Goal: Task Accomplishment & Management: Use online tool/utility

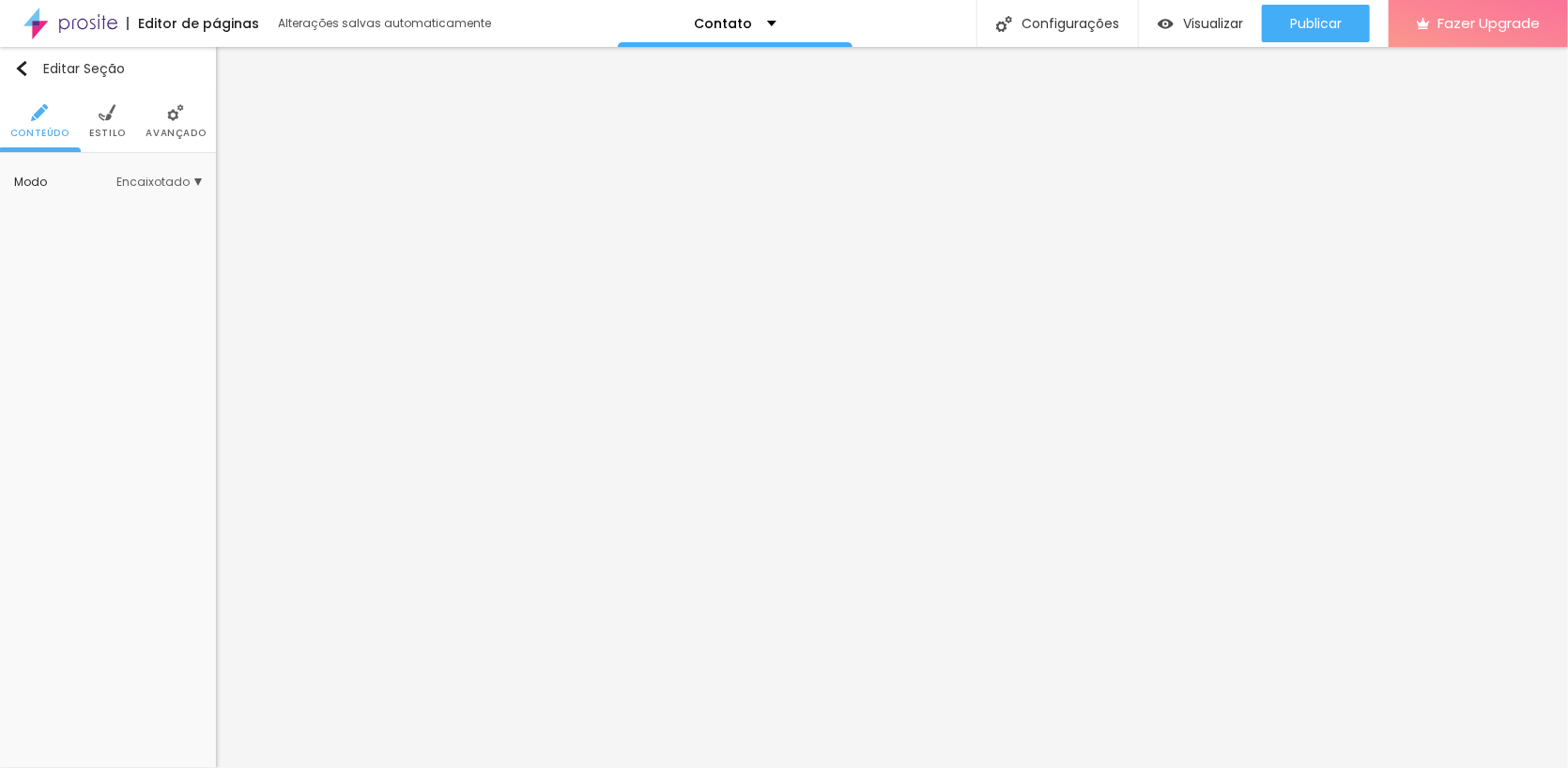
click at [167, 106] on img at bounding box center [175, 113] width 17 height 17
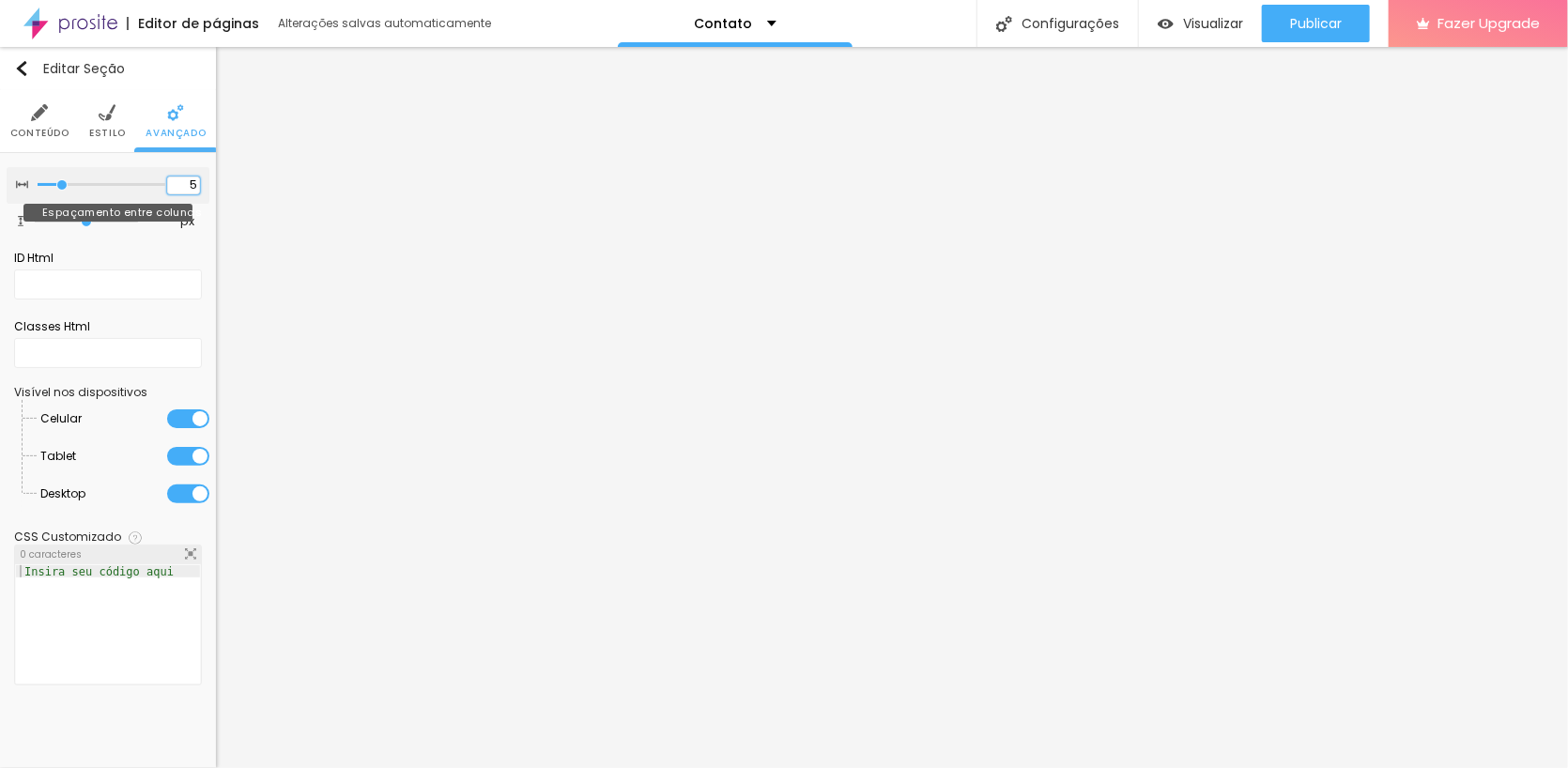
click at [193, 180] on input "5" at bounding box center [183, 185] width 33 height 18
drag, startPoint x: 185, startPoint y: 183, endPoint x: 201, endPoint y: 182, distance: 16.0
click at [201, 182] on div "5 Espaçamento entre colunas" at bounding box center [108, 185] width 202 height 37
type input "0"
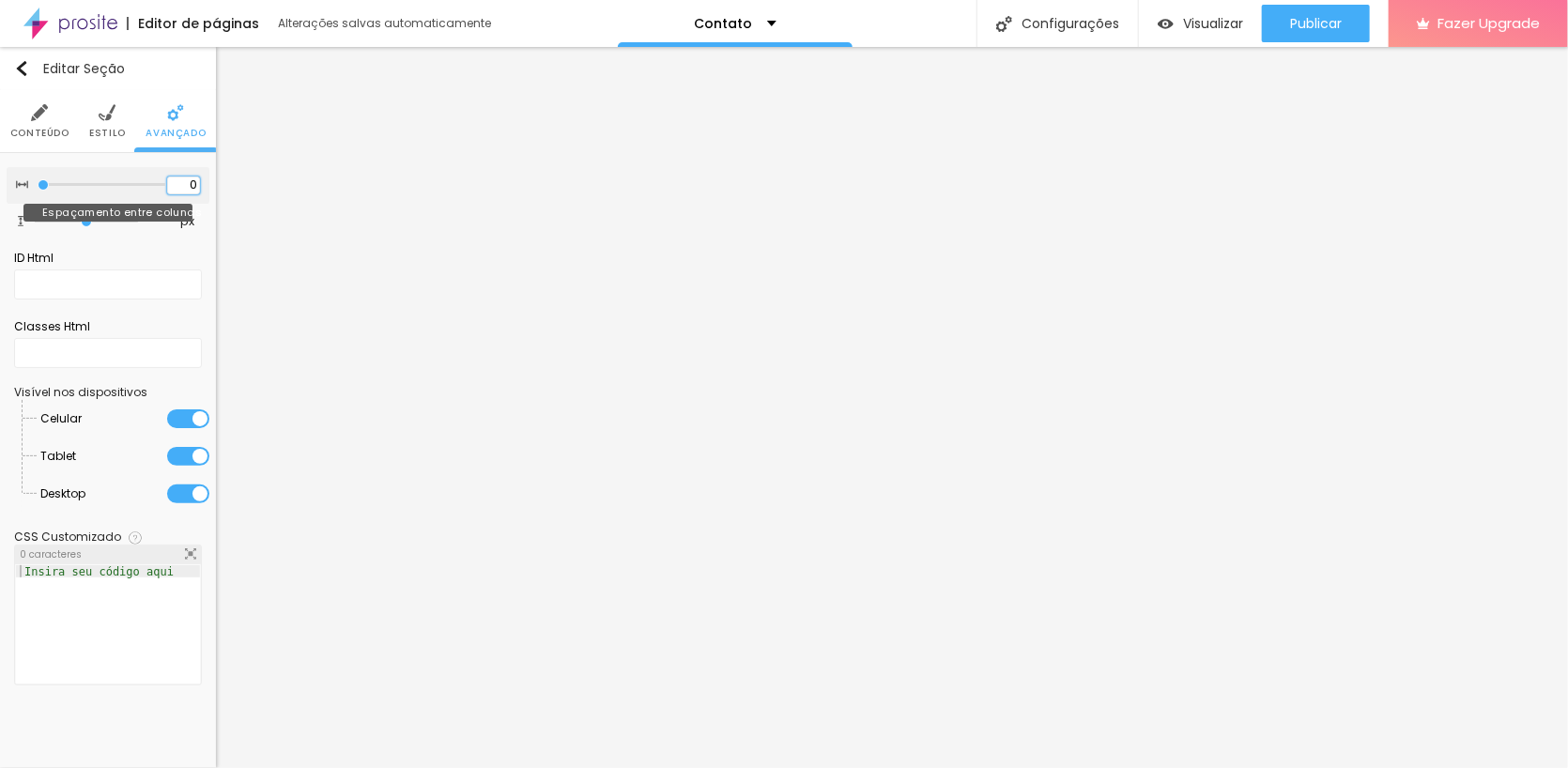
type input "250"
type input "5"
type input "05"
type input "250"
type input "5"
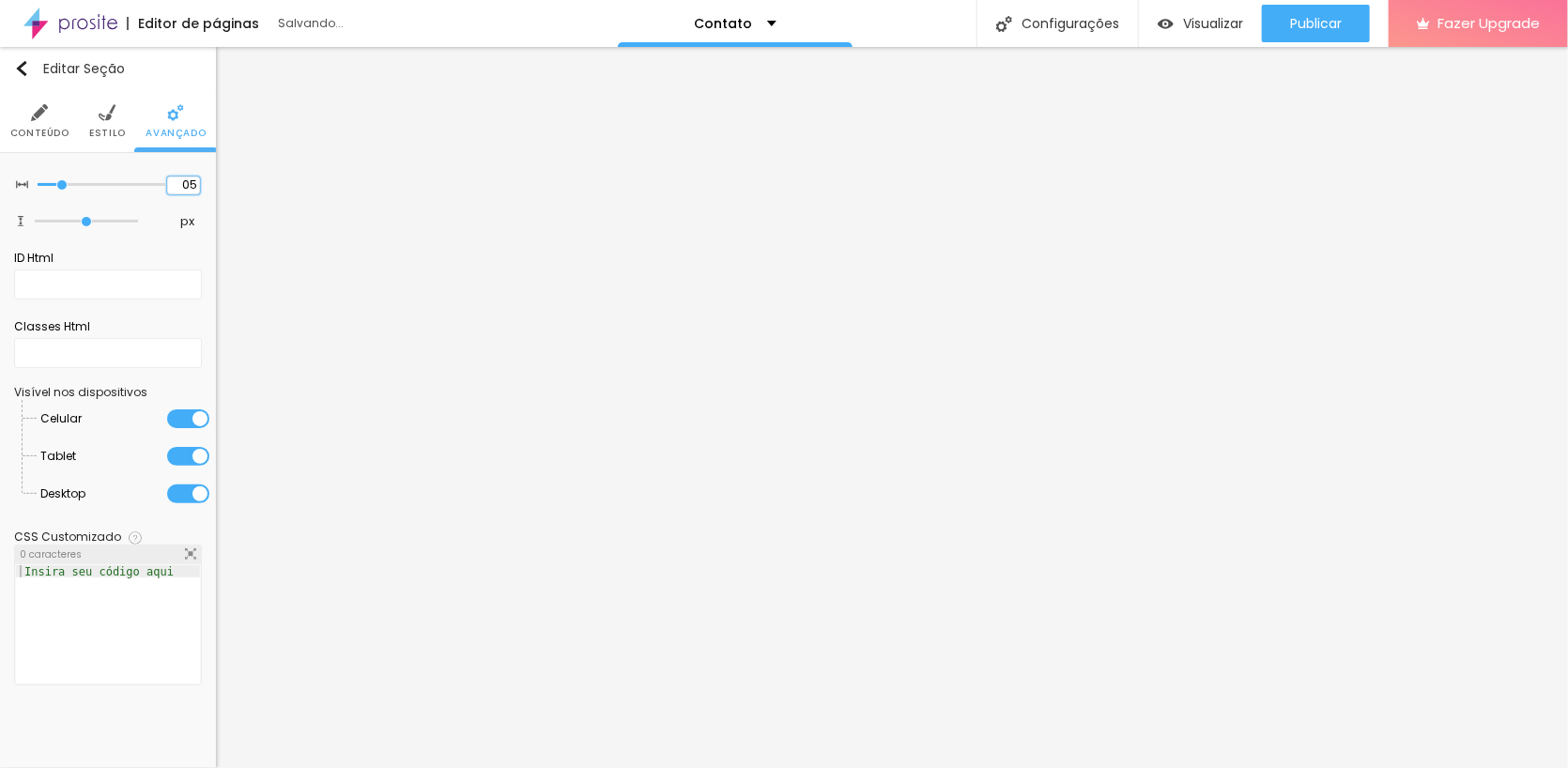
type input "250"
click at [190, 187] on input "05" at bounding box center [183, 185] width 33 height 18
type input "5"
type input "250"
type input "5"
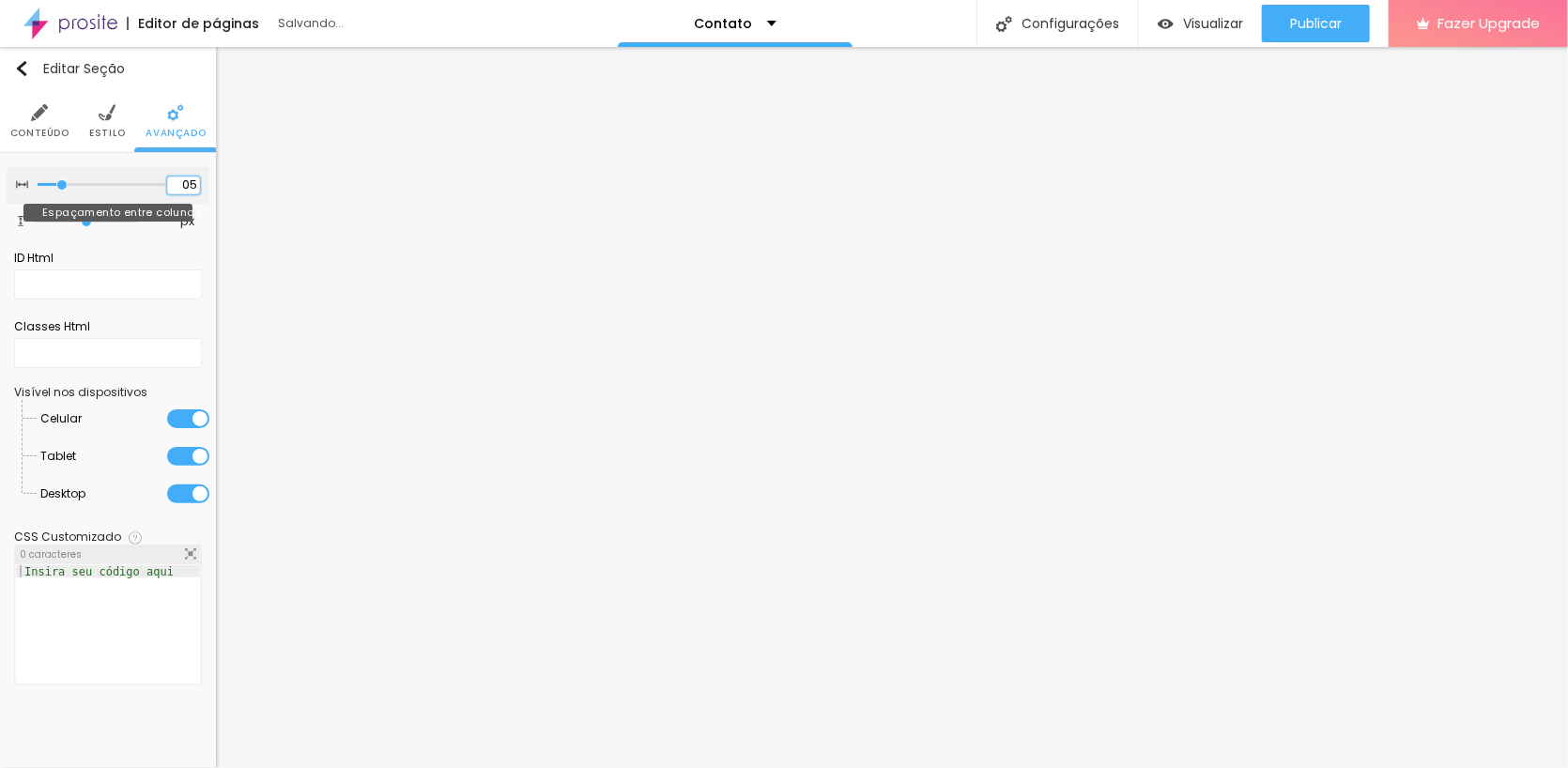
type input "250"
type input "5"
type input "500"
click at [136, 225] on input "range" at bounding box center [86, 222] width 103 height 10
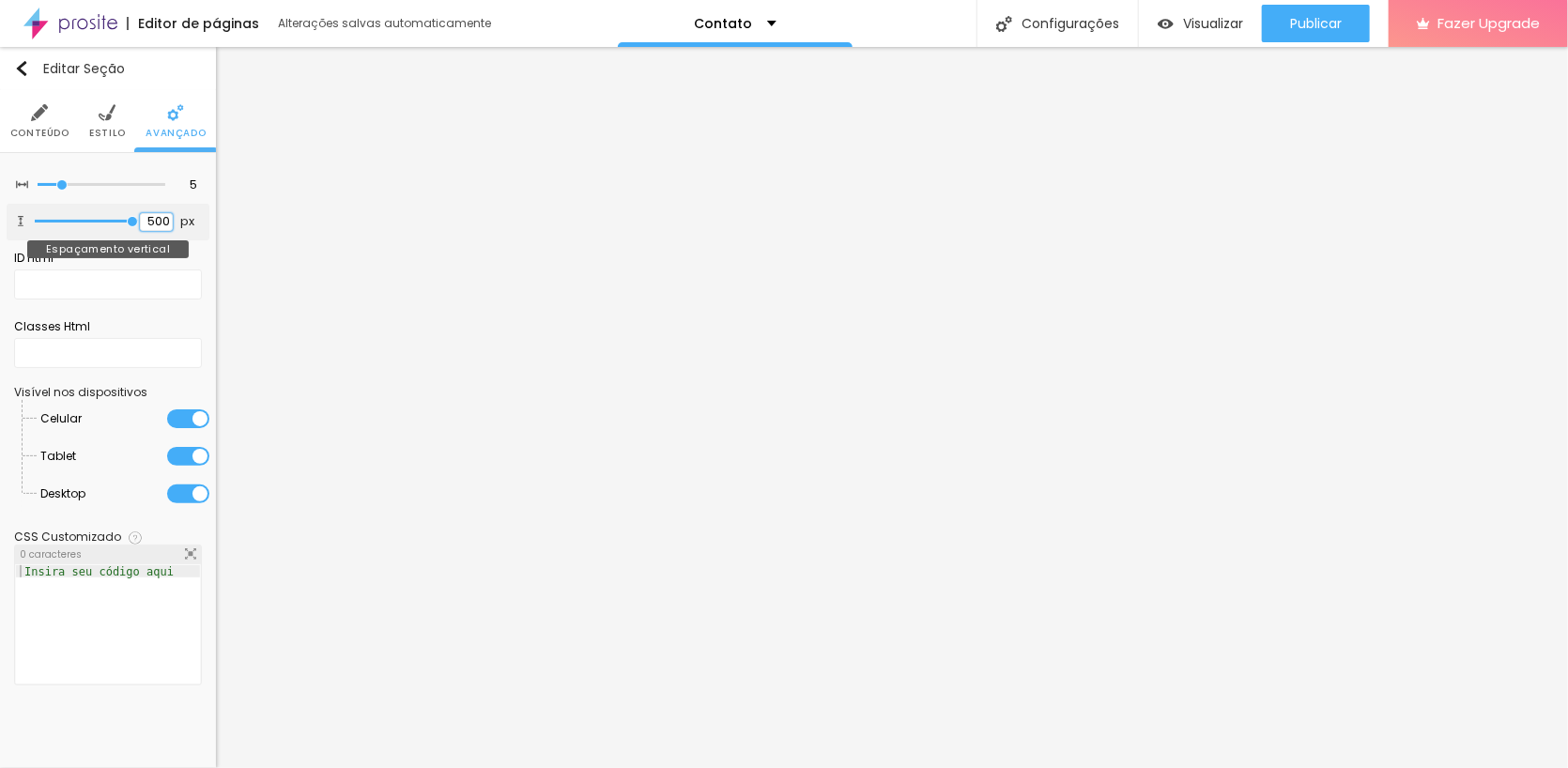
click at [163, 221] on input "500" at bounding box center [156, 222] width 33 height 18
drag, startPoint x: 143, startPoint y: 222, endPoint x: 184, endPoint y: 223, distance: 41.0
click at [184, 223] on div "500 px" at bounding box center [170, 222] width 60 height 18
type input "0"
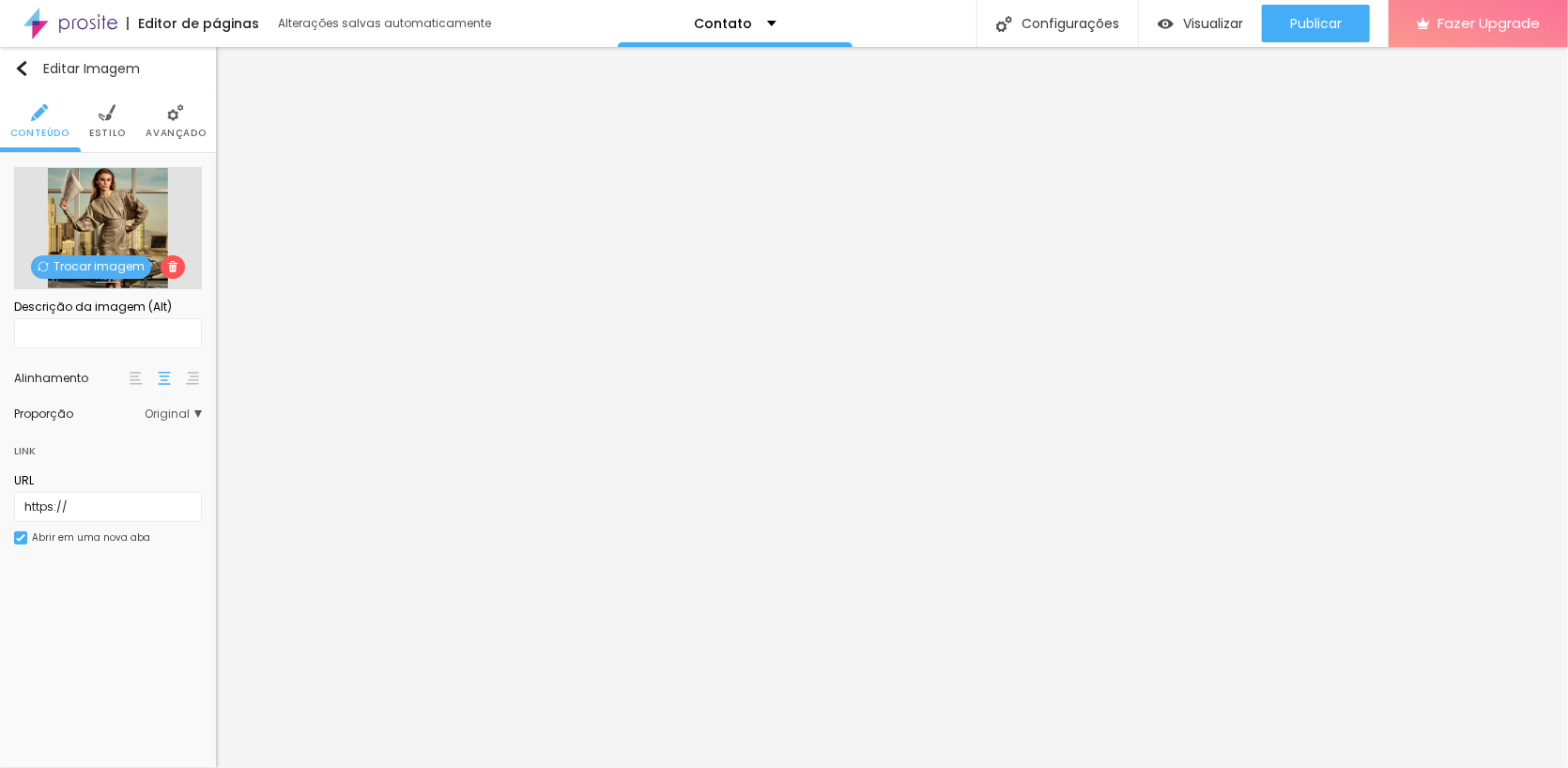
click at [169, 264] on img at bounding box center [173, 267] width 12 height 12
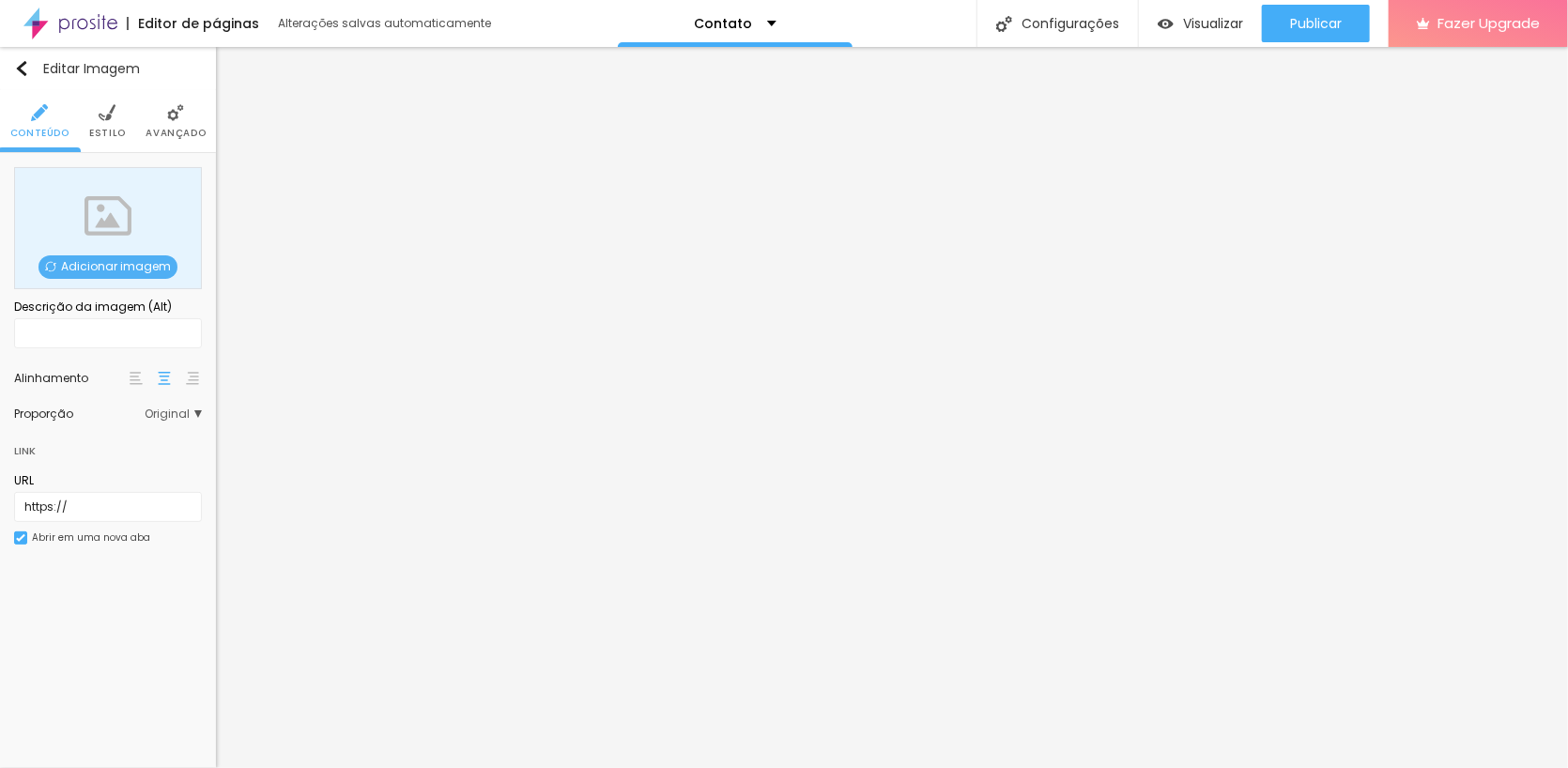
click at [93, 212] on div "Adicionar imagem" at bounding box center [108, 227] width 188 height 122
click at [146, 258] on span "Adicionar imagem" at bounding box center [108, 267] width 139 height 23
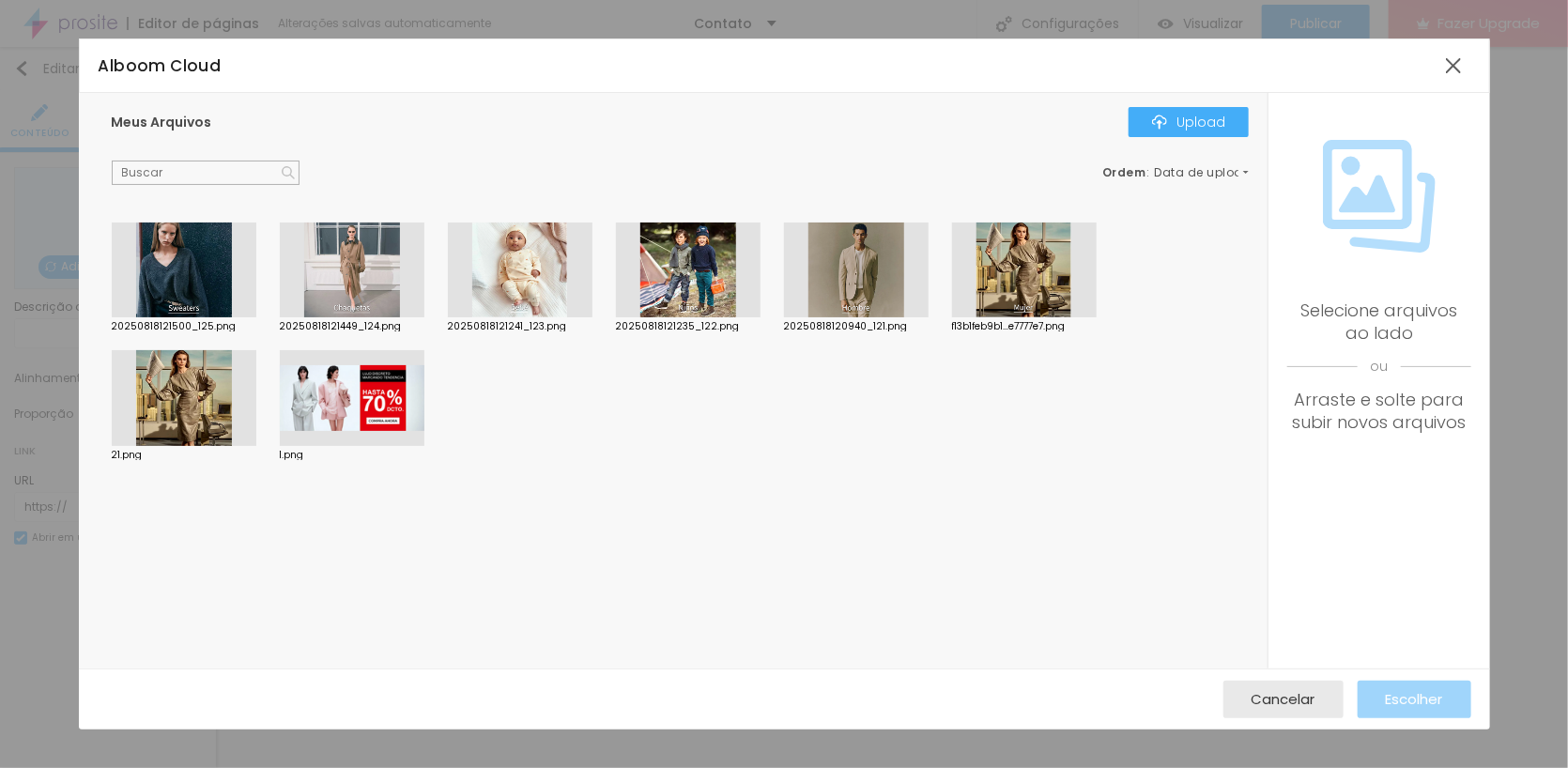
drag, startPoint x: 687, startPoint y: 275, endPoint x: 465, endPoint y: 230, distance: 226.5
click at [684, 275] on div at bounding box center [688, 270] width 145 height 95
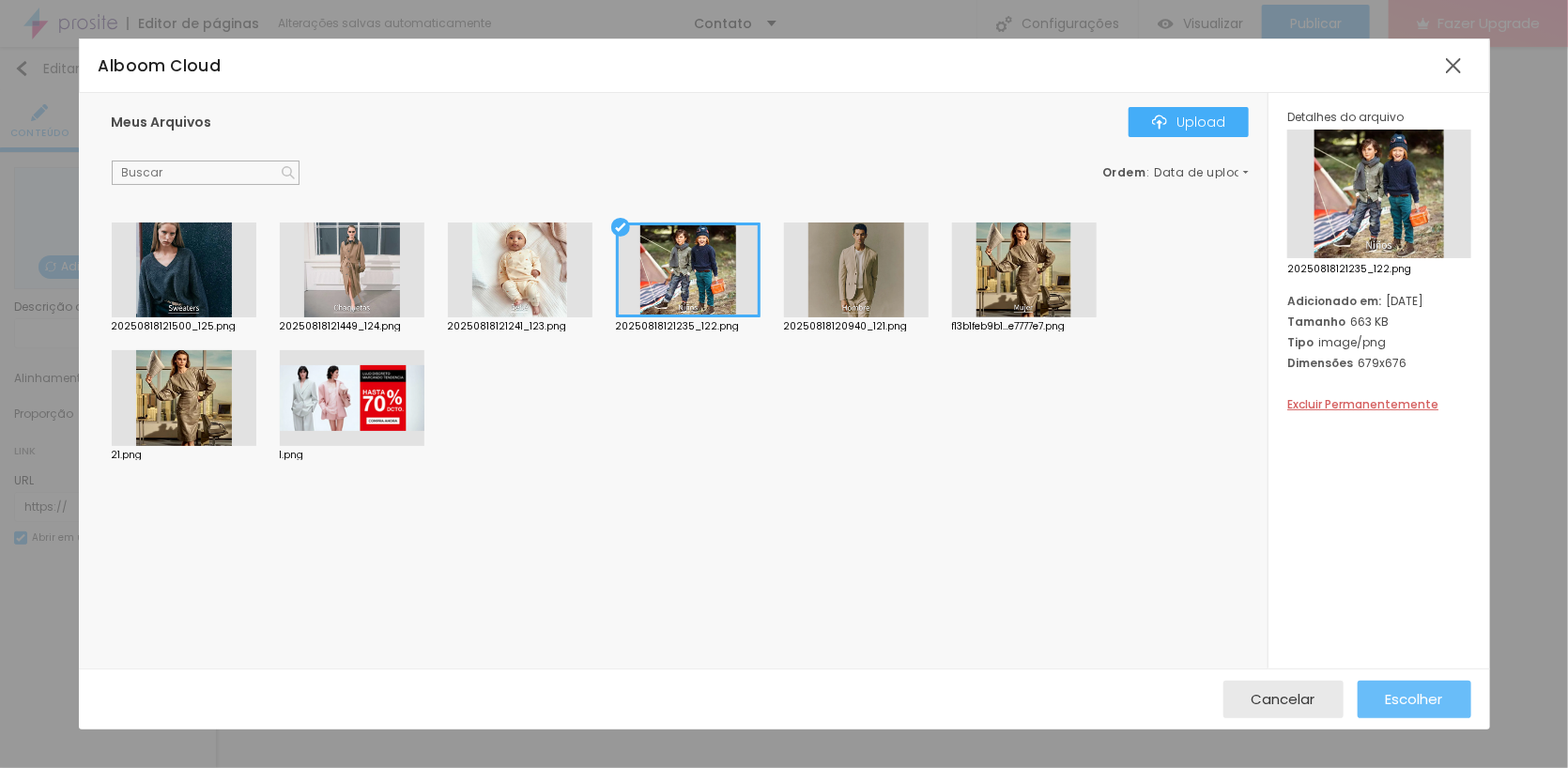
click at [1422, 703] on span "Escolher" at bounding box center [1414, 699] width 57 height 16
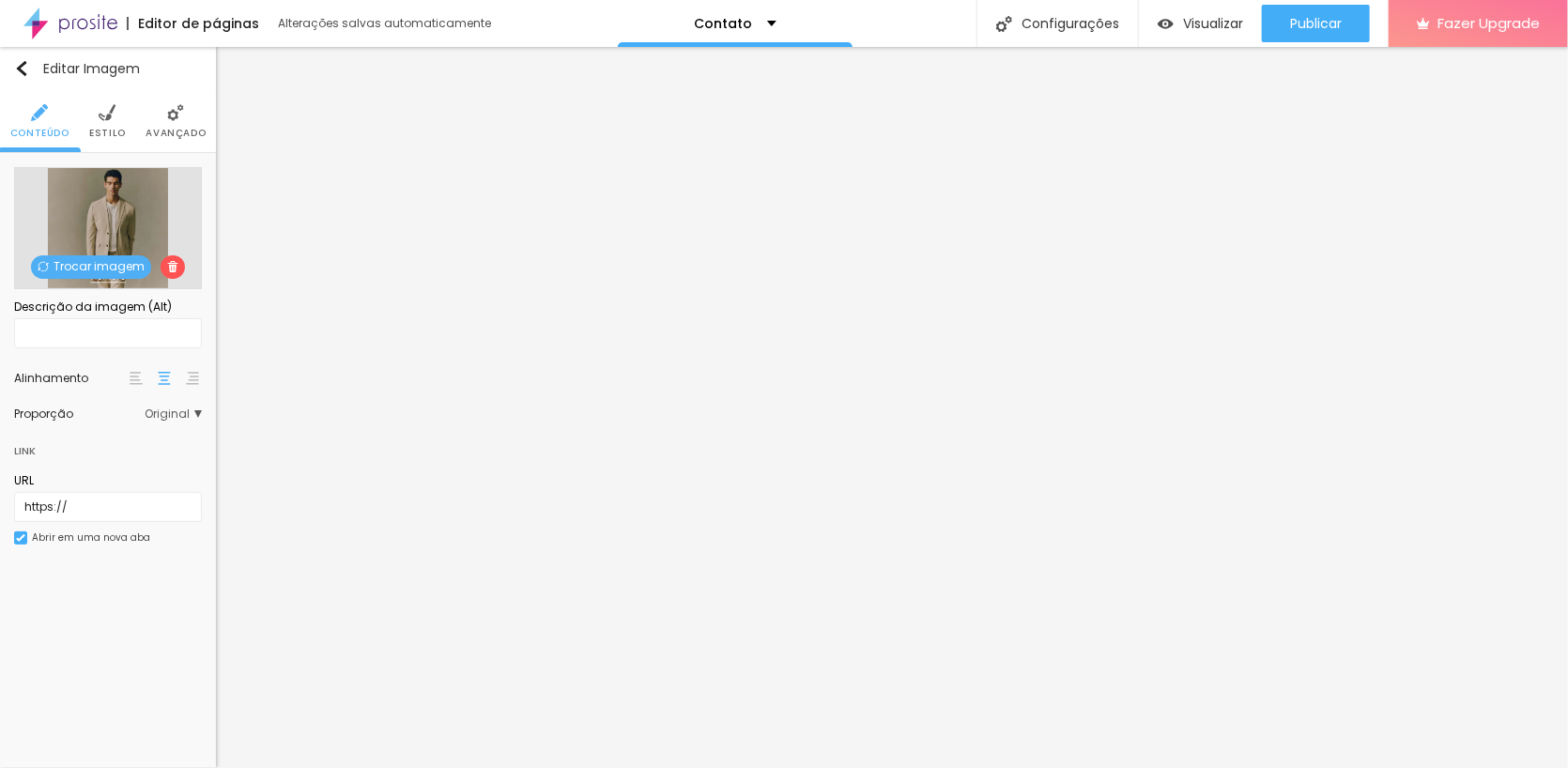
click at [171, 266] on img at bounding box center [173, 267] width 12 height 12
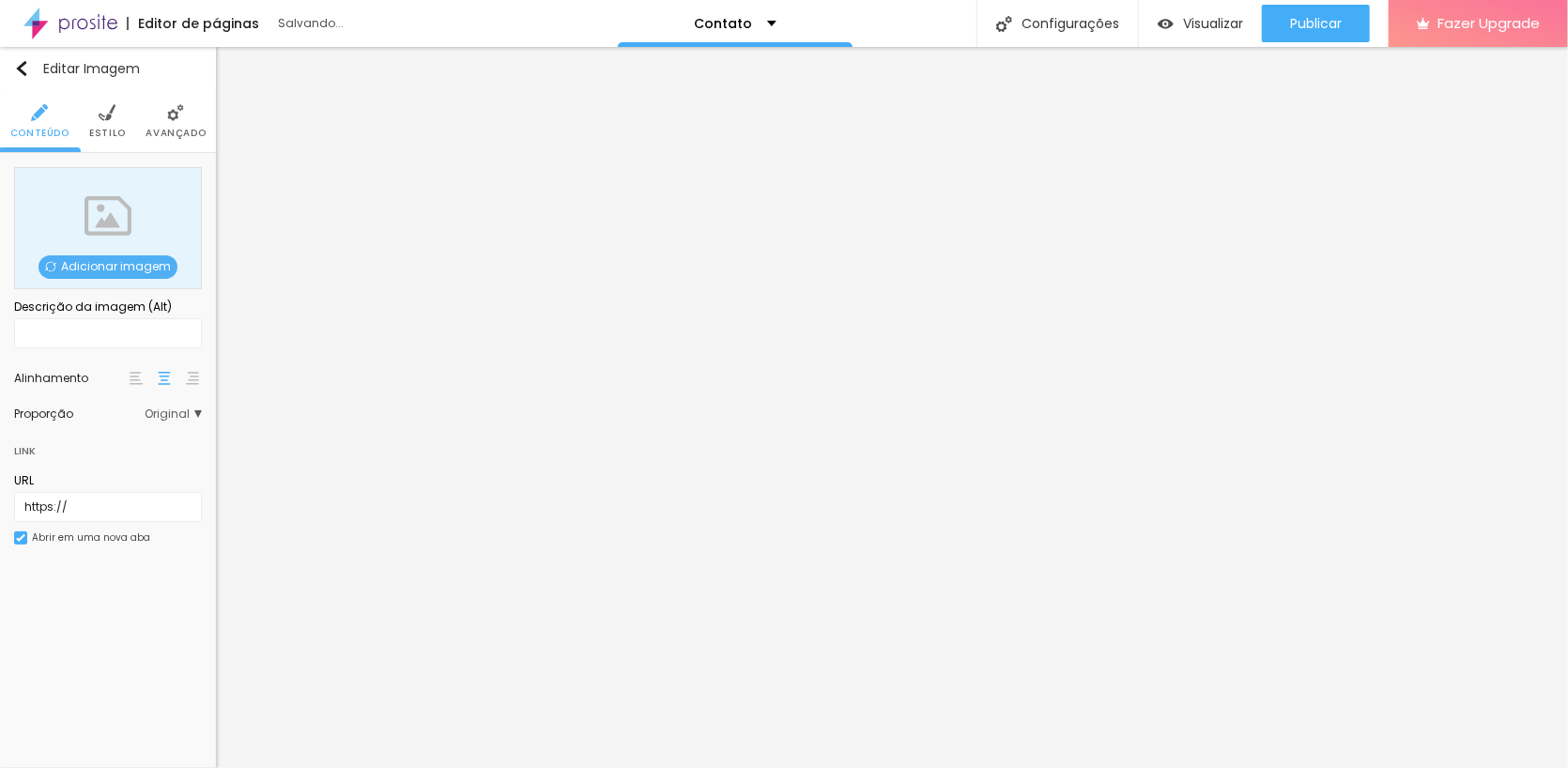
click at [124, 261] on span "Adicionar imagem" at bounding box center [108, 267] width 139 height 23
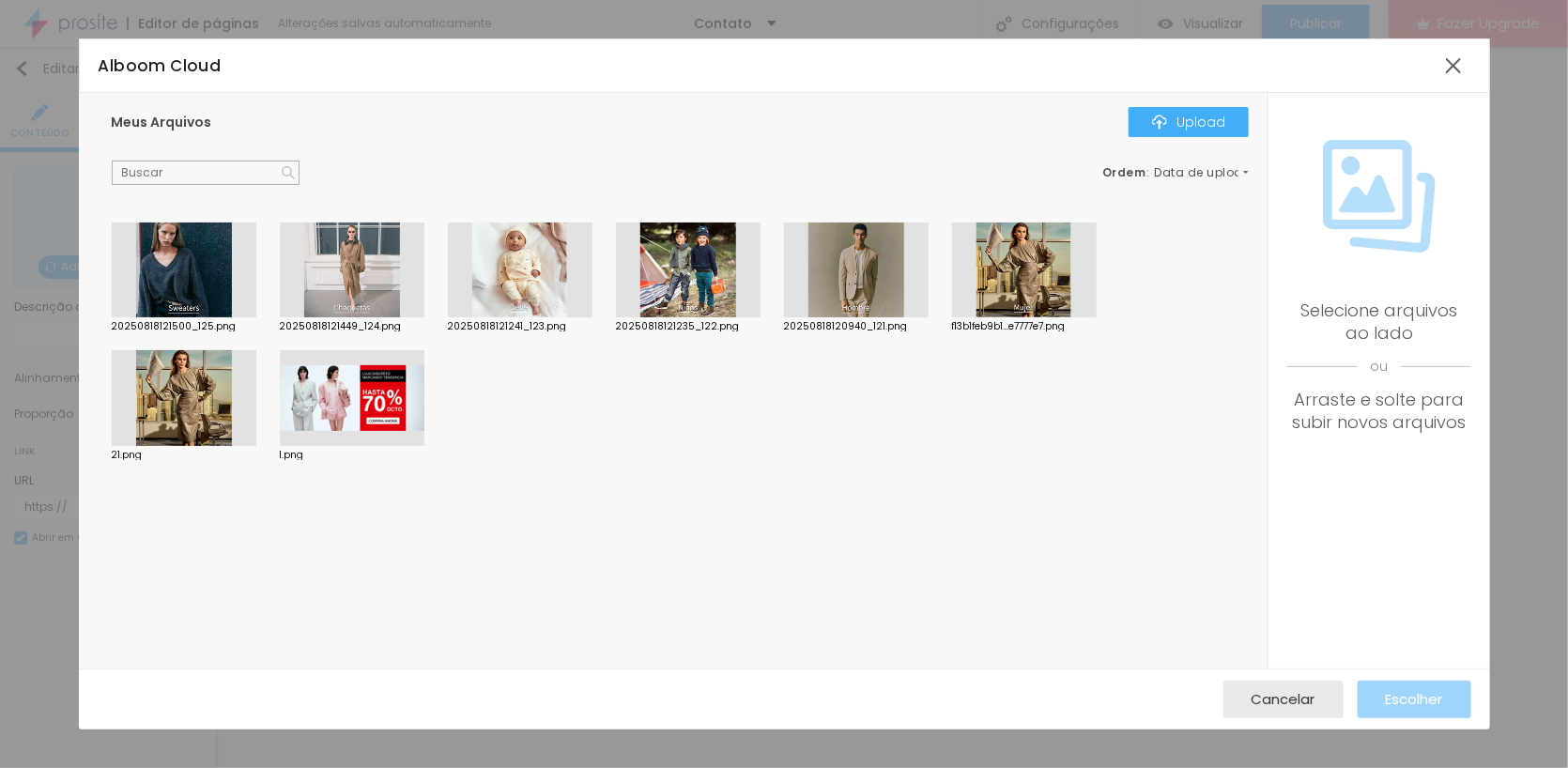
drag, startPoint x: 515, startPoint y: 272, endPoint x: 668, endPoint y: 372, distance: 182.8
click at [514, 272] on div at bounding box center [520, 270] width 145 height 95
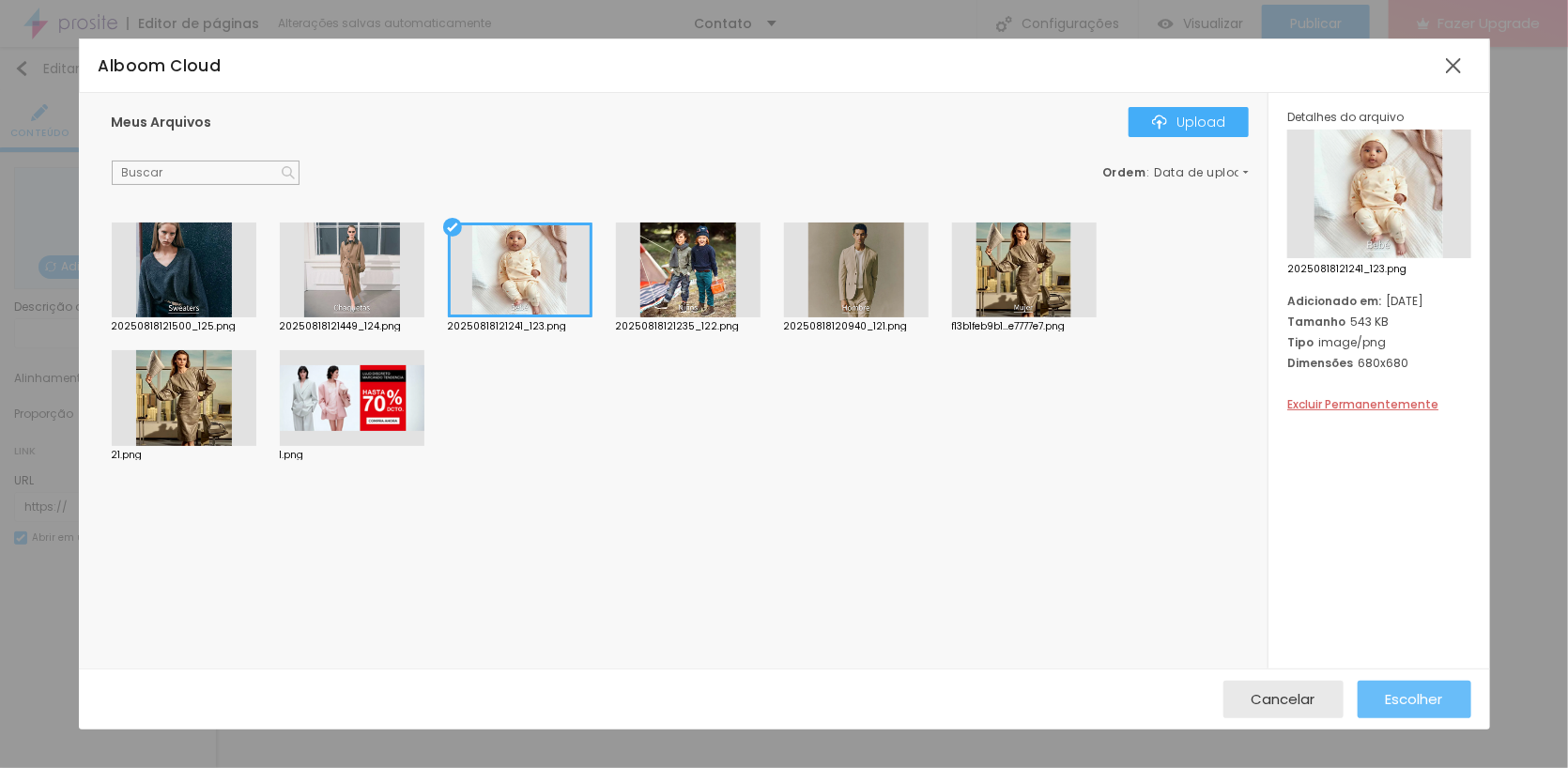
click at [1441, 691] on span "Escolher" at bounding box center [1414, 699] width 57 height 16
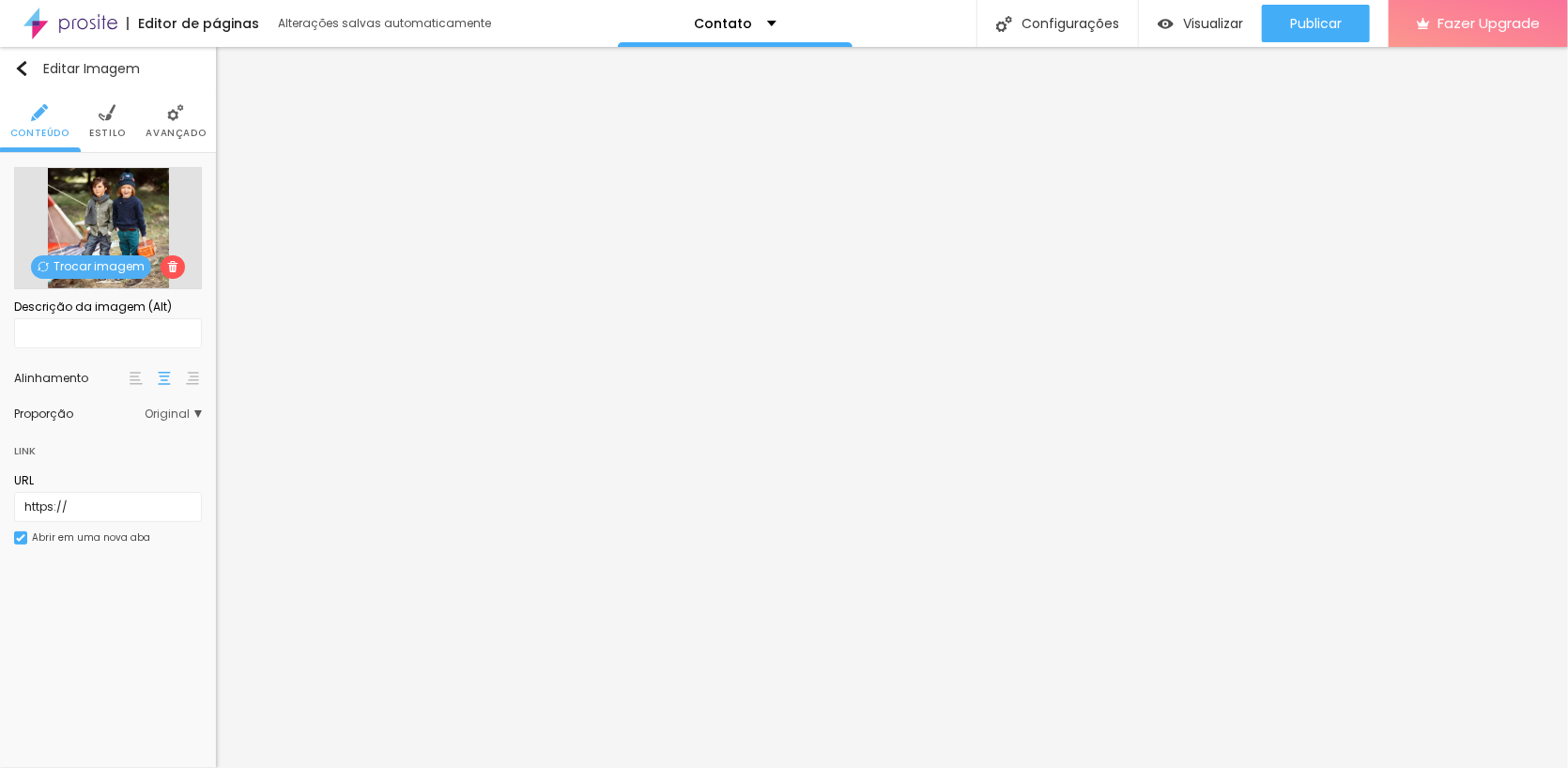
click at [165, 258] on span at bounding box center [173, 267] width 24 height 23
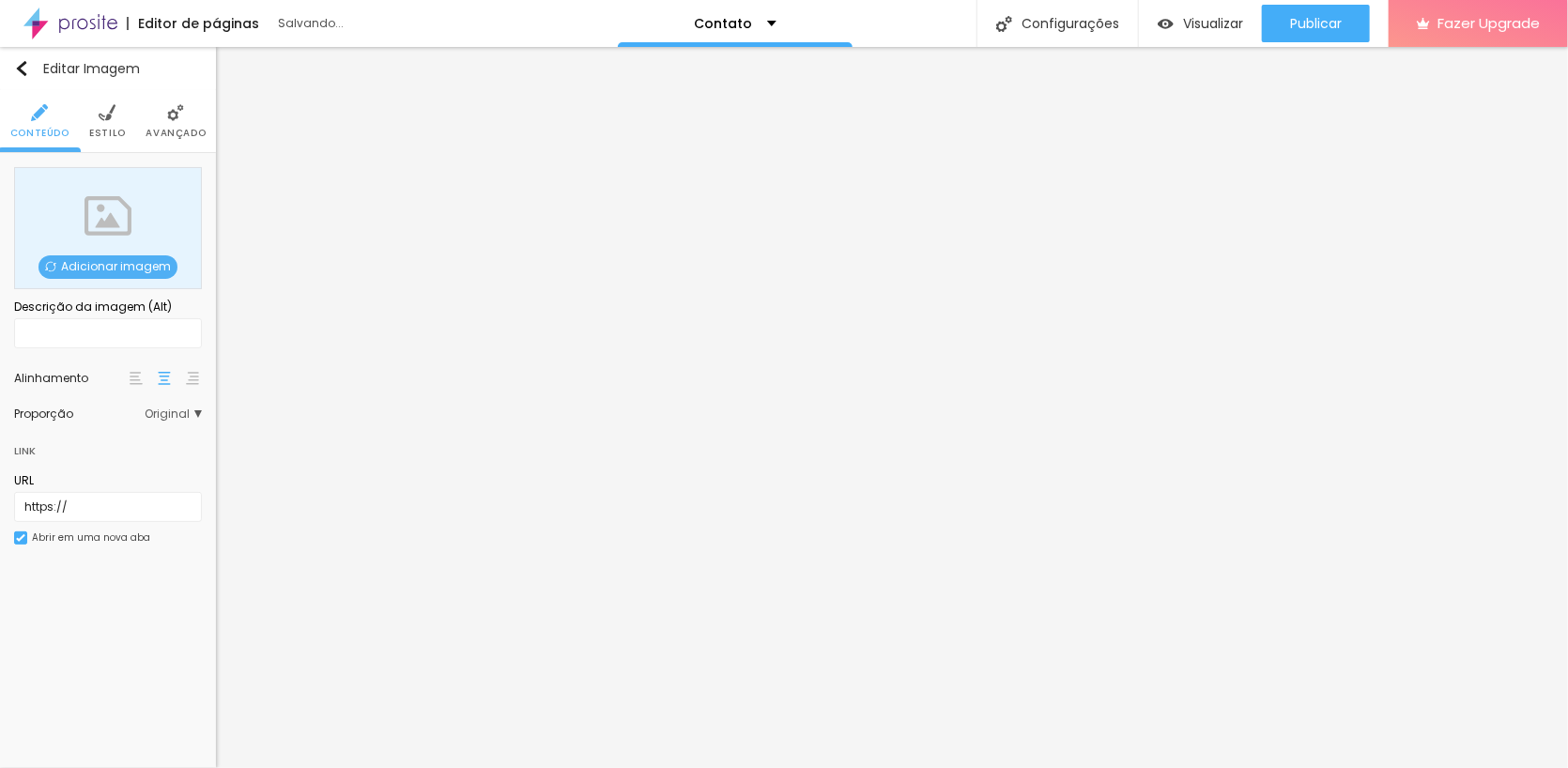
click at [141, 255] on span "Adicionar imagem" at bounding box center [108, 267] width 139 height 23
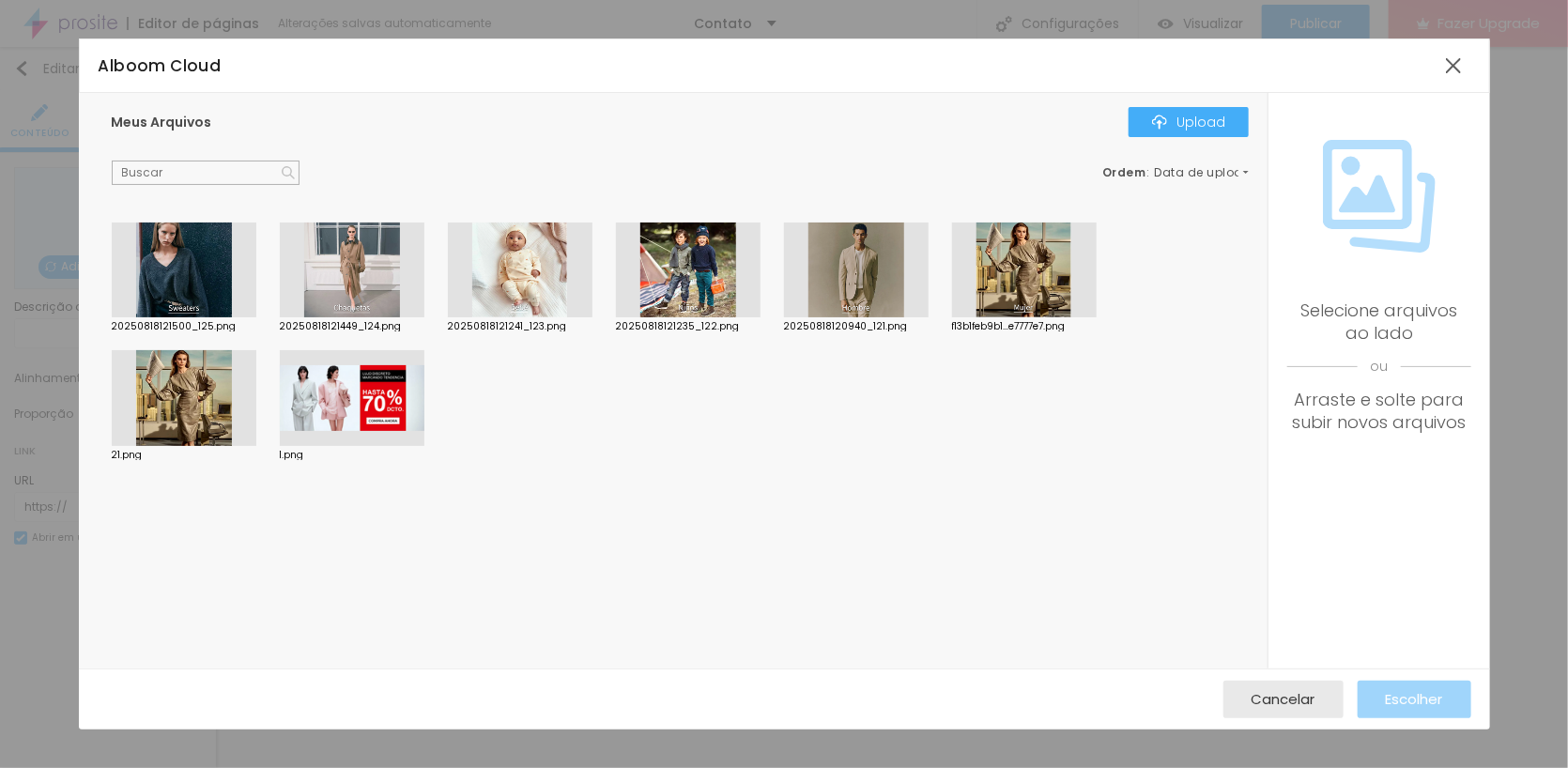
click at [369, 257] on div at bounding box center [352, 270] width 145 height 95
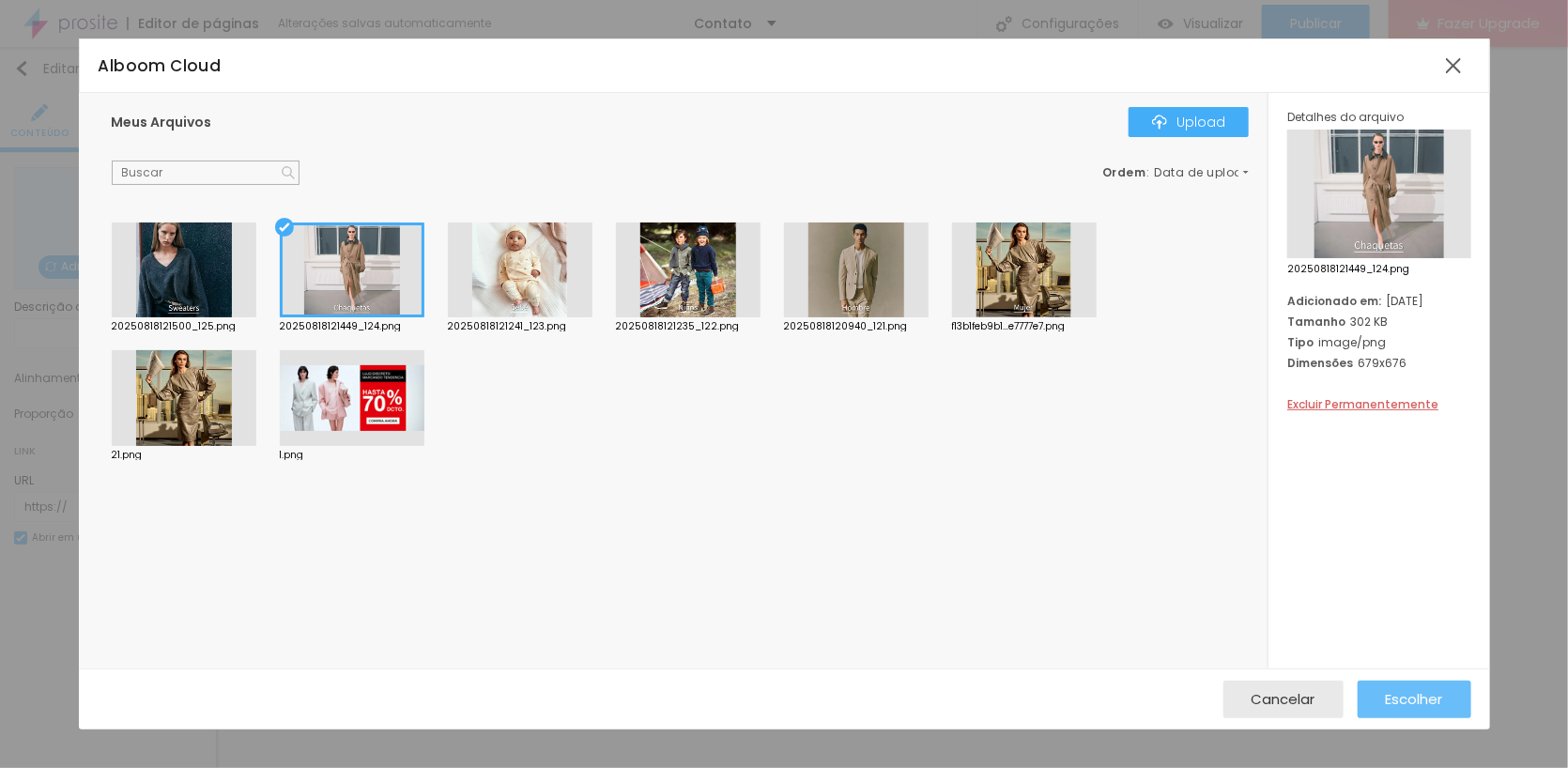
click at [1430, 694] on span "Escolher" at bounding box center [1414, 699] width 57 height 16
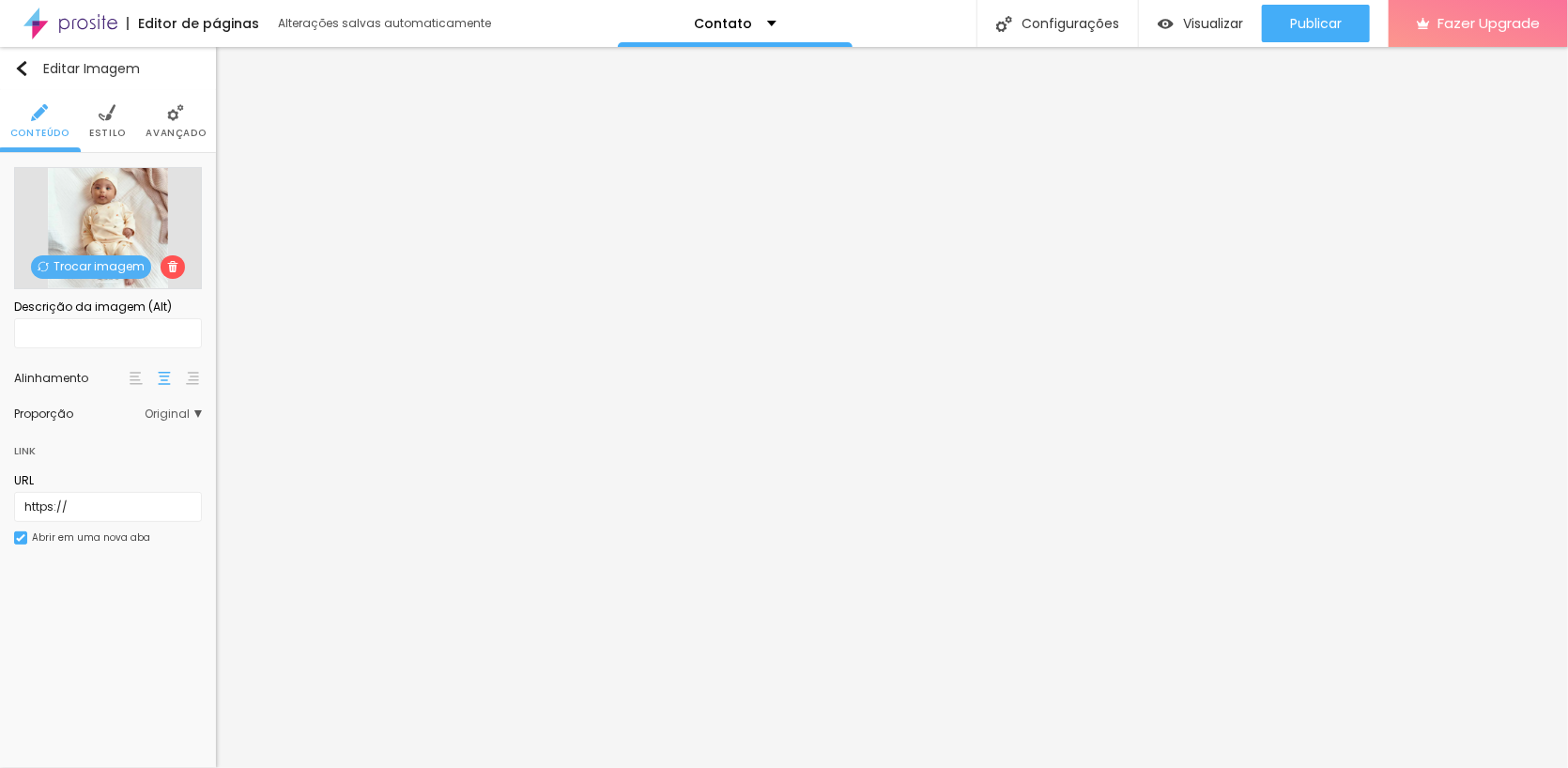
drag, startPoint x: 170, startPoint y: 261, endPoint x: 158, endPoint y: 262, distance: 12.0
click at [168, 262] on img at bounding box center [173, 267] width 12 height 12
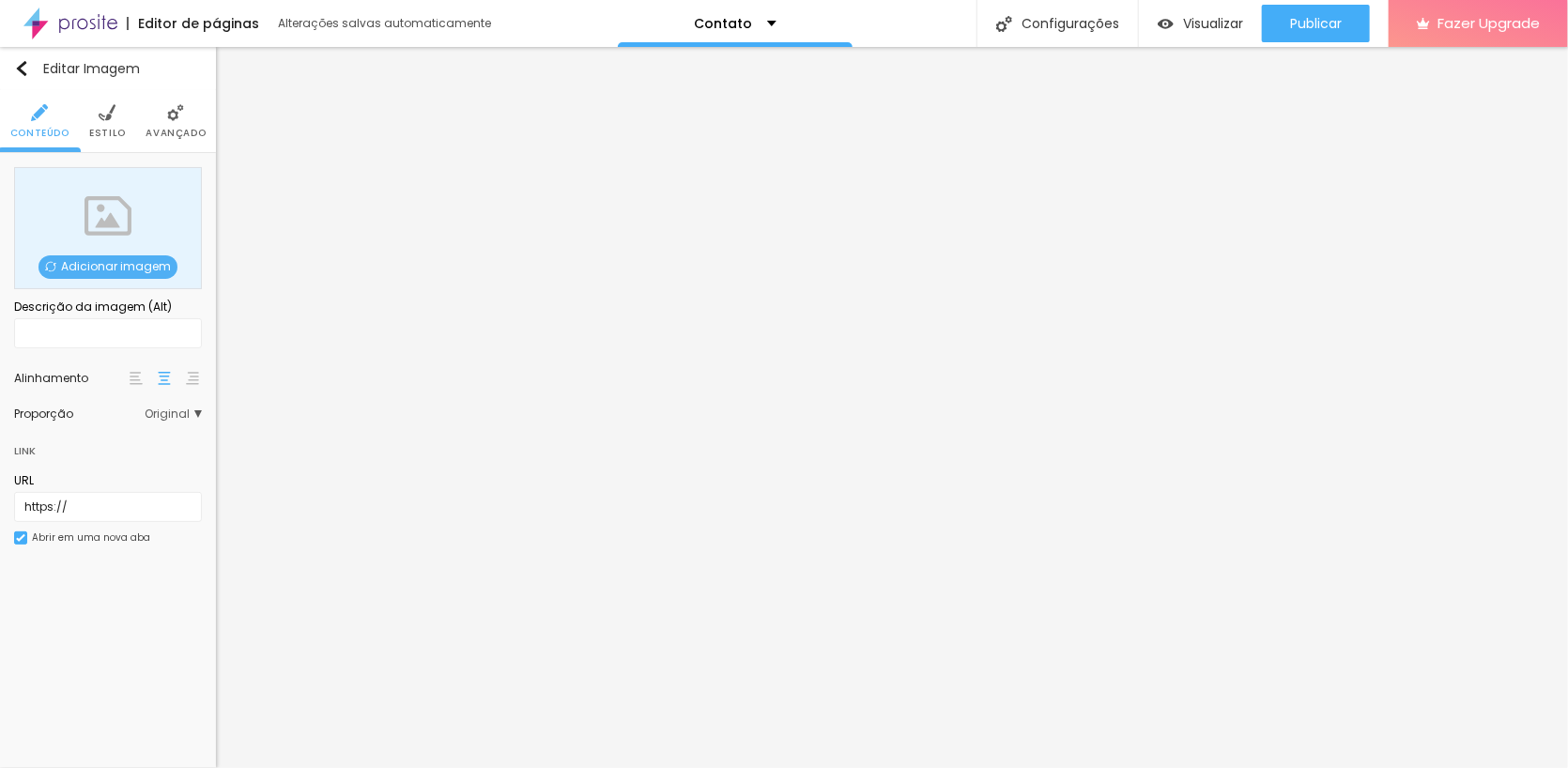
click at [98, 234] on div "Adicionar imagem" at bounding box center [108, 227] width 188 height 122
click at [112, 262] on span "Adicionar imagem" at bounding box center [108, 267] width 139 height 23
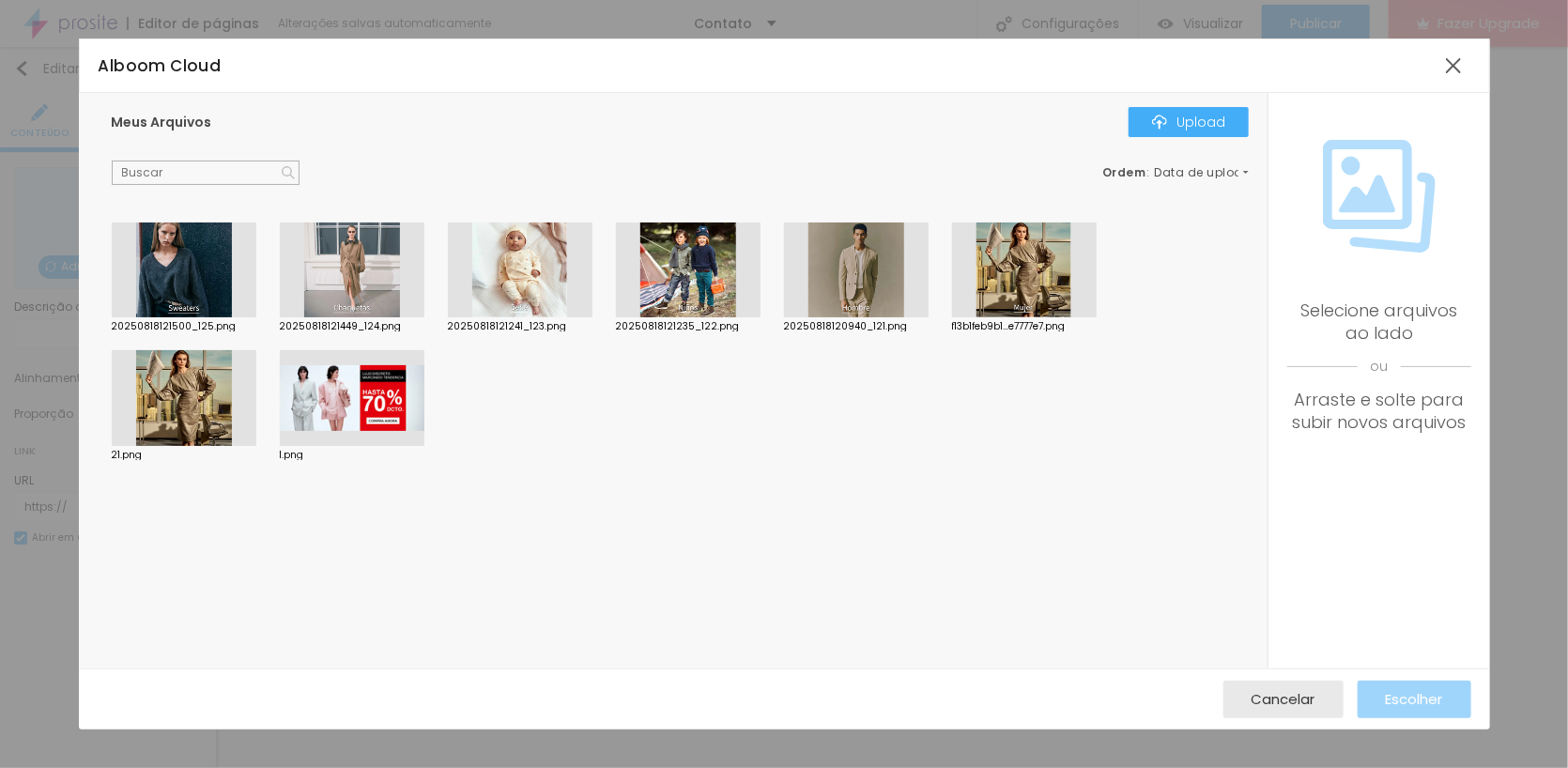
click at [185, 271] on div at bounding box center [184, 270] width 145 height 95
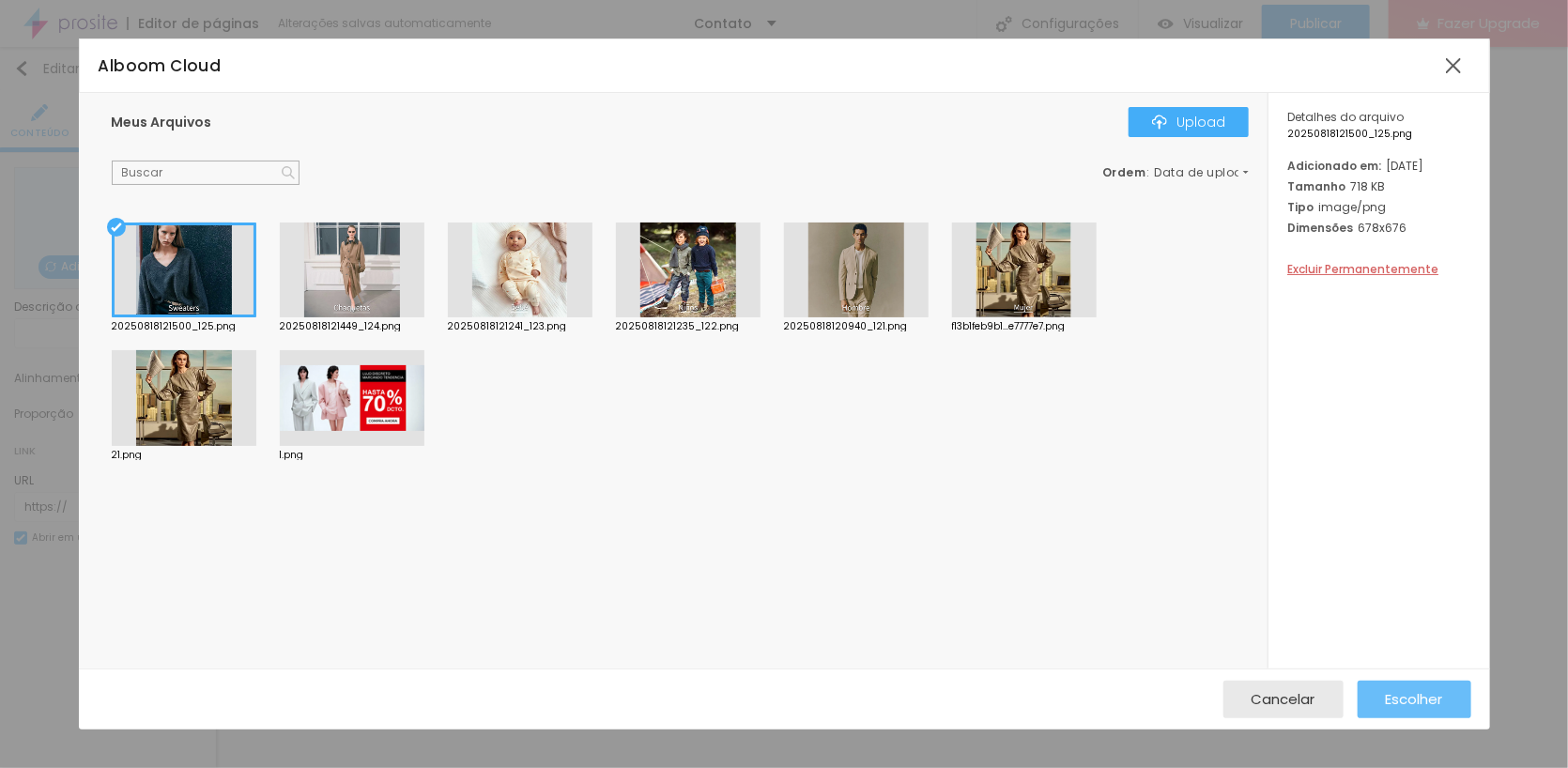
click at [1431, 699] on span "Escolher" at bounding box center [1414, 699] width 57 height 16
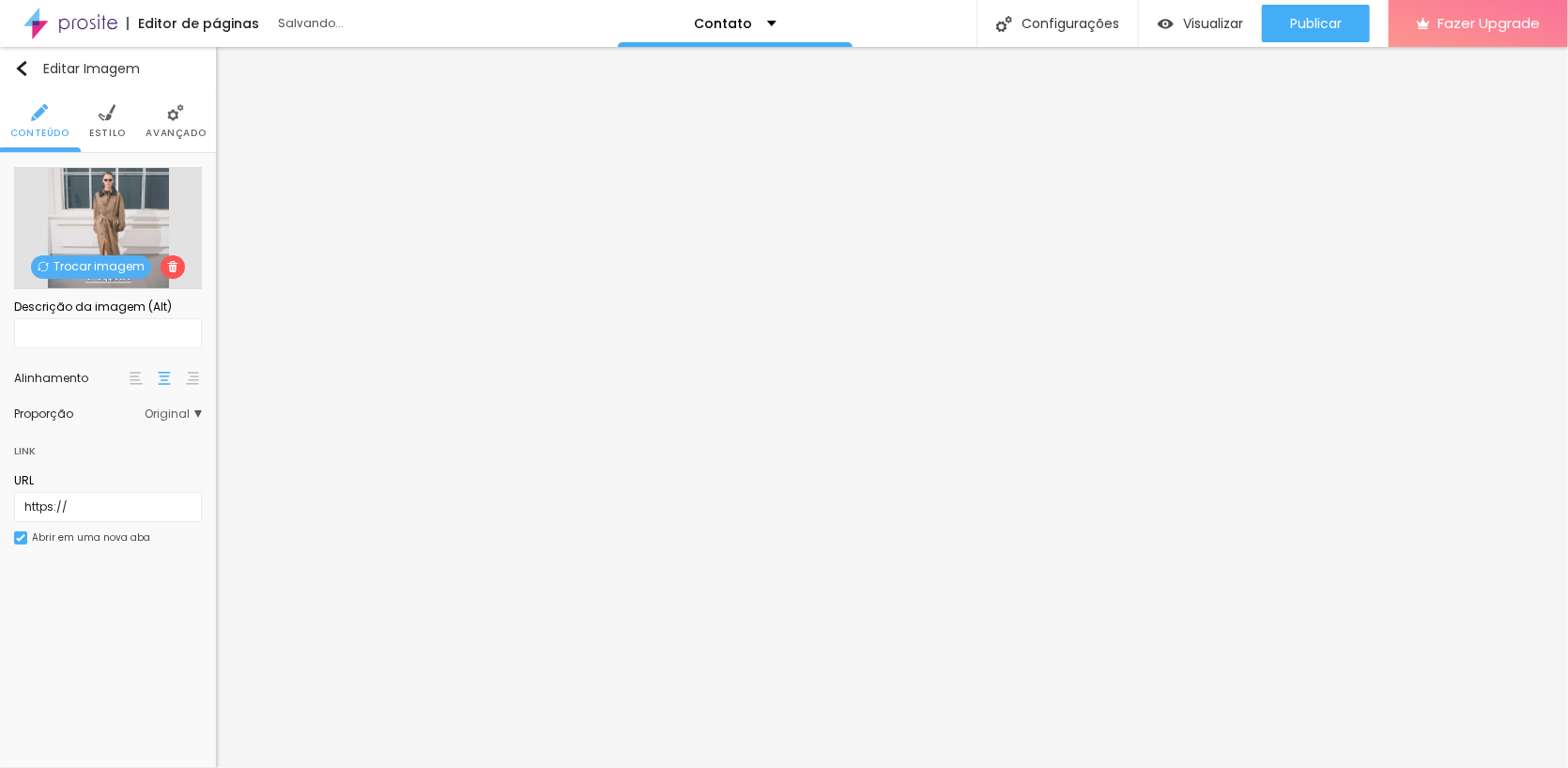
click at [172, 263] on img at bounding box center [173, 267] width 12 height 12
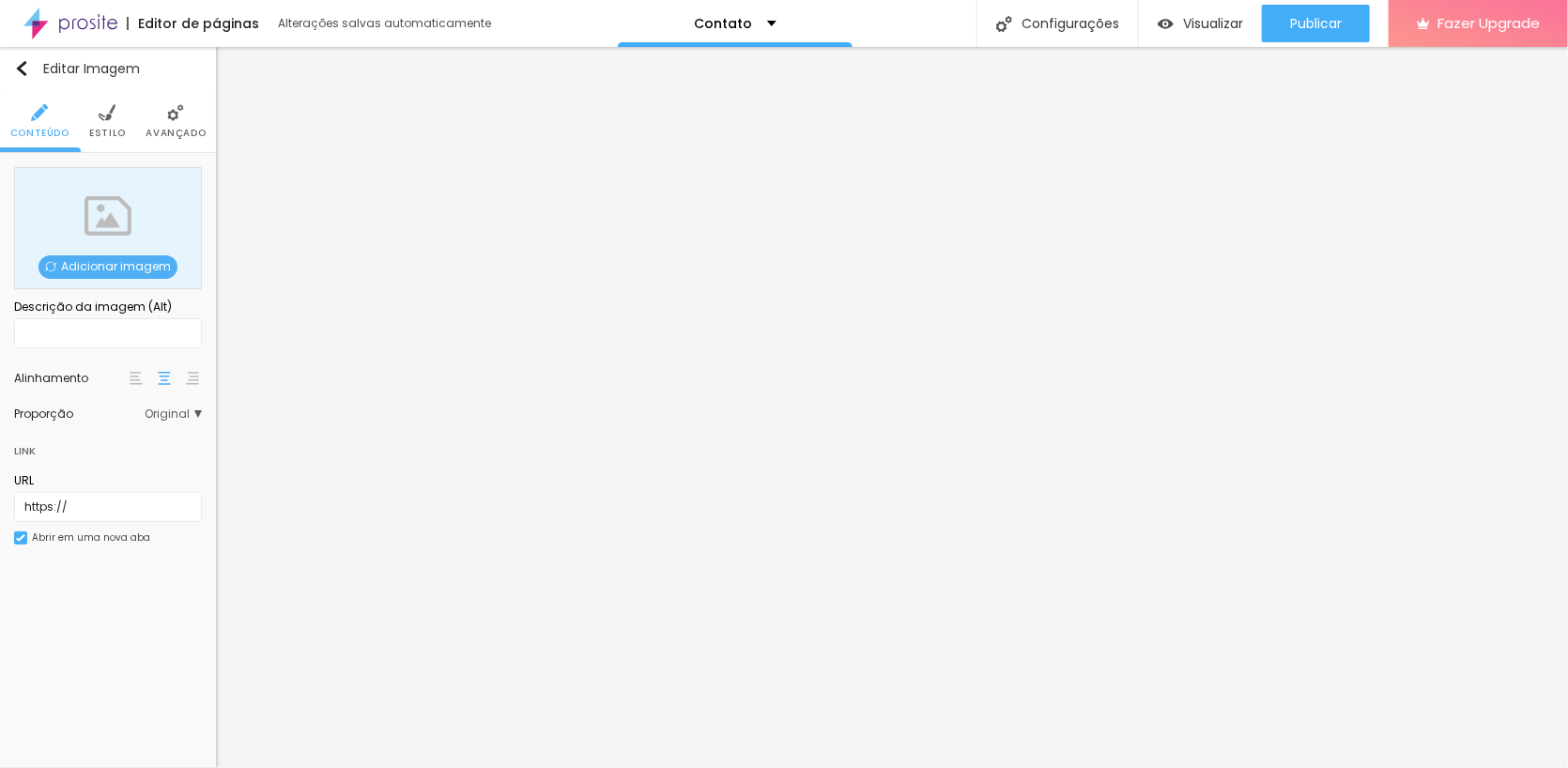
click at [118, 257] on span "Adicionar imagem" at bounding box center [108, 267] width 139 height 23
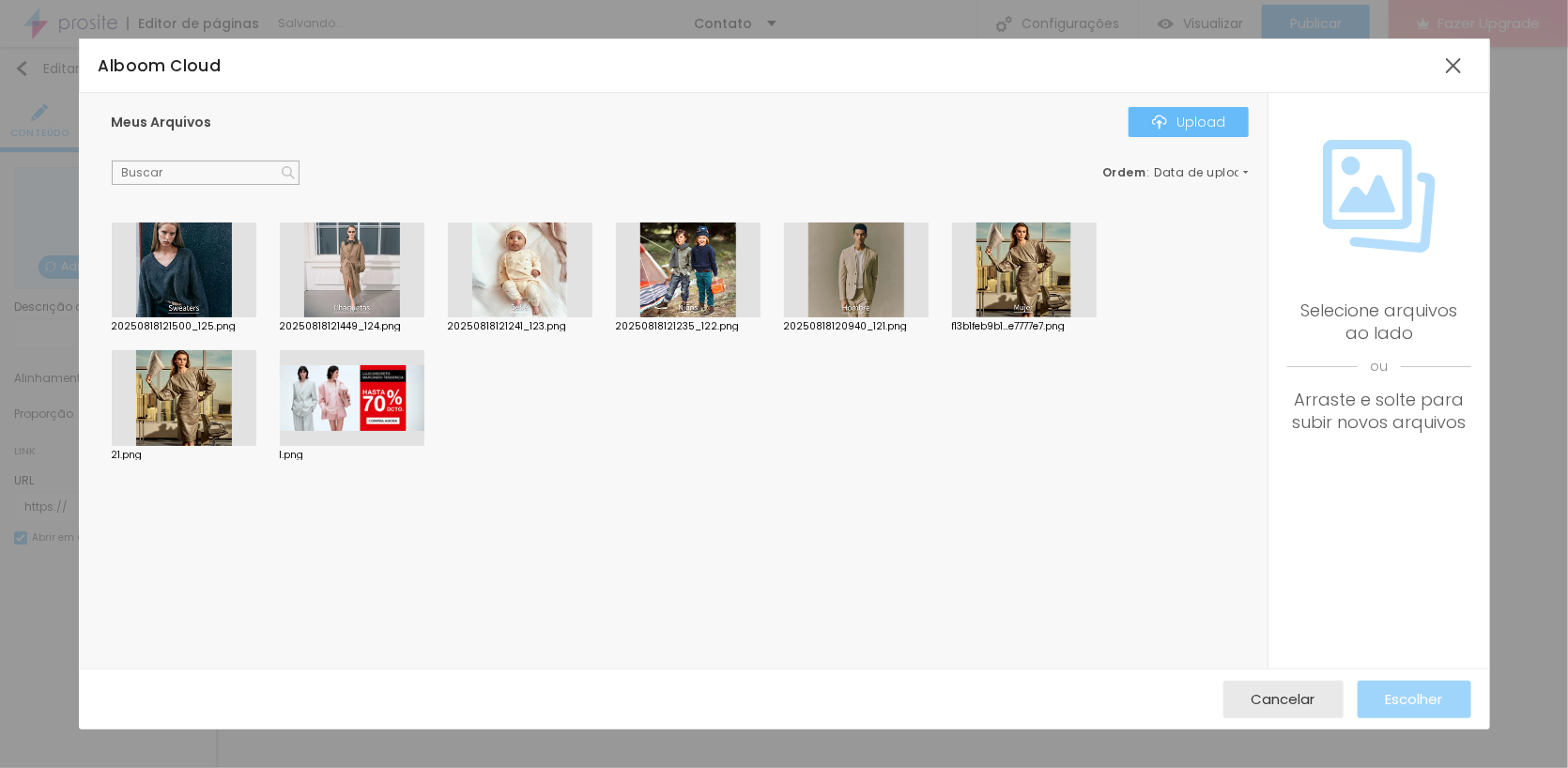
click at [1212, 116] on div "Upload" at bounding box center [1189, 122] width 73 height 15
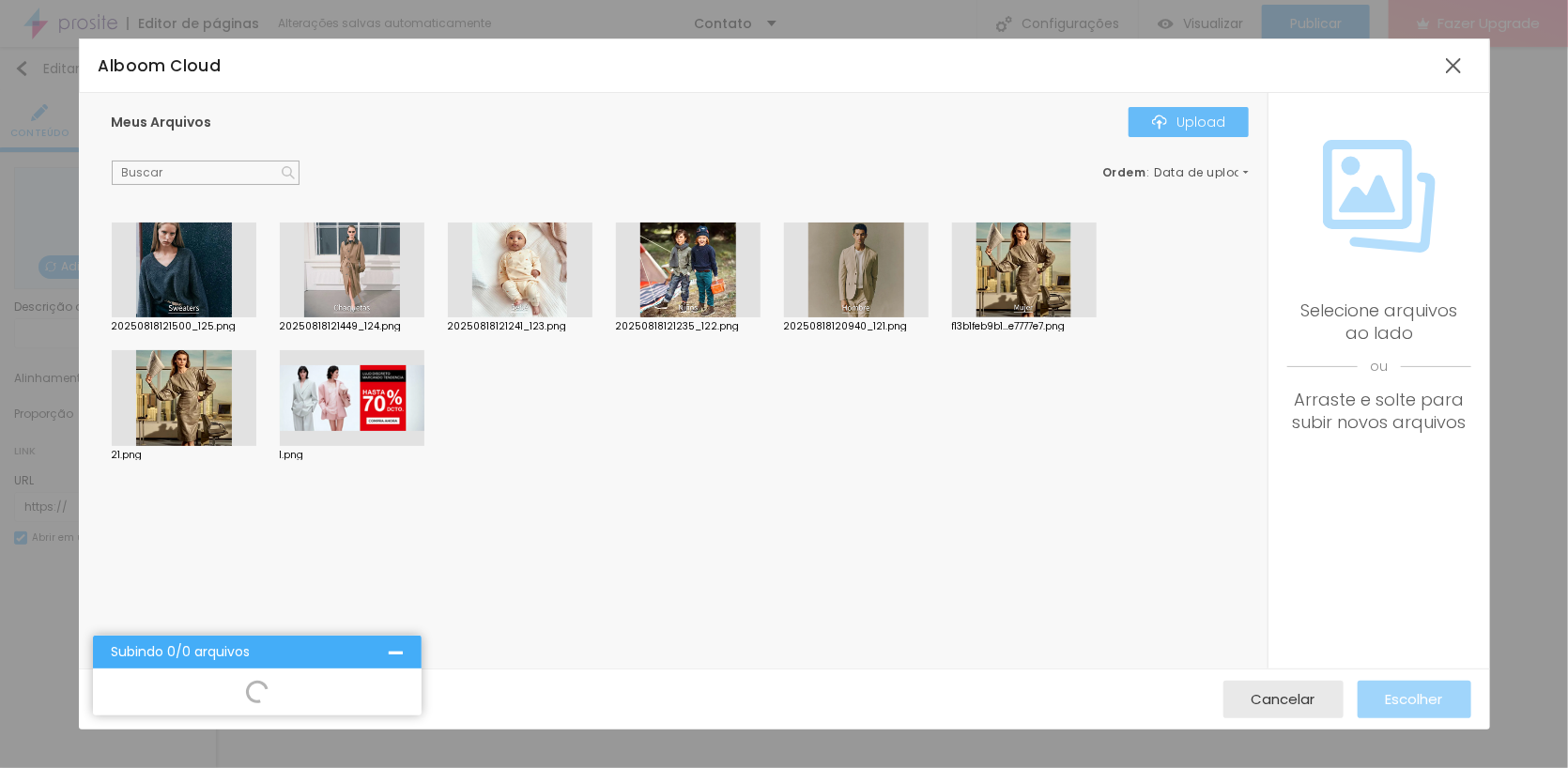
click at [1193, 116] on div "Upload" at bounding box center [1189, 122] width 73 height 15
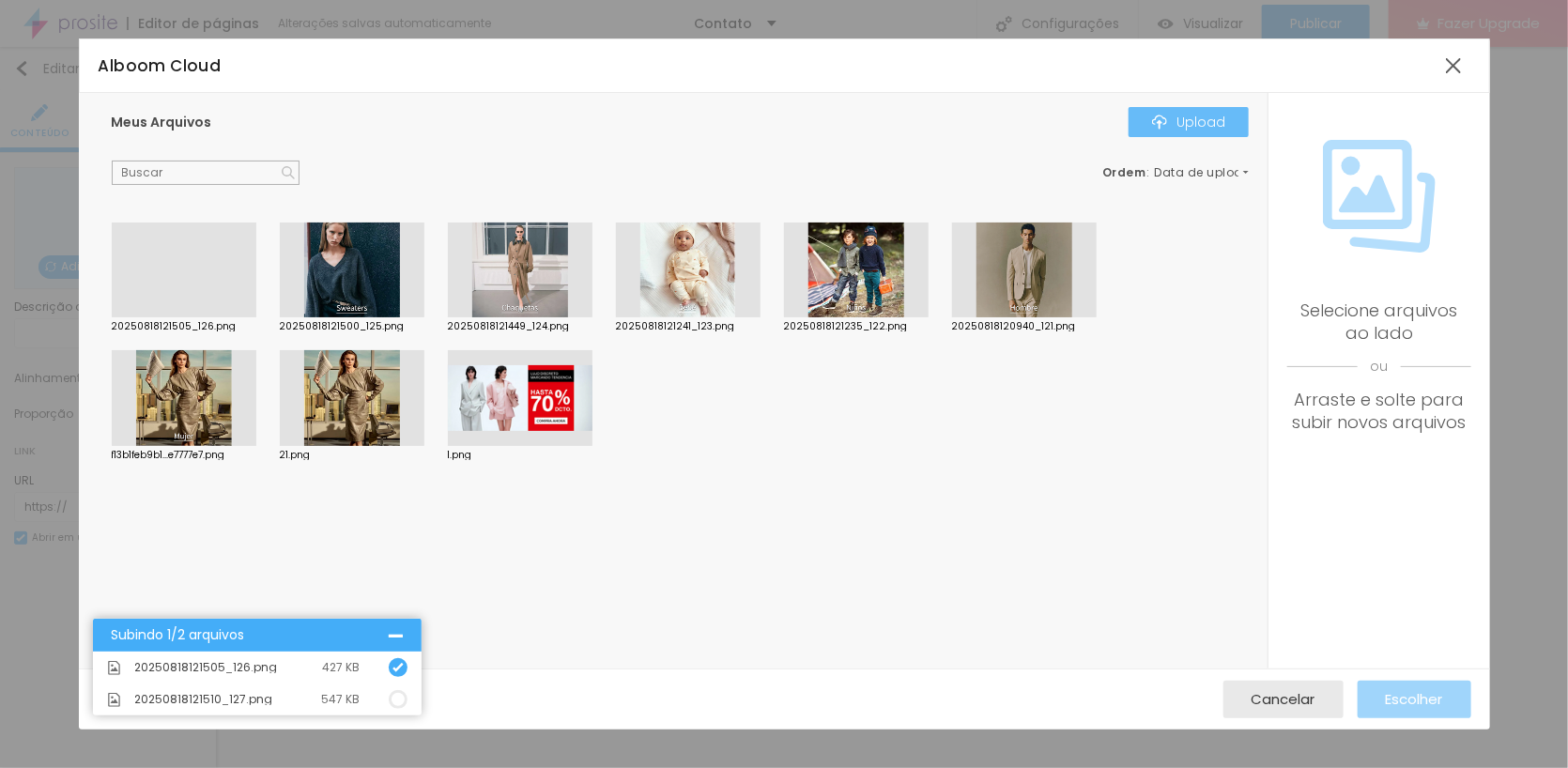
click at [1156, 118] on img "button" at bounding box center [1160, 122] width 15 height 15
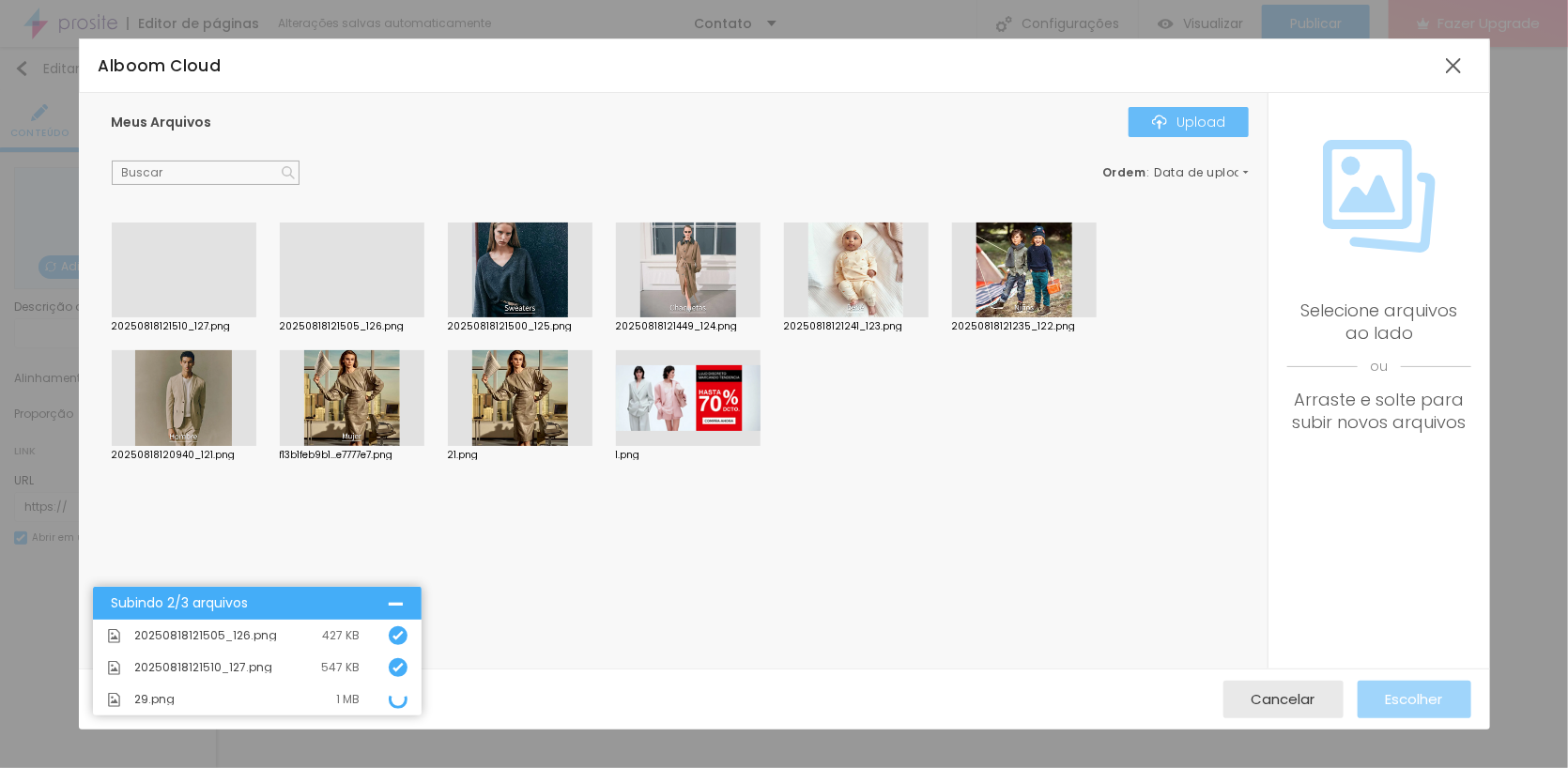
click at [1201, 118] on div "Upload" at bounding box center [1189, 122] width 73 height 15
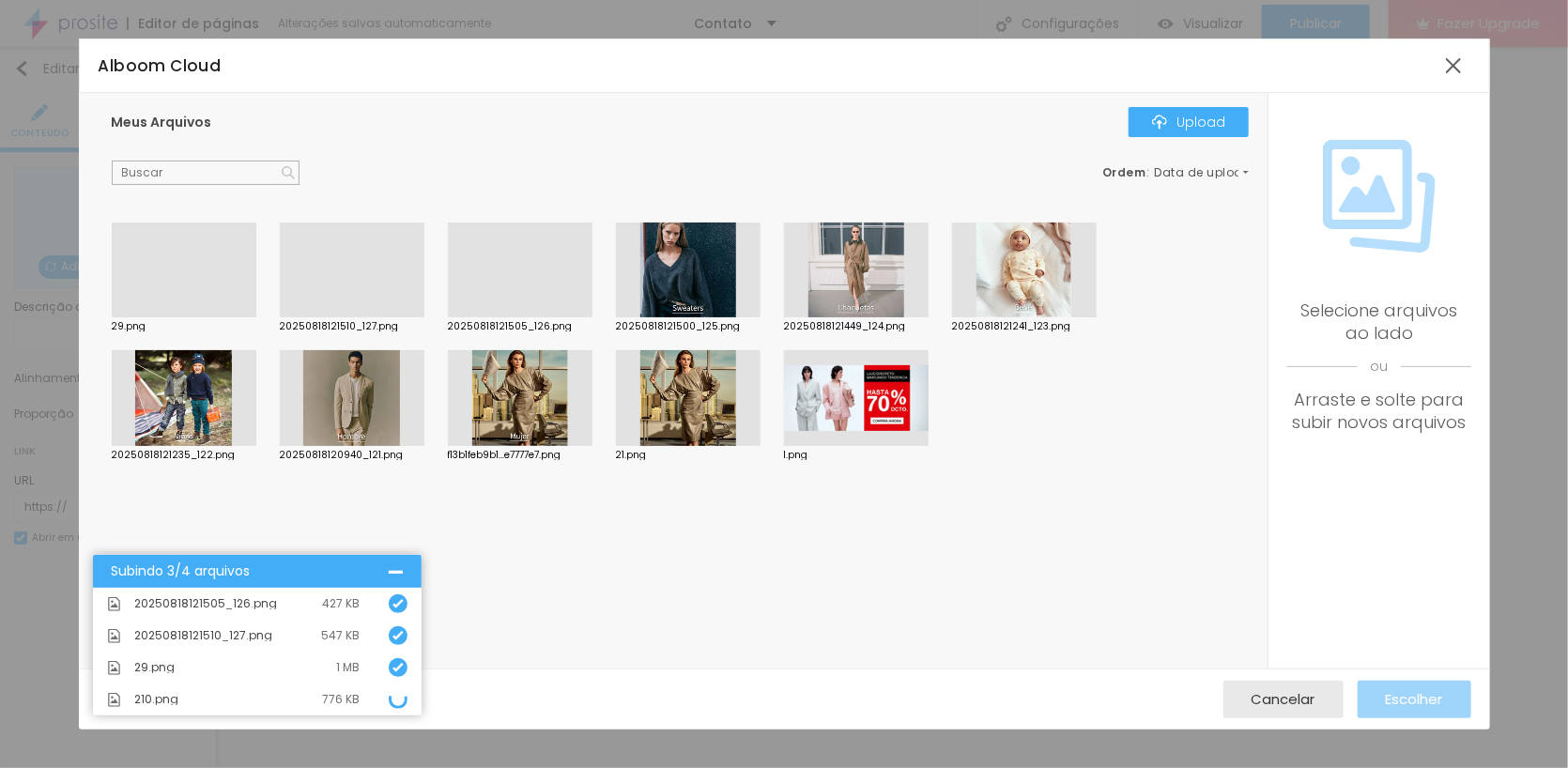
click at [526, 317] on div at bounding box center [520, 317] width 145 height 0
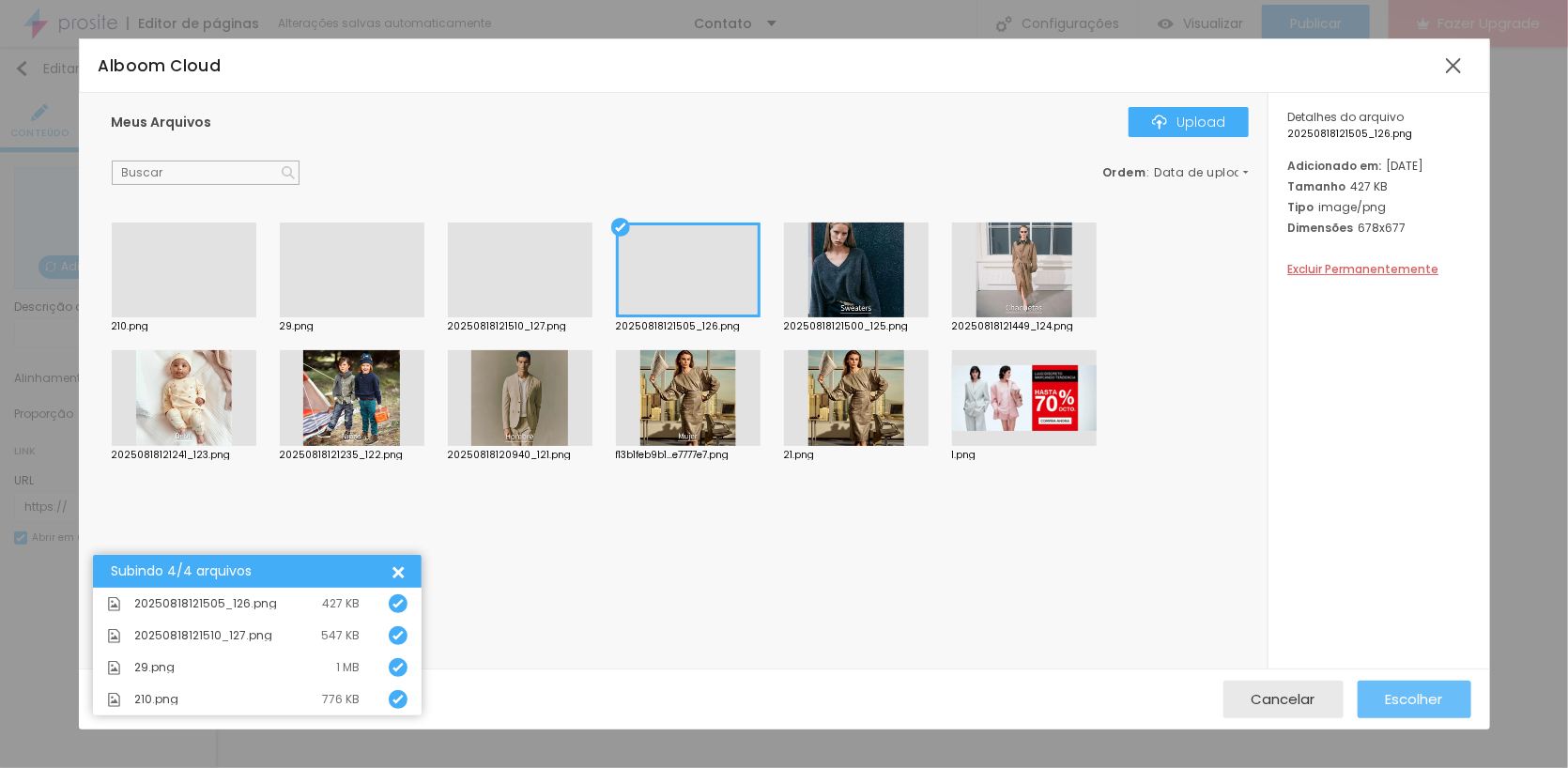
click at [1415, 701] on span "Escolher" at bounding box center [1414, 699] width 57 height 16
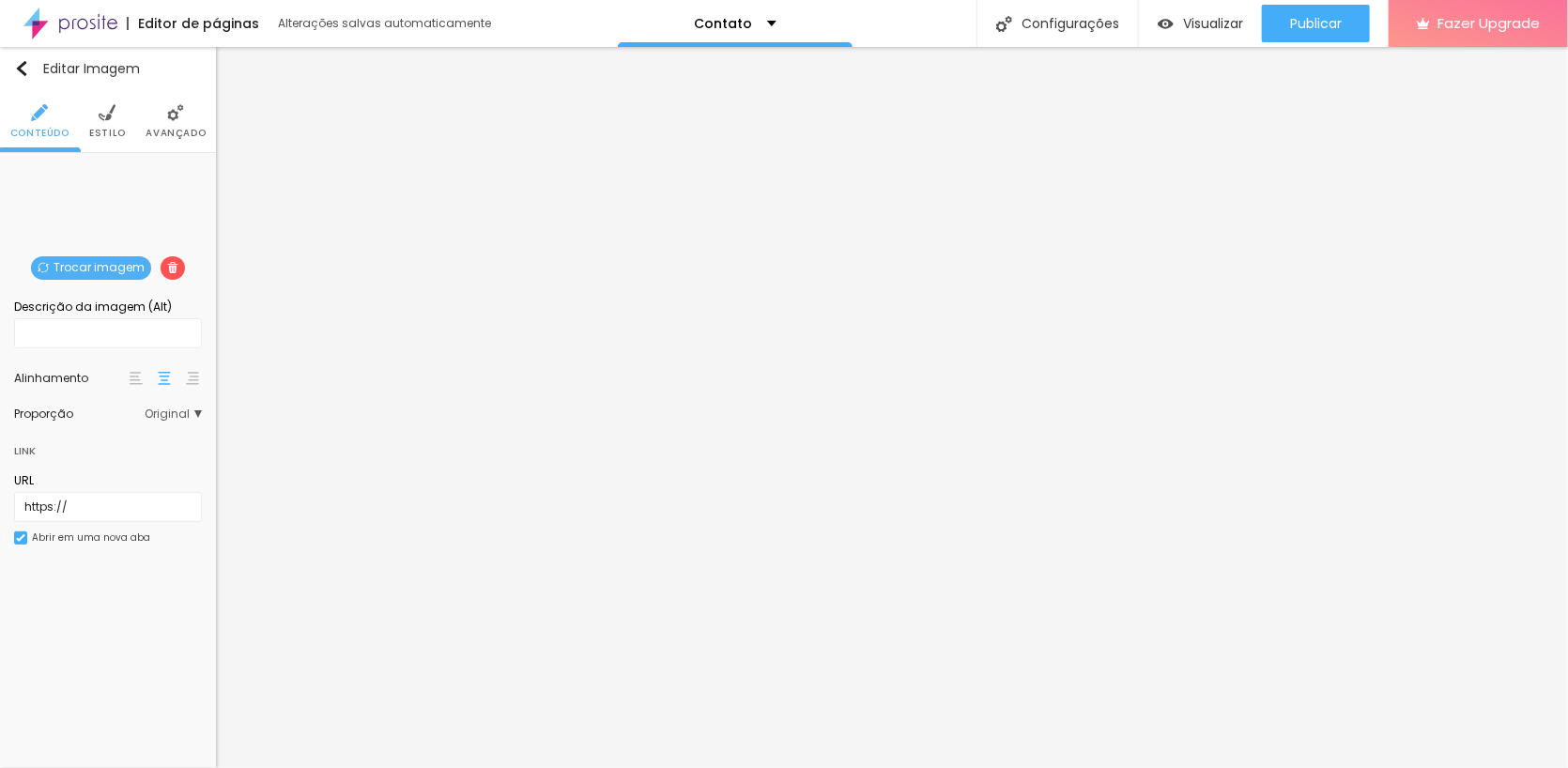
drag, startPoint x: 171, startPoint y: 259, endPoint x: 197, endPoint y: 263, distance: 26.3
click at [171, 260] on span at bounding box center [173, 268] width 24 height 23
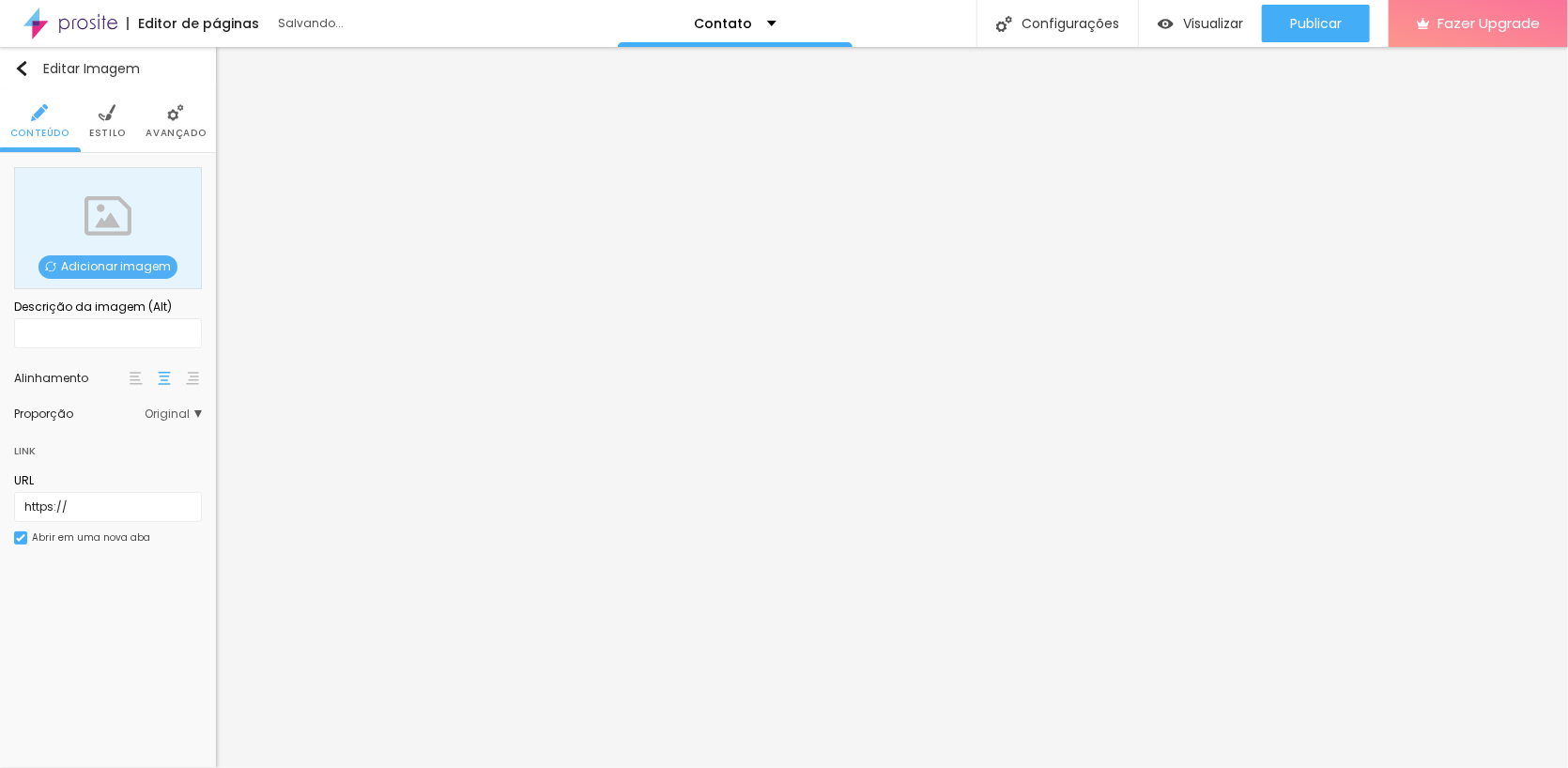
click at [137, 267] on span "Adicionar imagem" at bounding box center [108, 267] width 139 height 23
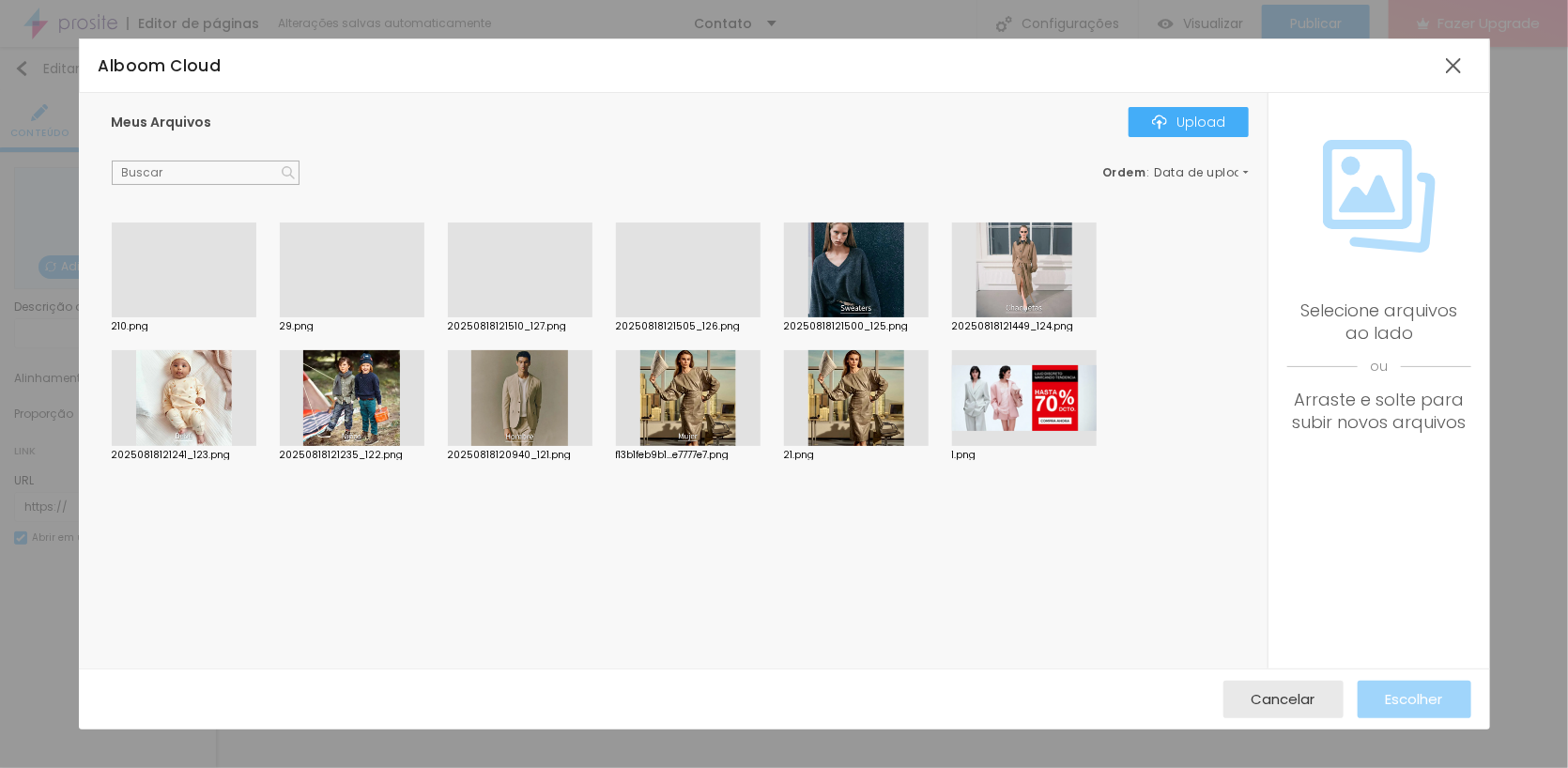
click at [507, 317] on div at bounding box center [520, 317] width 145 height 0
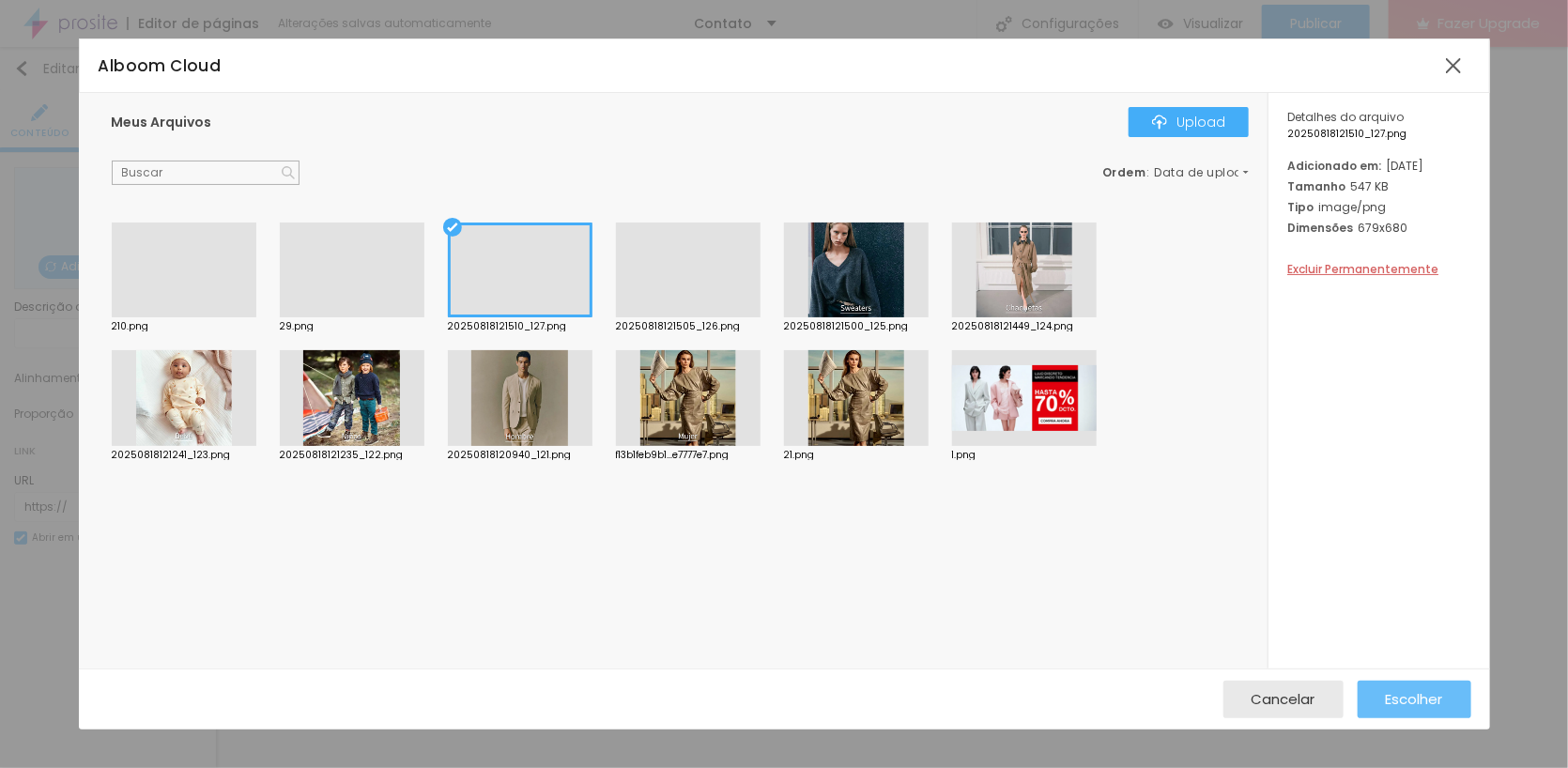
click at [1412, 697] on span "Escolher" at bounding box center [1414, 699] width 57 height 16
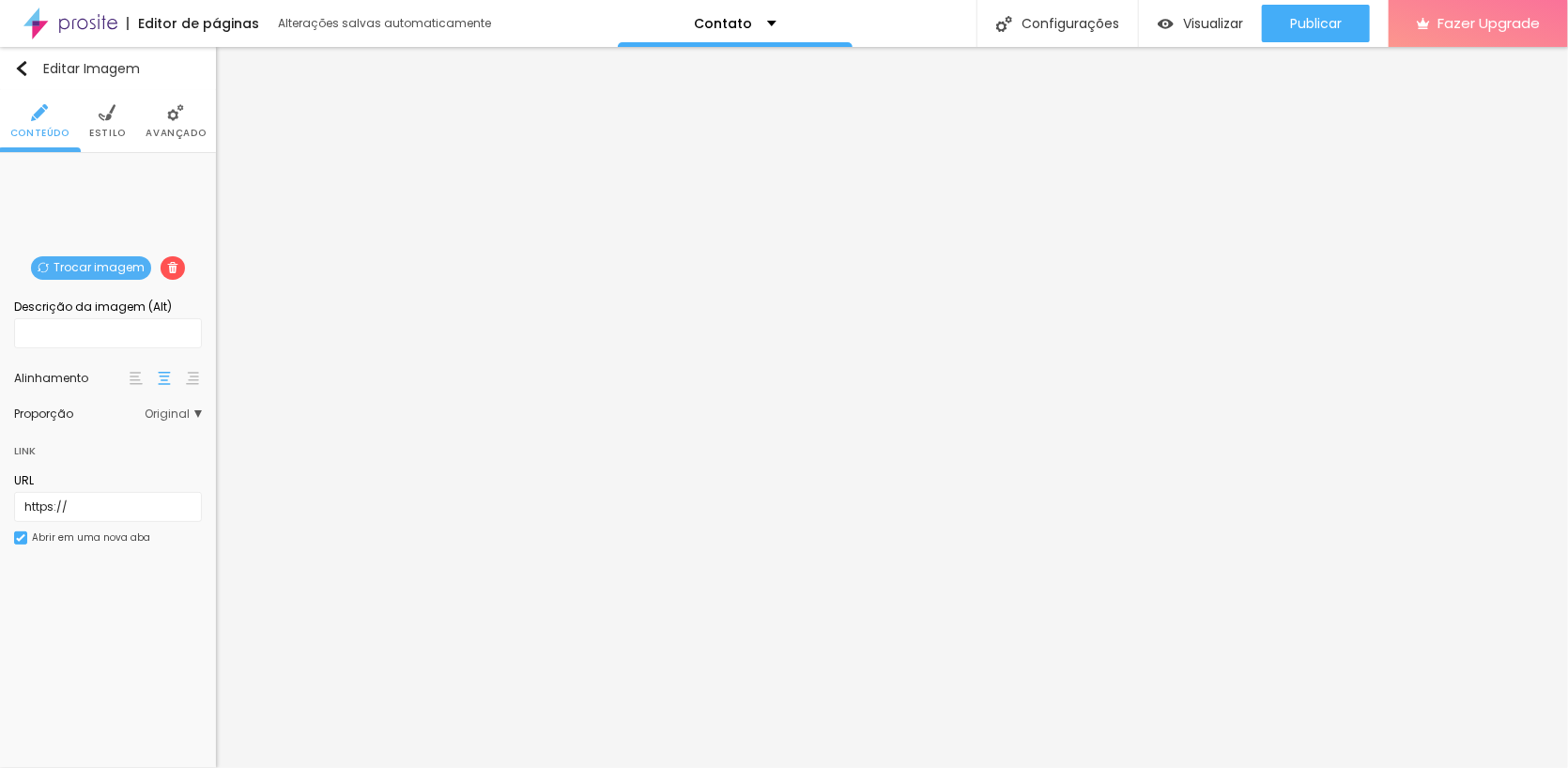
click at [168, 263] on img at bounding box center [173, 268] width 12 height 12
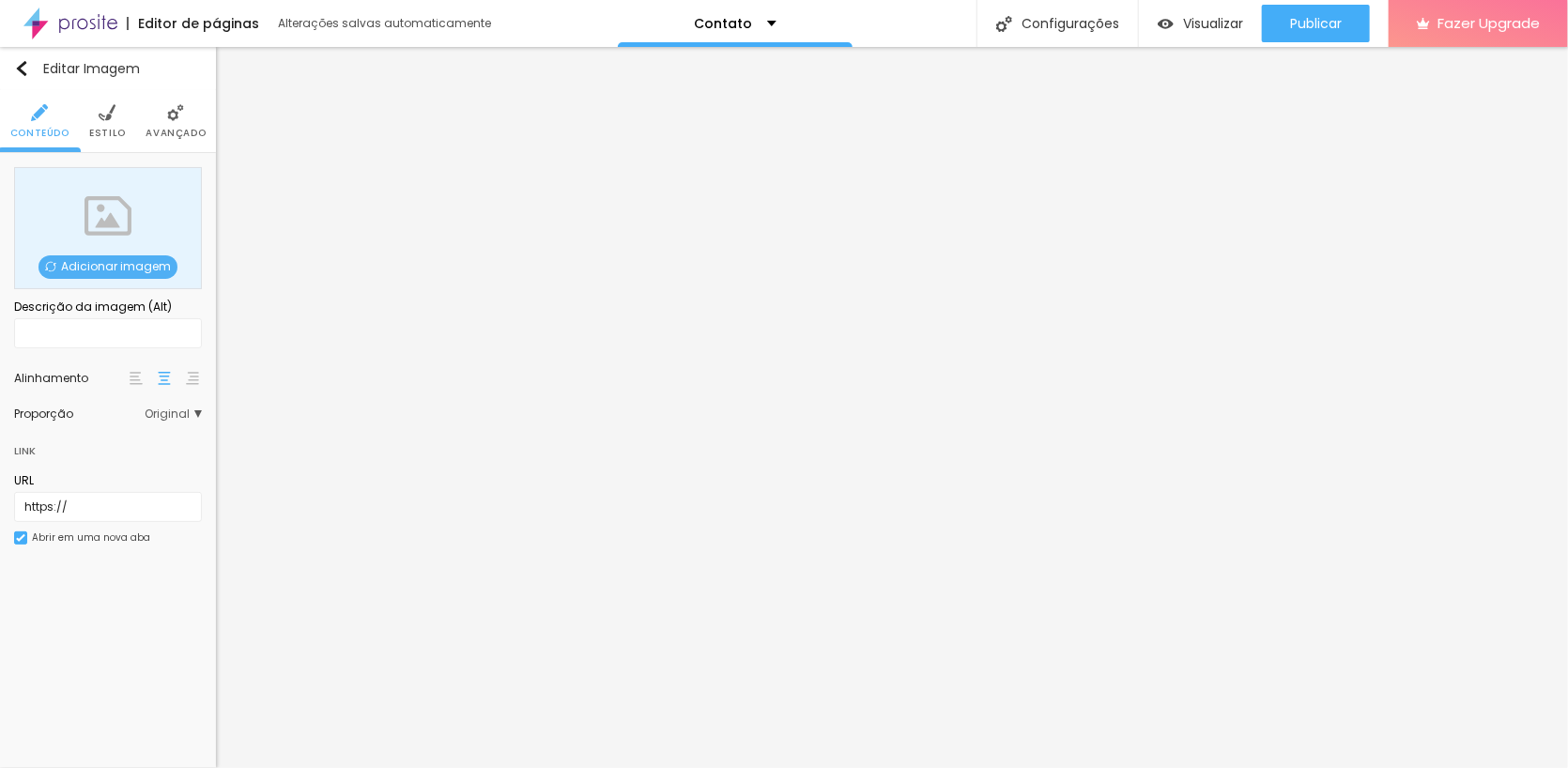
click at [113, 262] on span "Adicionar imagem" at bounding box center [108, 267] width 139 height 23
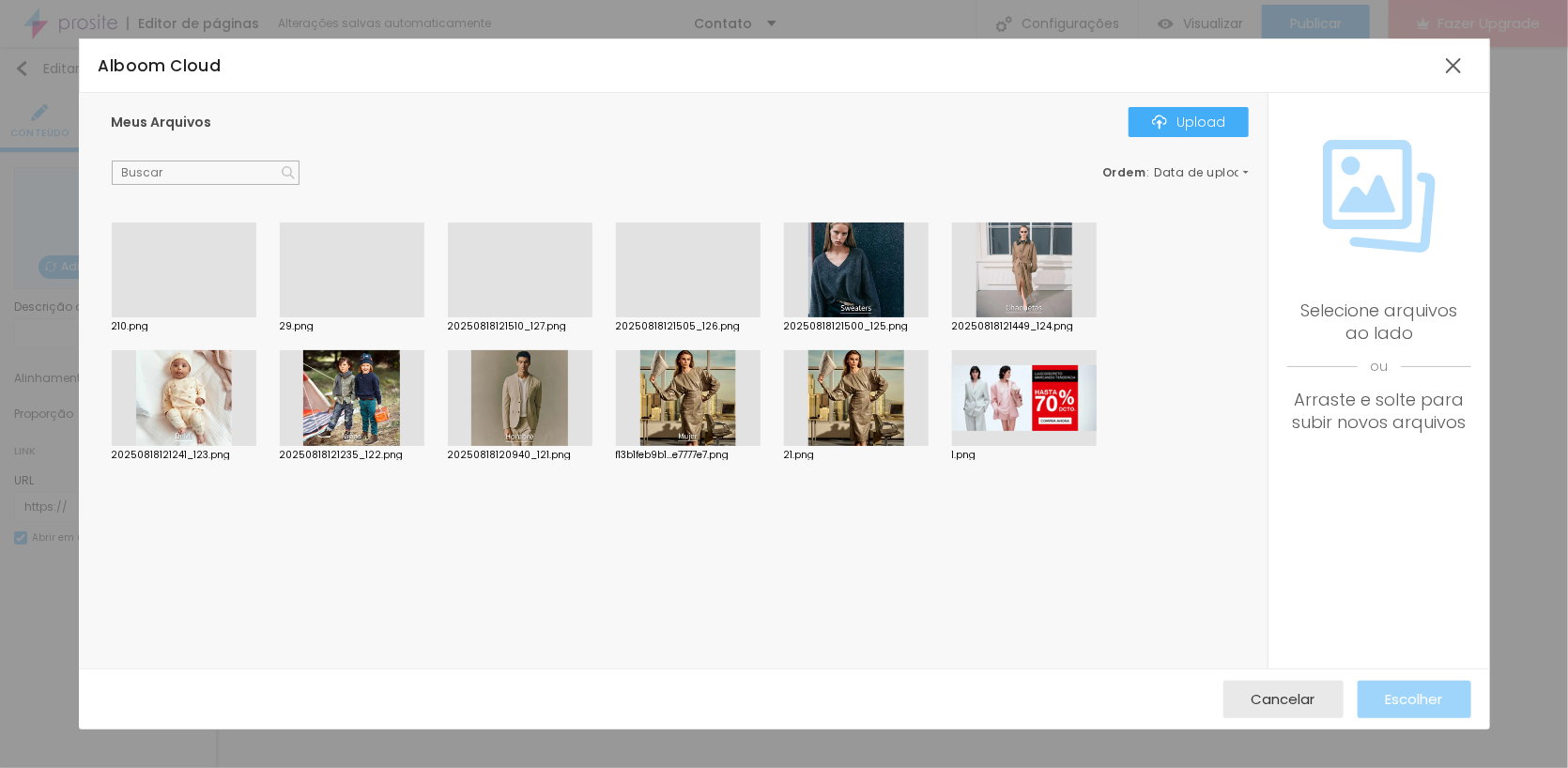
click at [333, 317] on div at bounding box center [352, 317] width 145 height 0
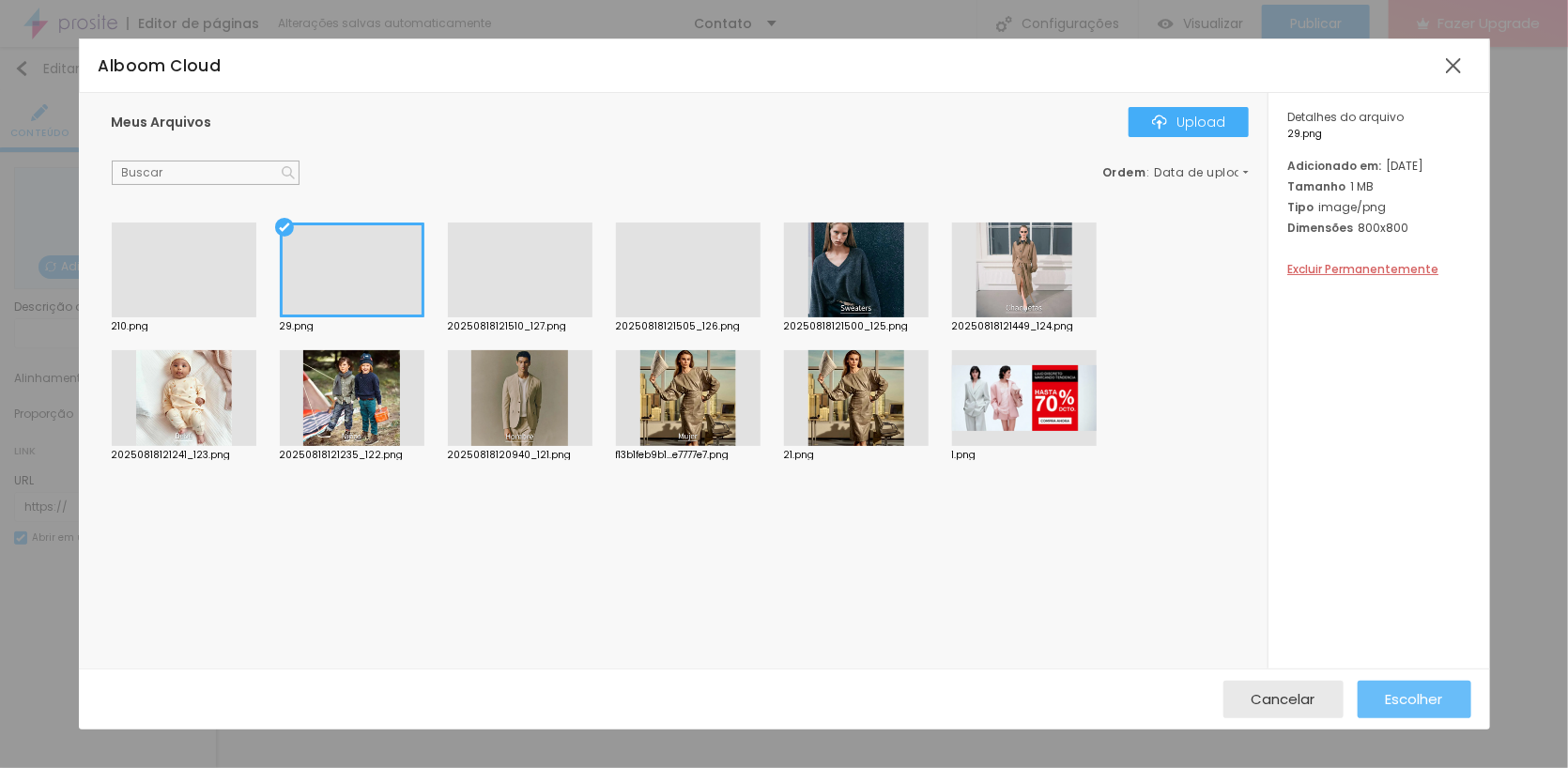
click at [1422, 702] on span "Escolher" at bounding box center [1414, 699] width 57 height 16
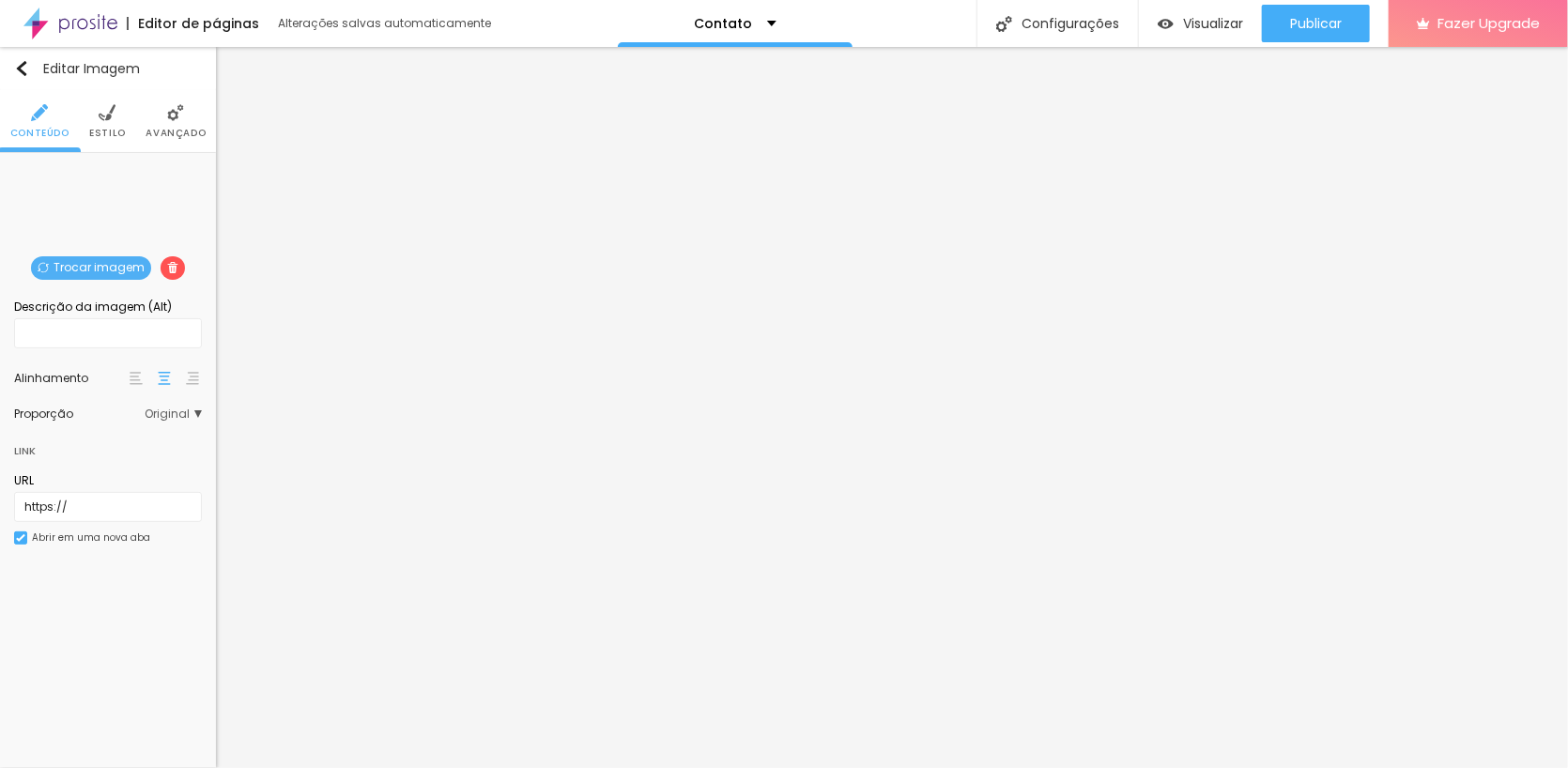
click at [169, 262] on img at bounding box center [173, 268] width 12 height 12
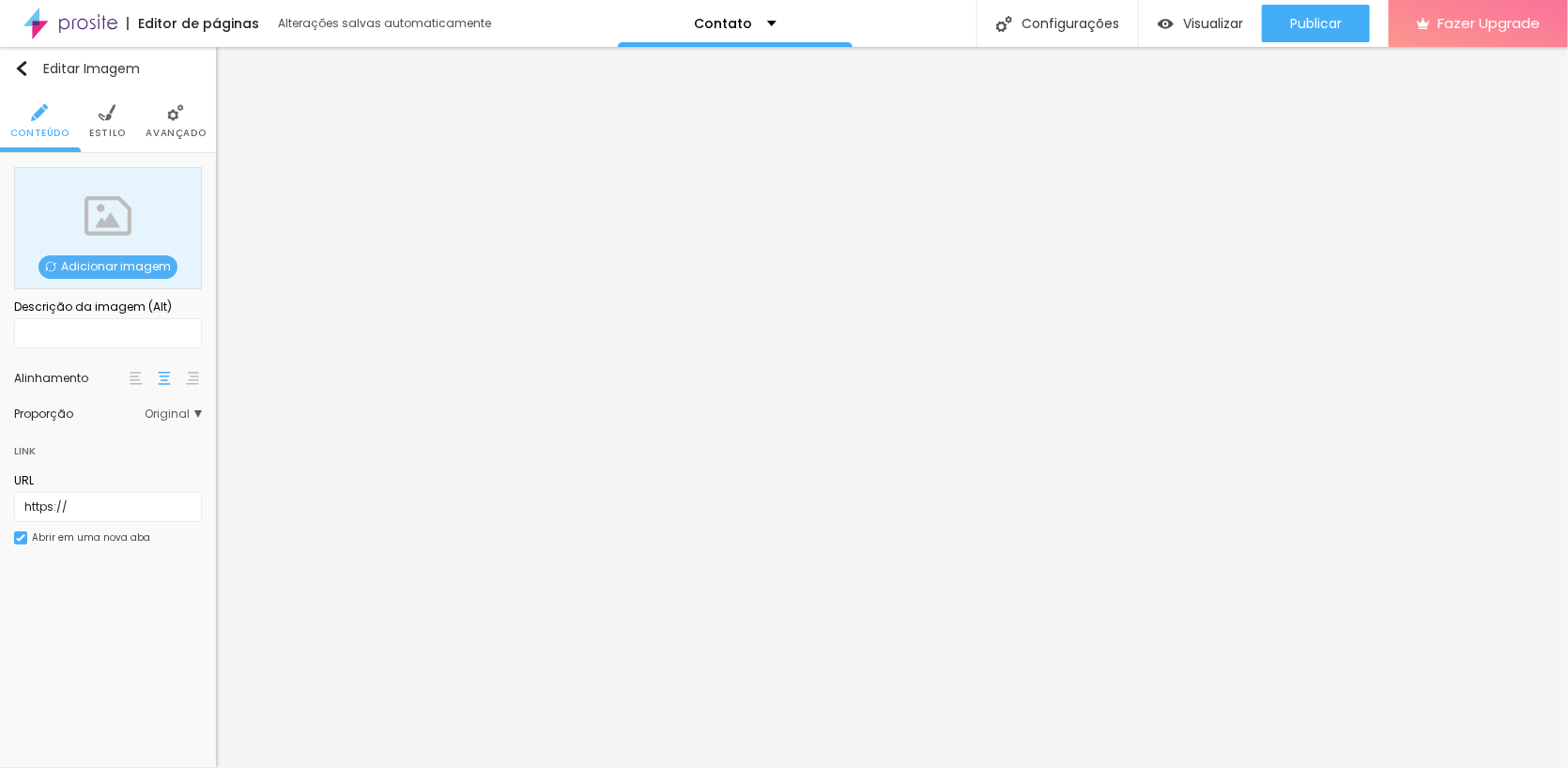
click at [115, 248] on div "Adicionar imagem" at bounding box center [108, 227] width 188 height 122
click at [103, 262] on span "Adicionar imagem" at bounding box center [108, 267] width 139 height 23
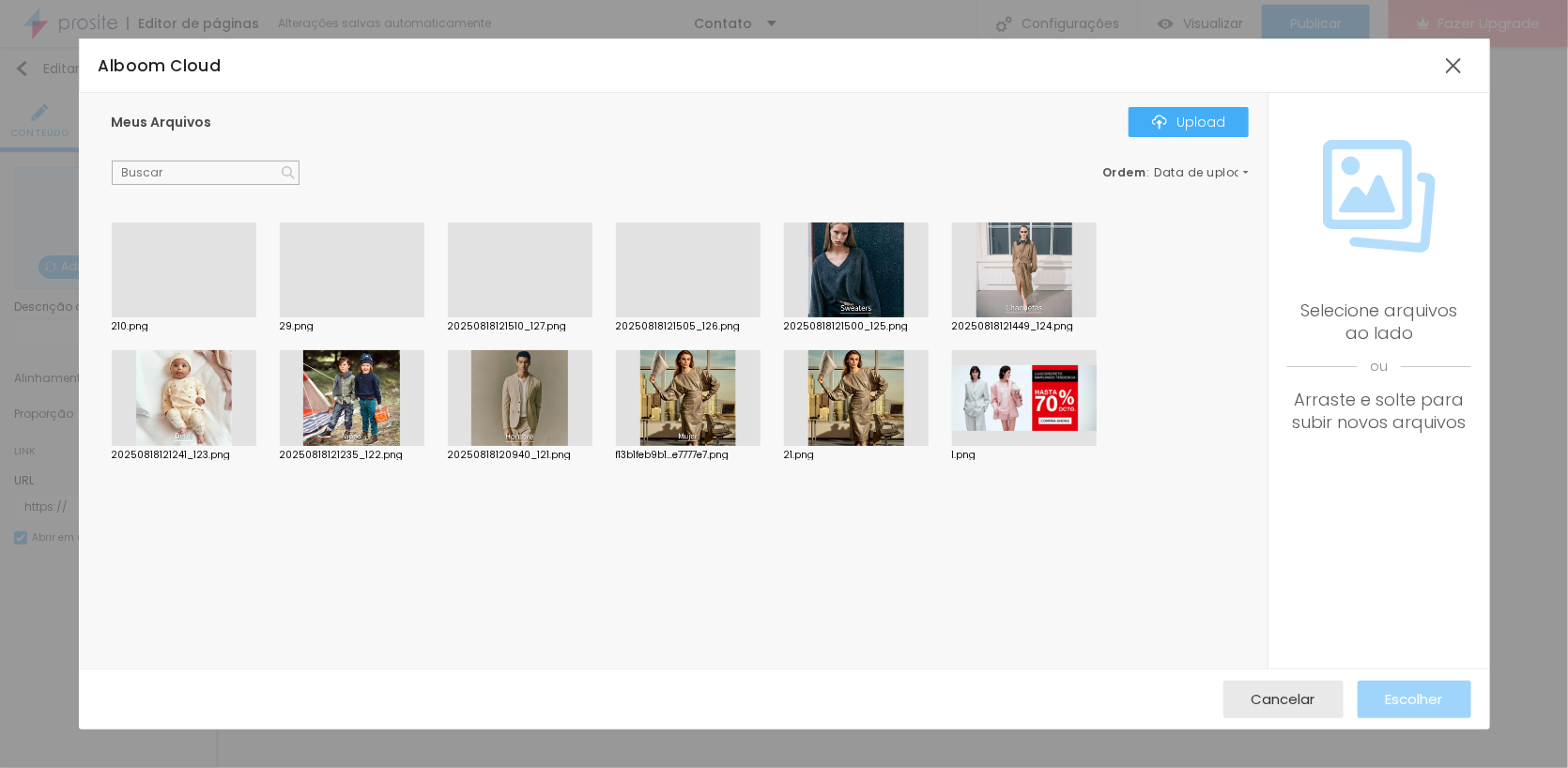
click at [170, 317] on div at bounding box center [184, 317] width 145 height 0
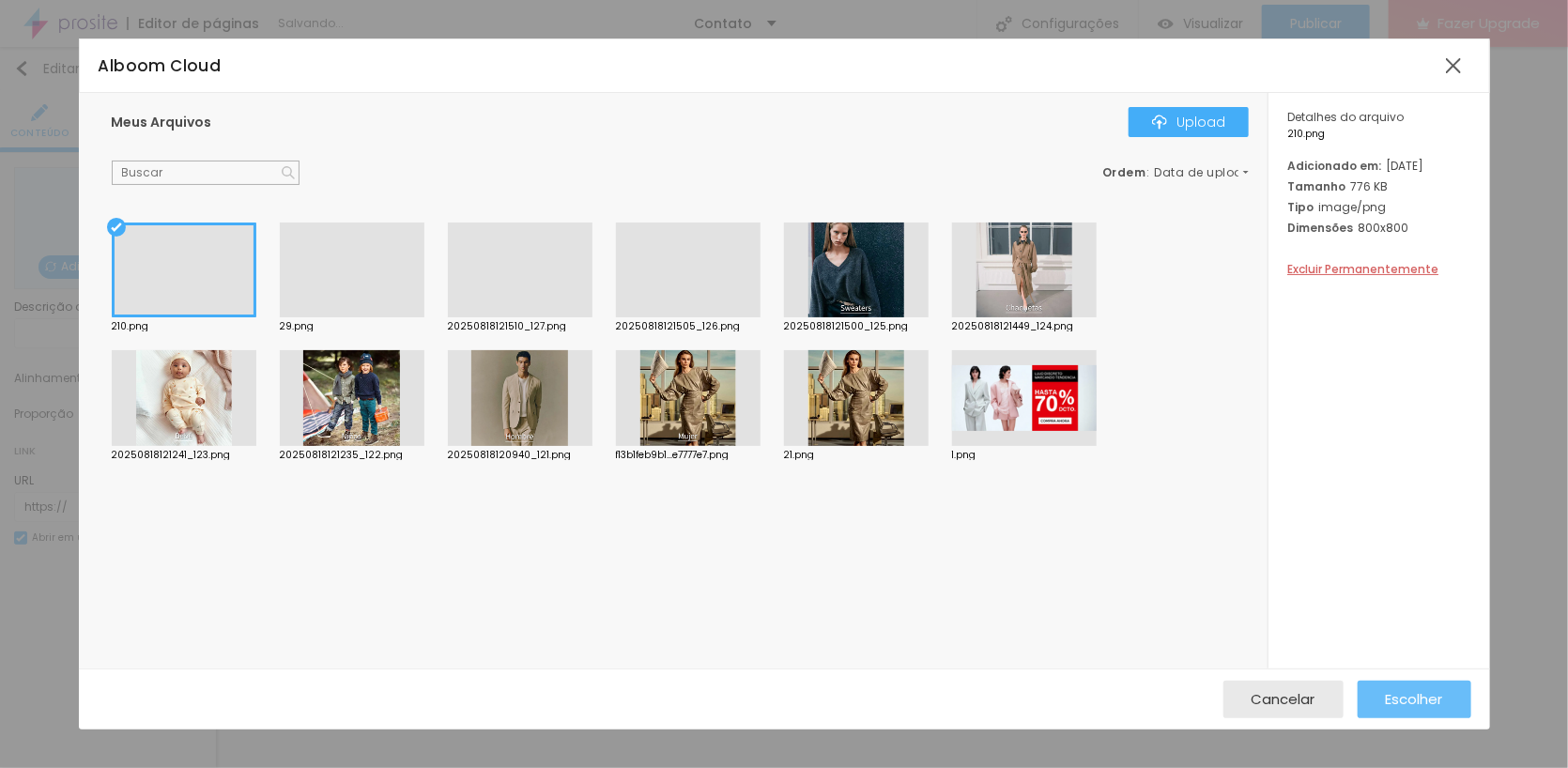
click at [1408, 686] on div "Escolher" at bounding box center [1414, 699] width 57 height 38
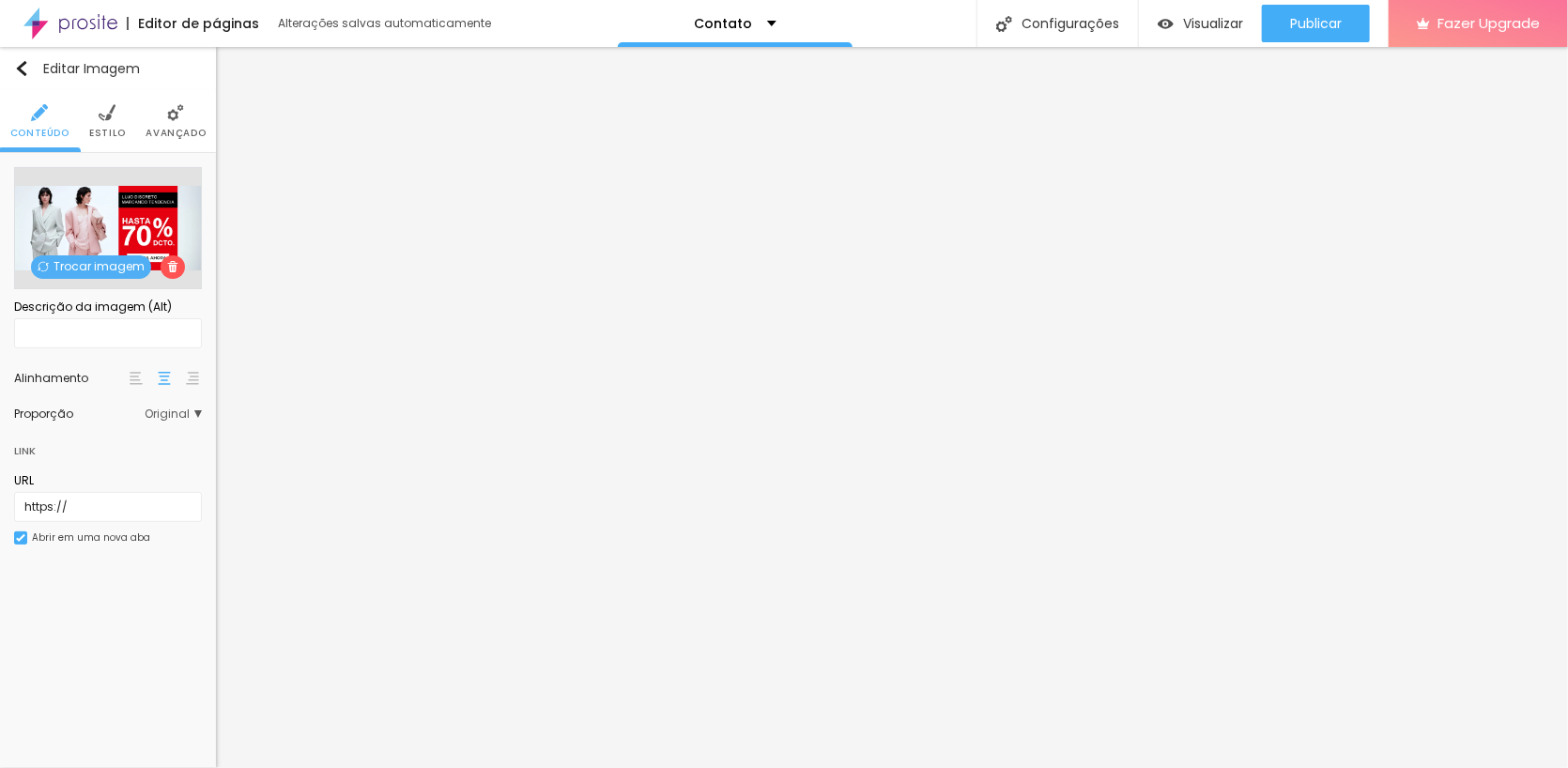
drag, startPoint x: 169, startPoint y: 267, endPoint x: 120, endPoint y: 250, distance: 51.9
click at [168, 266] on img at bounding box center [173, 267] width 12 height 12
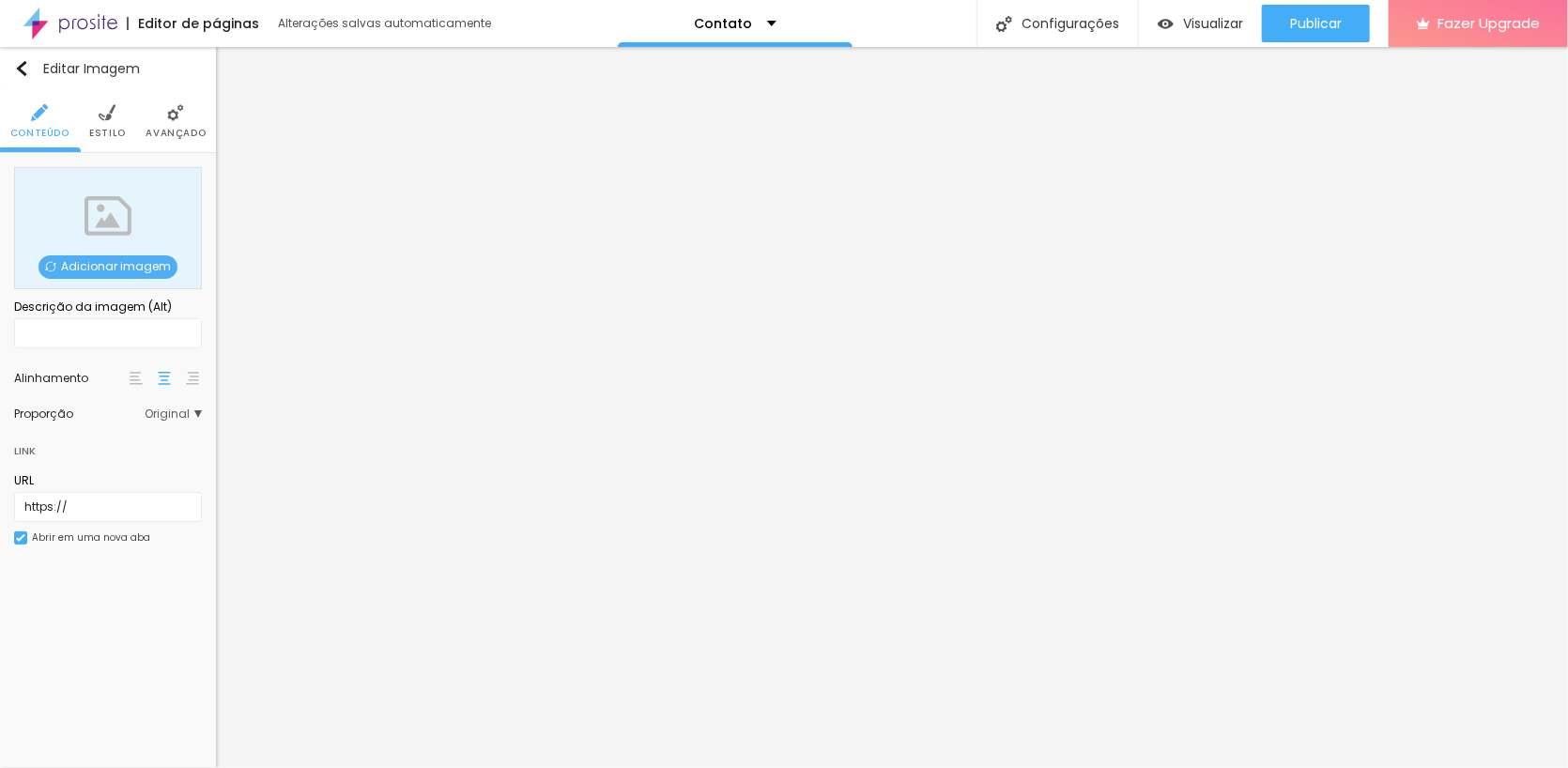
click at [97, 242] on div "Adicionar imagem" at bounding box center [108, 227] width 188 height 122
click at [121, 261] on span "Adicionar imagem" at bounding box center [108, 267] width 139 height 23
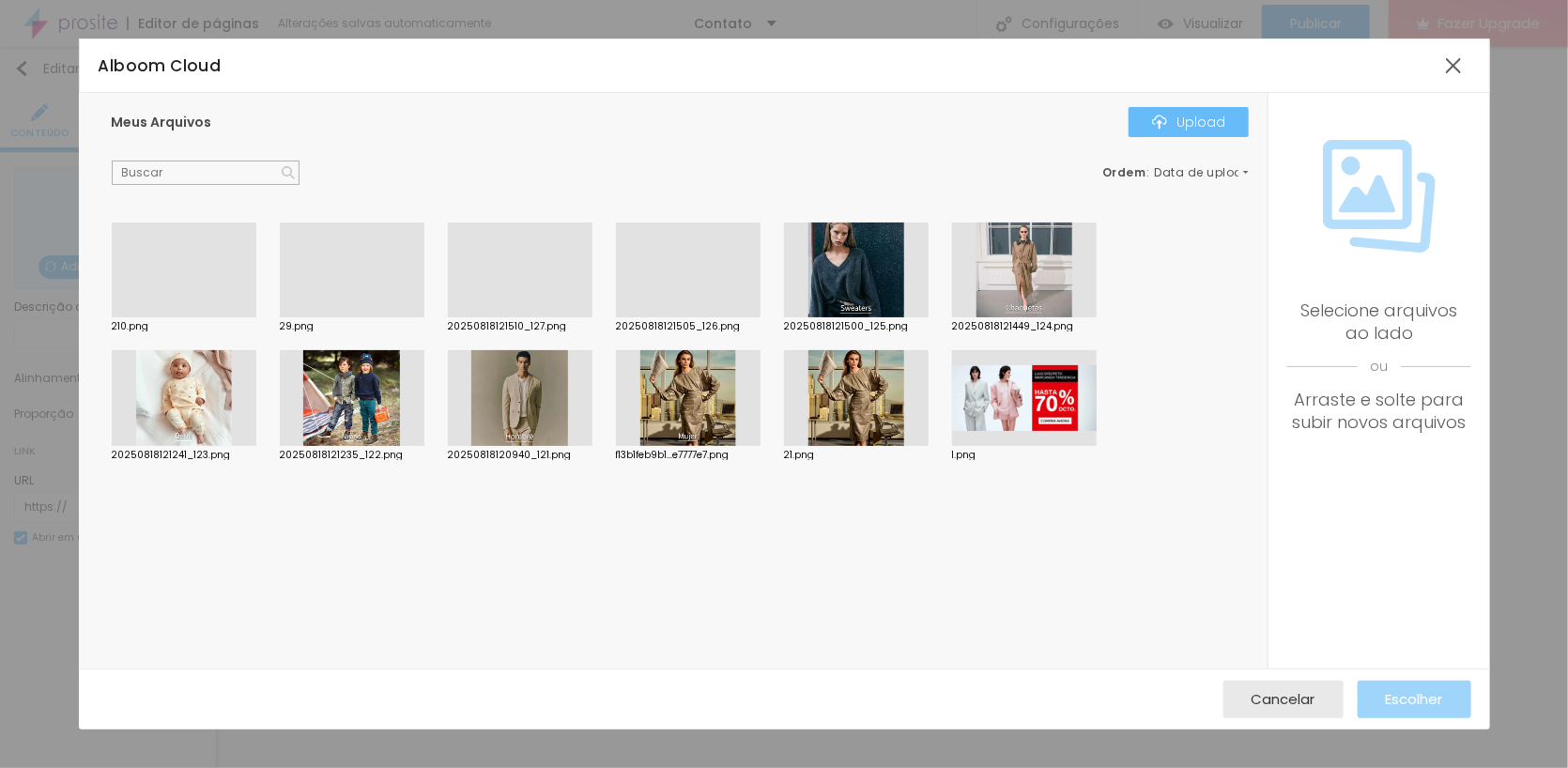
click at [1191, 121] on div "Upload" at bounding box center [1189, 122] width 73 height 15
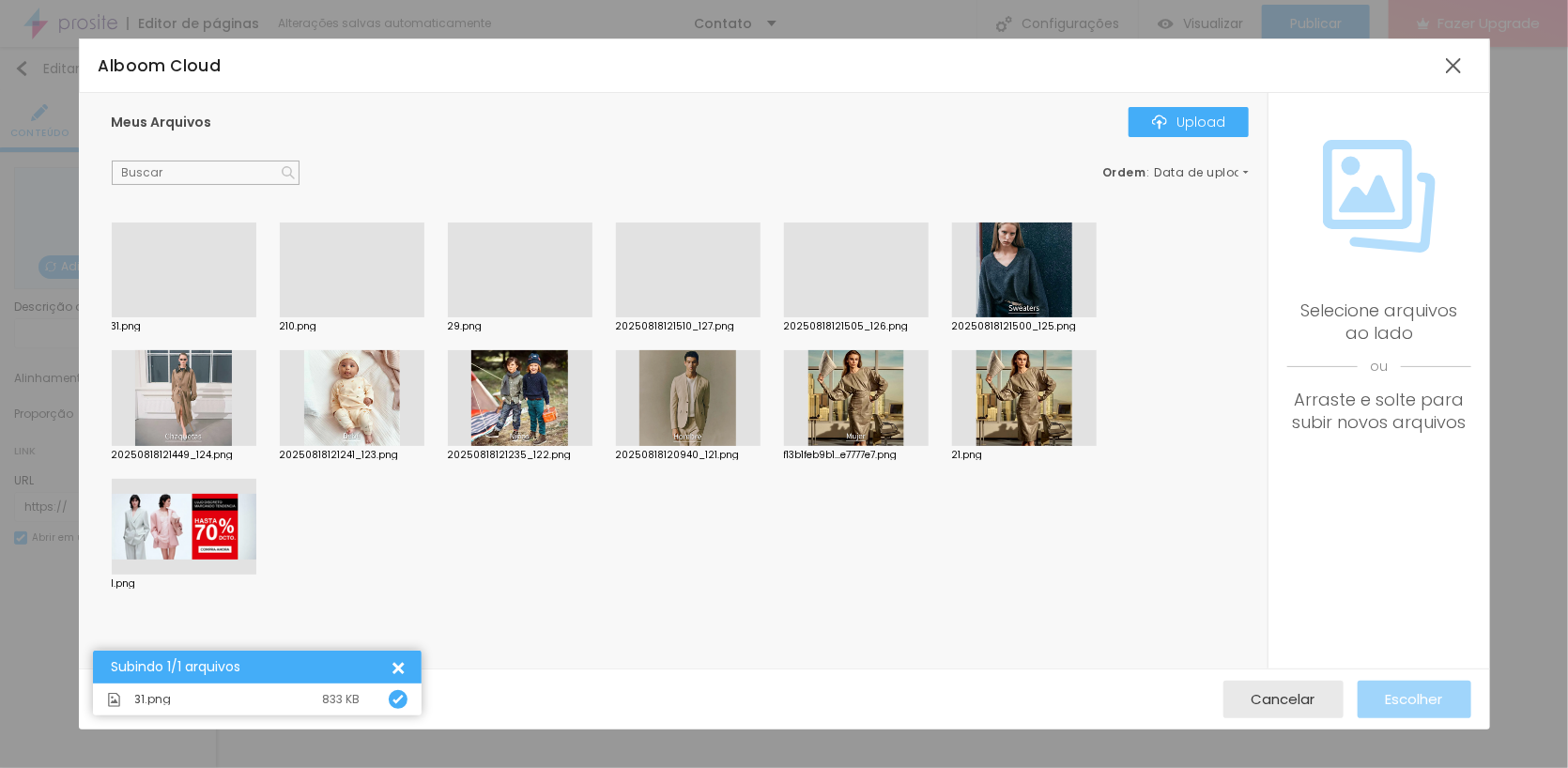
click at [208, 317] on div at bounding box center [184, 317] width 145 height 0
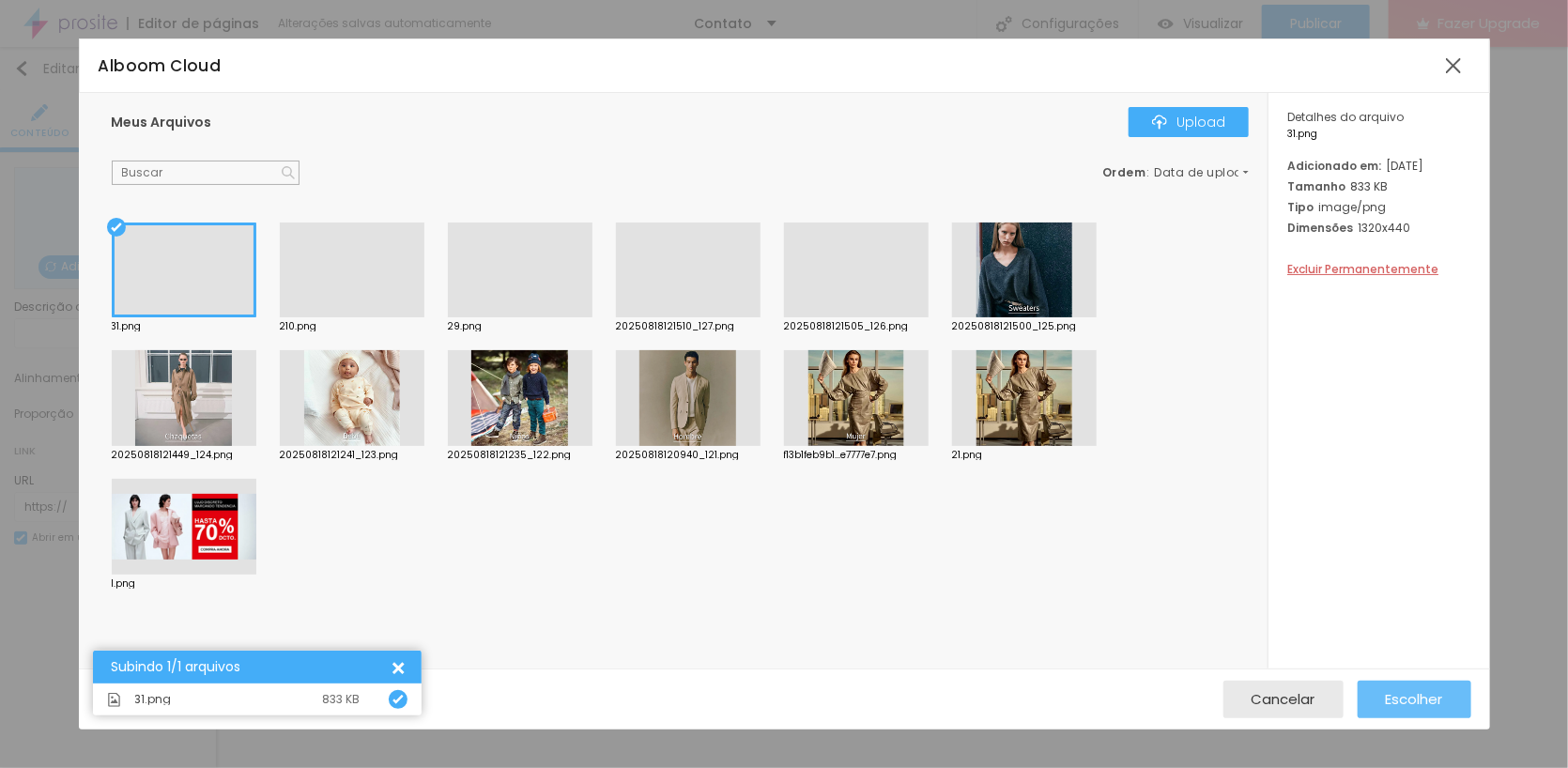
click at [1414, 694] on span "Escolher" at bounding box center [1414, 699] width 57 height 16
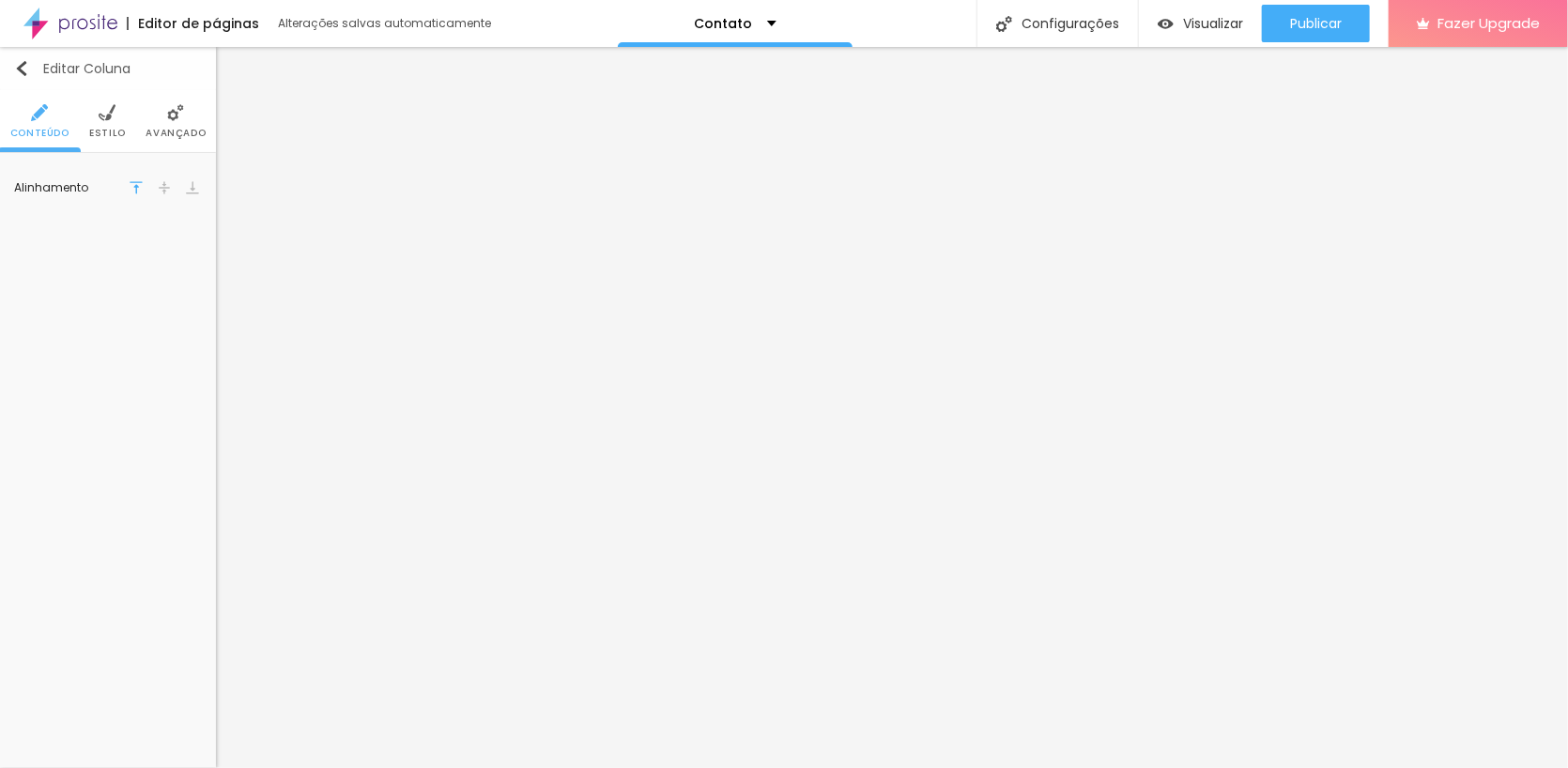
click at [21, 65] on img "button" at bounding box center [22, 68] width 15 height 15
click at [159, 120] on img at bounding box center [156, 113] width 17 height 17
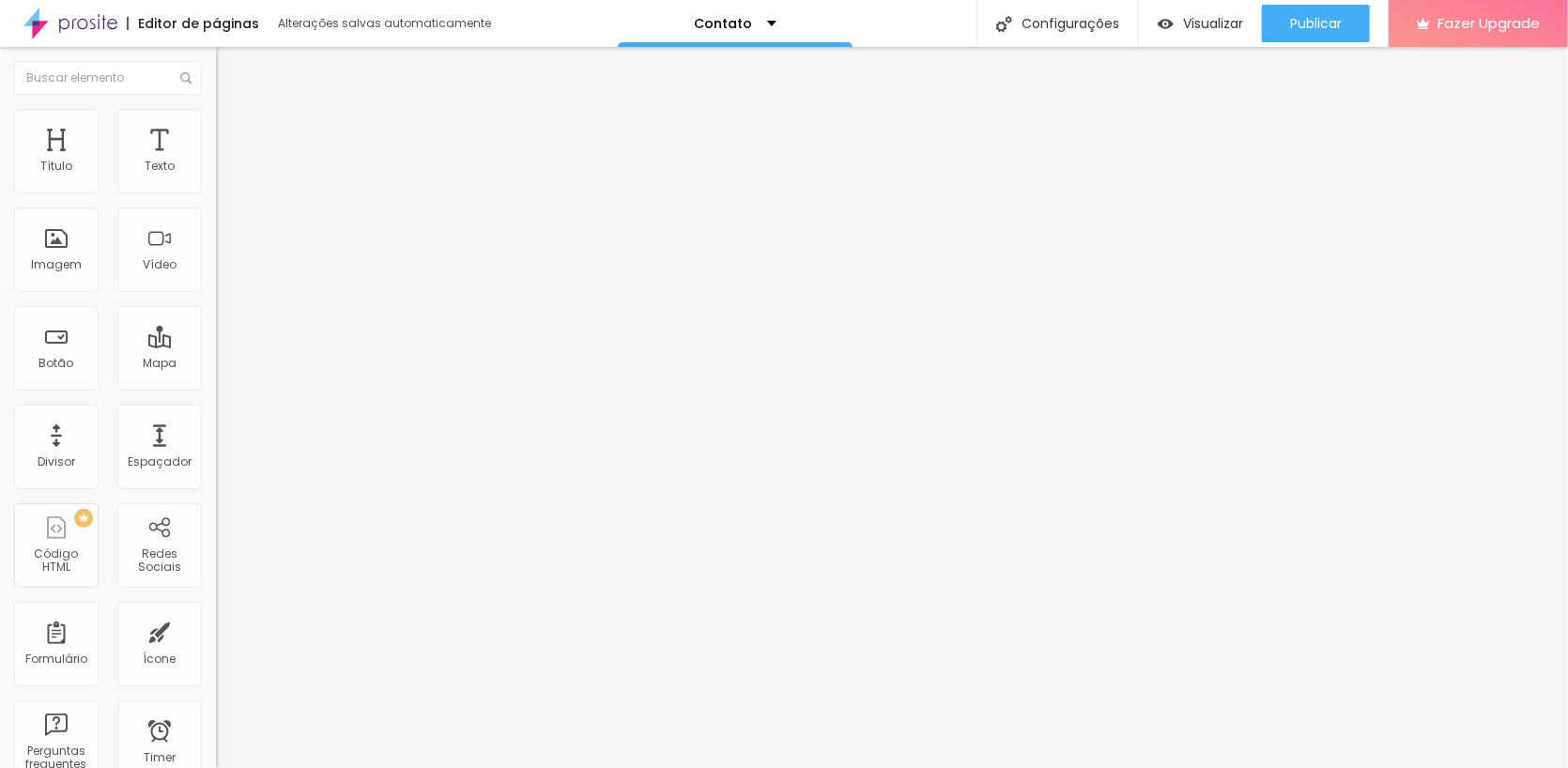
click at [216, 128] on img at bounding box center [225, 137] width 17 height 17
drag, startPoint x: 163, startPoint y: 184, endPoint x: 185, endPoint y: 181, distance: 22.2
click at [216, 382] on div "20 px" at bounding box center [324, 391] width 216 height 19
type input "0"
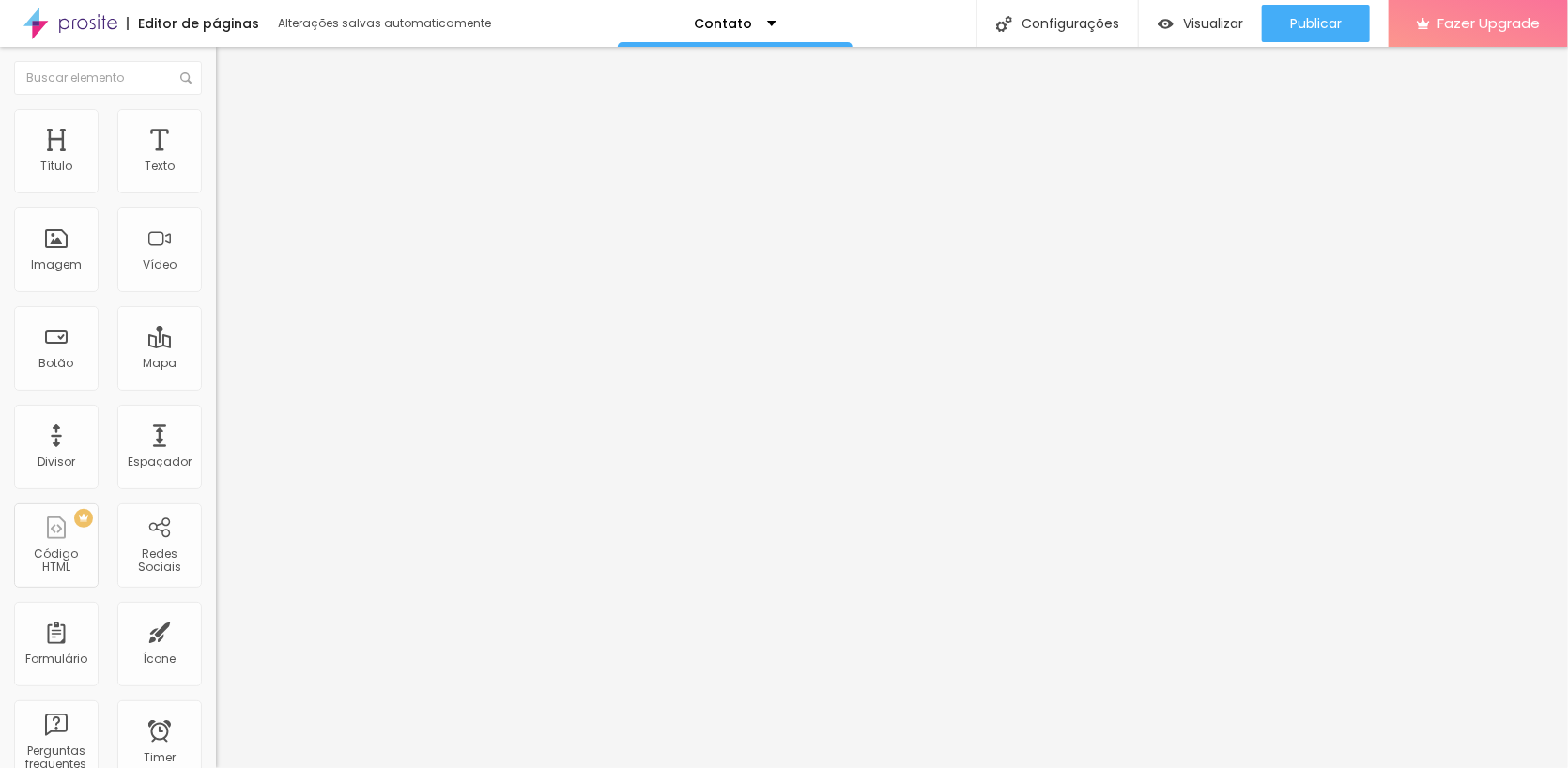
click at [216, 128] on img at bounding box center [225, 137] width 17 height 17
drag, startPoint x: 151, startPoint y: 180, endPoint x: 192, endPoint y: 178, distance: 41.0
click at [216, 382] on div "20 px" at bounding box center [324, 391] width 216 height 19
type input "0"
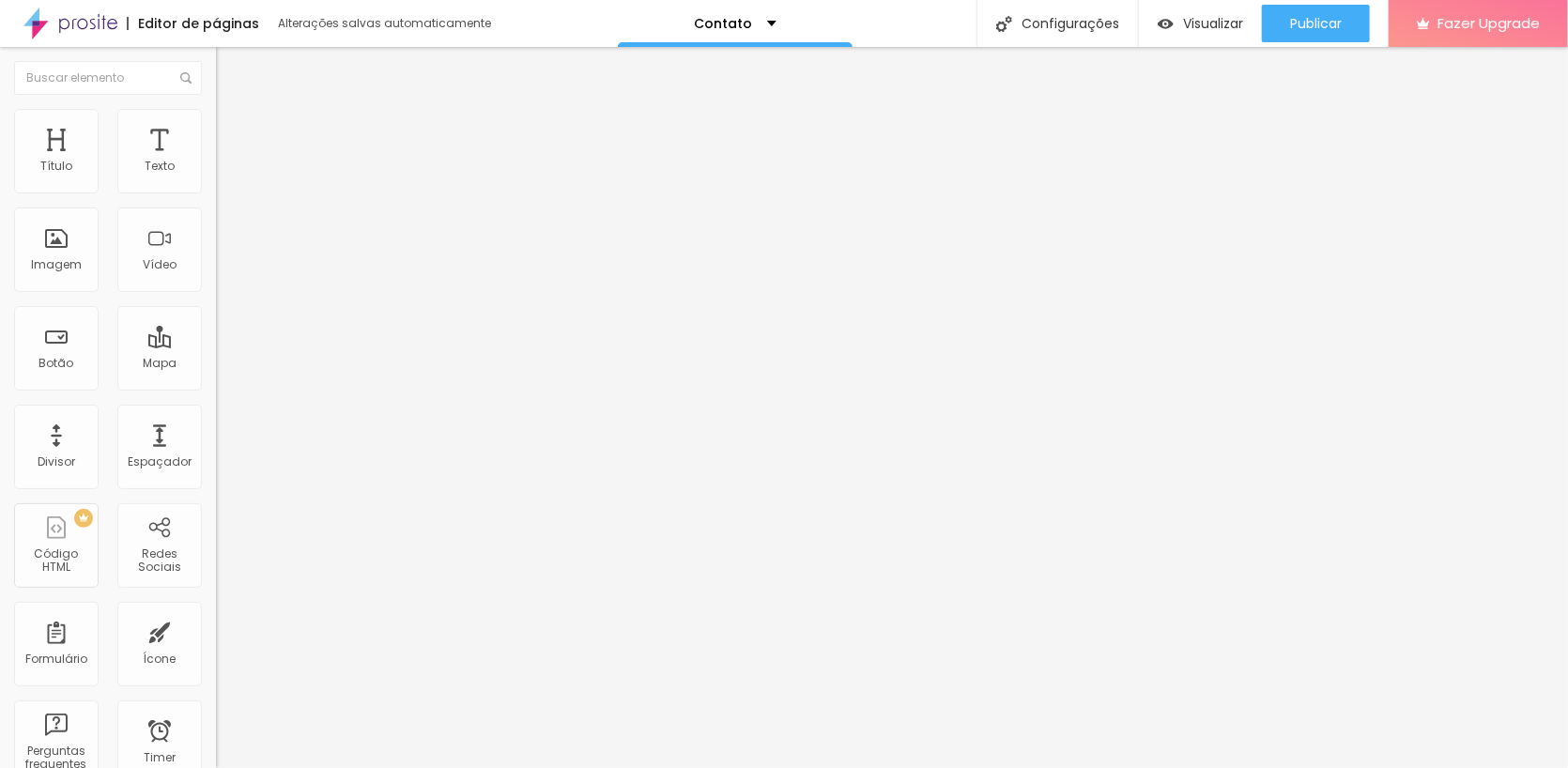
click at [216, 128] on img at bounding box center [225, 137] width 17 height 17
drag, startPoint x: 150, startPoint y: 187, endPoint x: 184, endPoint y: 184, distance: 34.1
click at [216, 382] on div "20 px" at bounding box center [324, 391] width 216 height 19
type input "0"
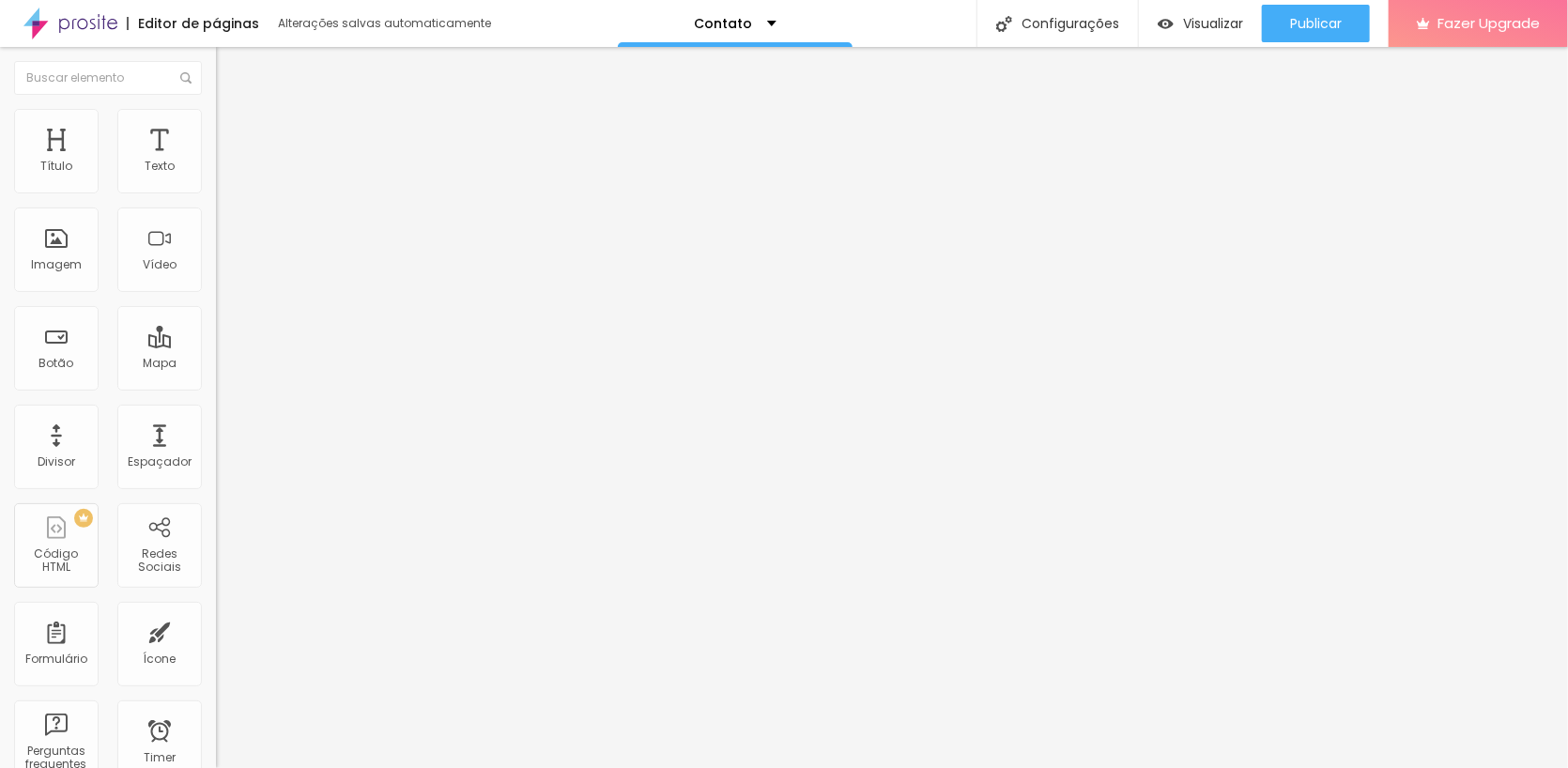
click at [216, 128] on img at bounding box center [225, 137] width 17 height 17
drag, startPoint x: 149, startPoint y: 220, endPoint x: 168, endPoint y: 219, distance: 19.0
click at [216, 647] on input "20" at bounding box center [256, 656] width 81 height 19
type input "0"
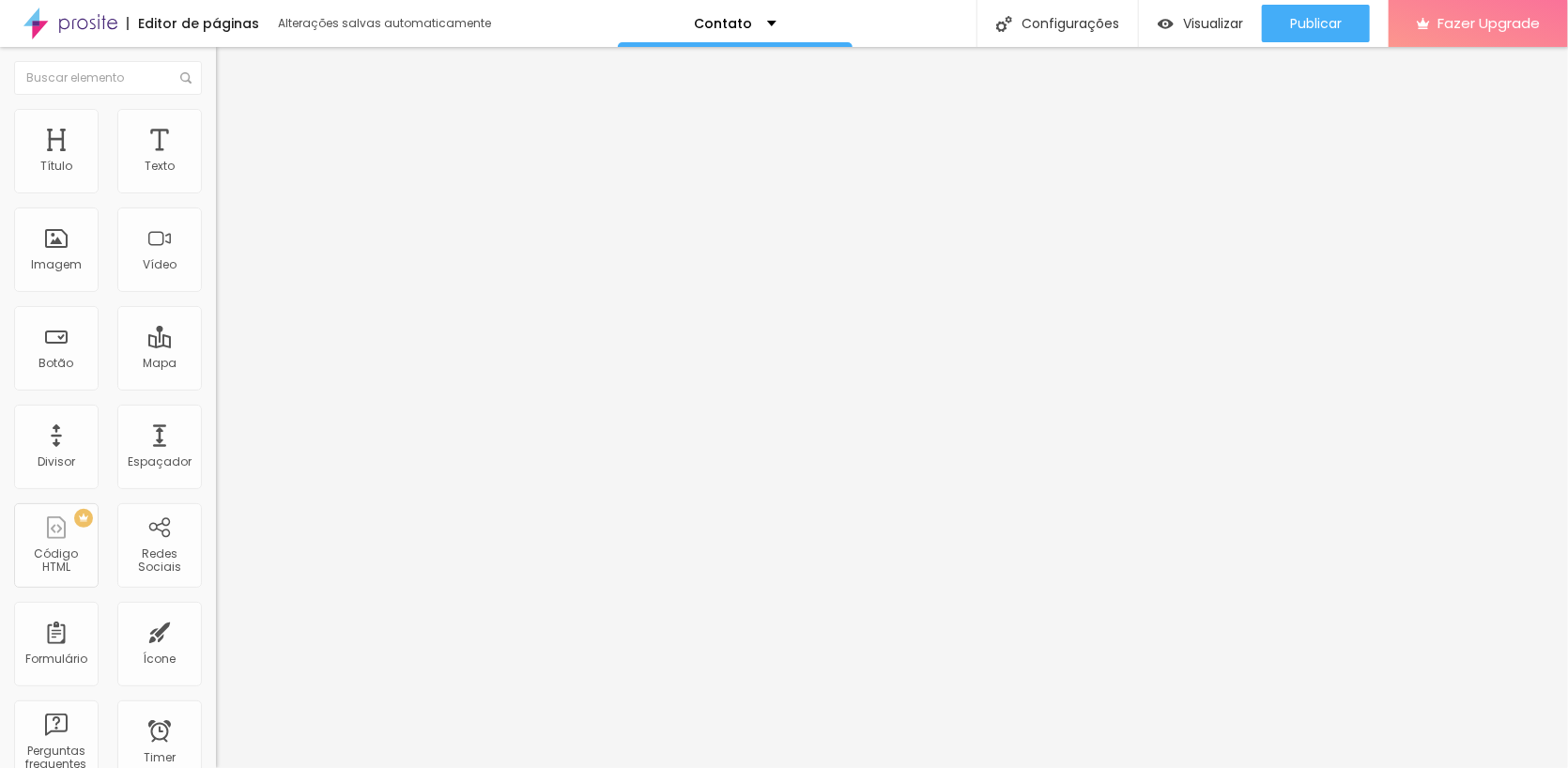
click at [216, 128] on li "Avançado" at bounding box center [324, 137] width 216 height 18
drag, startPoint x: 149, startPoint y: 219, endPoint x: 178, endPoint y: 213, distance: 29.6
click at [216, 647] on div "20 px" at bounding box center [324, 656] width 216 height 19
type input "1"
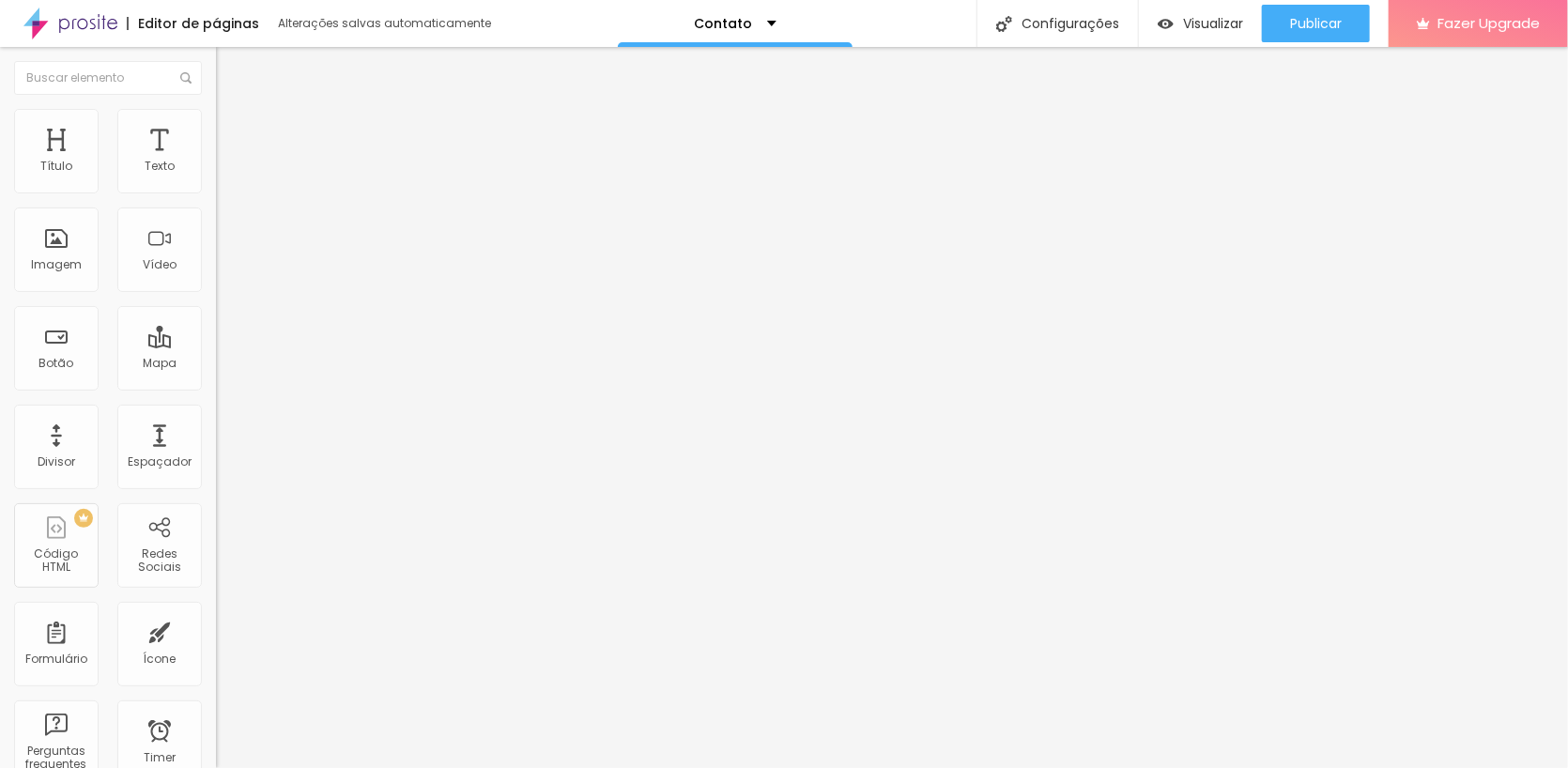
type input "10"
click at [230, 66] on div "Editar Seção" at bounding box center [285, 68] width 111 height 15
click at [770, 18] on div "Contato" at bounding box center [735, 23] width 235 height 47
click at [763, 13] on div "Contato" at bounding box center [735, 7] width 55 height 13
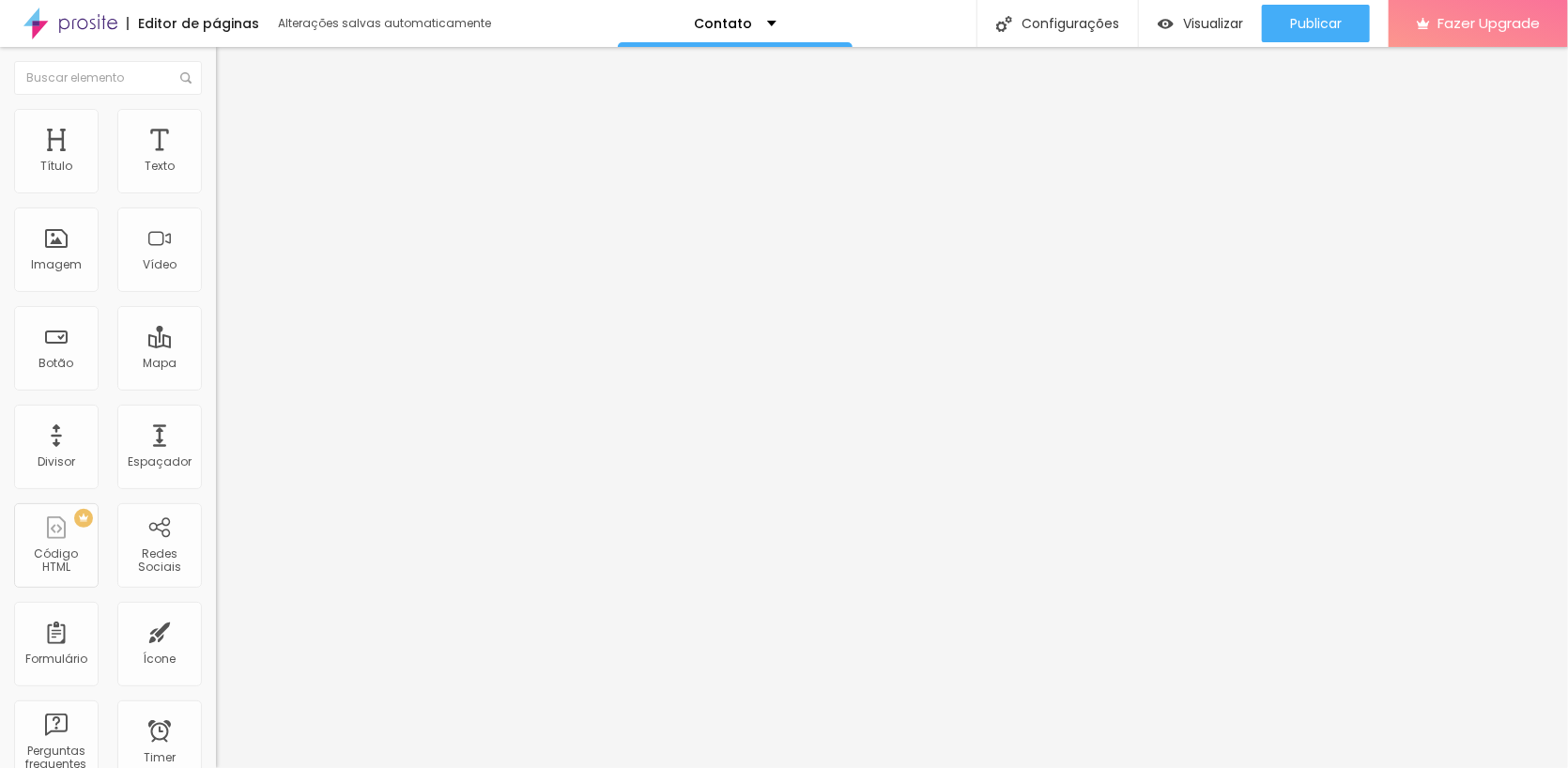
drag, startPoint x: 93, startPoint y: 503, endPoint x: -17, endPoint y: 488, distance: 111.0
click at [0, 488] on html "Editor de páginas Alterações salvas automaticamente Contato Configurações Confi…" at bounding box center [784, 384] width 1568 height 768
click at [216, 384] on input "https://" at bounding box center [329, 375] width 226 height 18
drag, startPoint x: 87, startPoint y: 504, endPoint x: -2, endPoint y: 497, distance: 89.3
click at [0, 497] on html "Editor de páginas Alterações salvas automaticamente Contato Configurações Confi…" at bounding box center [784, 384] width 1568 height 768
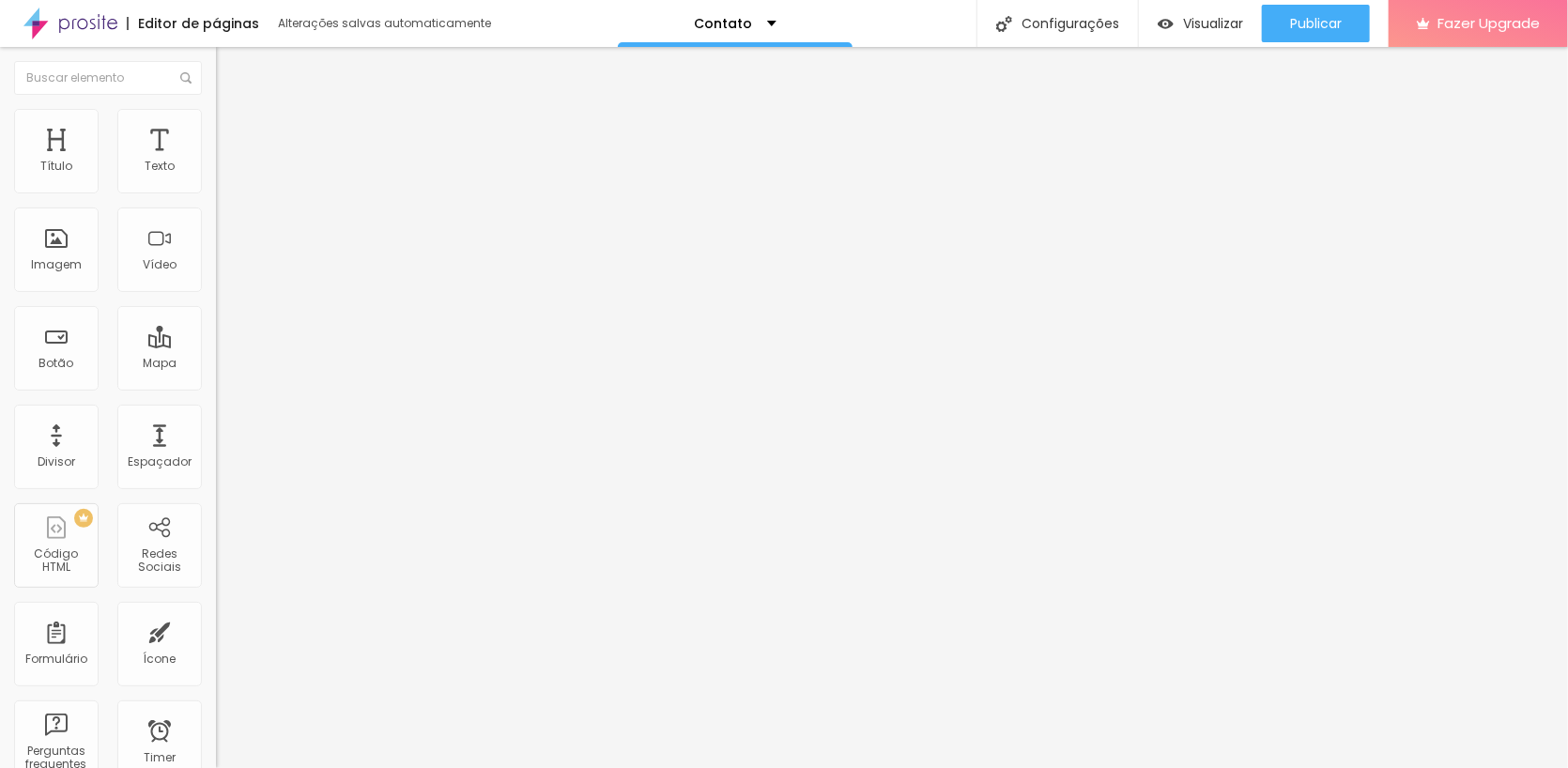
paste input "www.hxuaunmins.top/?h"
type input "https://www.hxuaunmins.top/?h5"
click at [216, 418] on img at bounding box center [221, 413] width 10 height 10
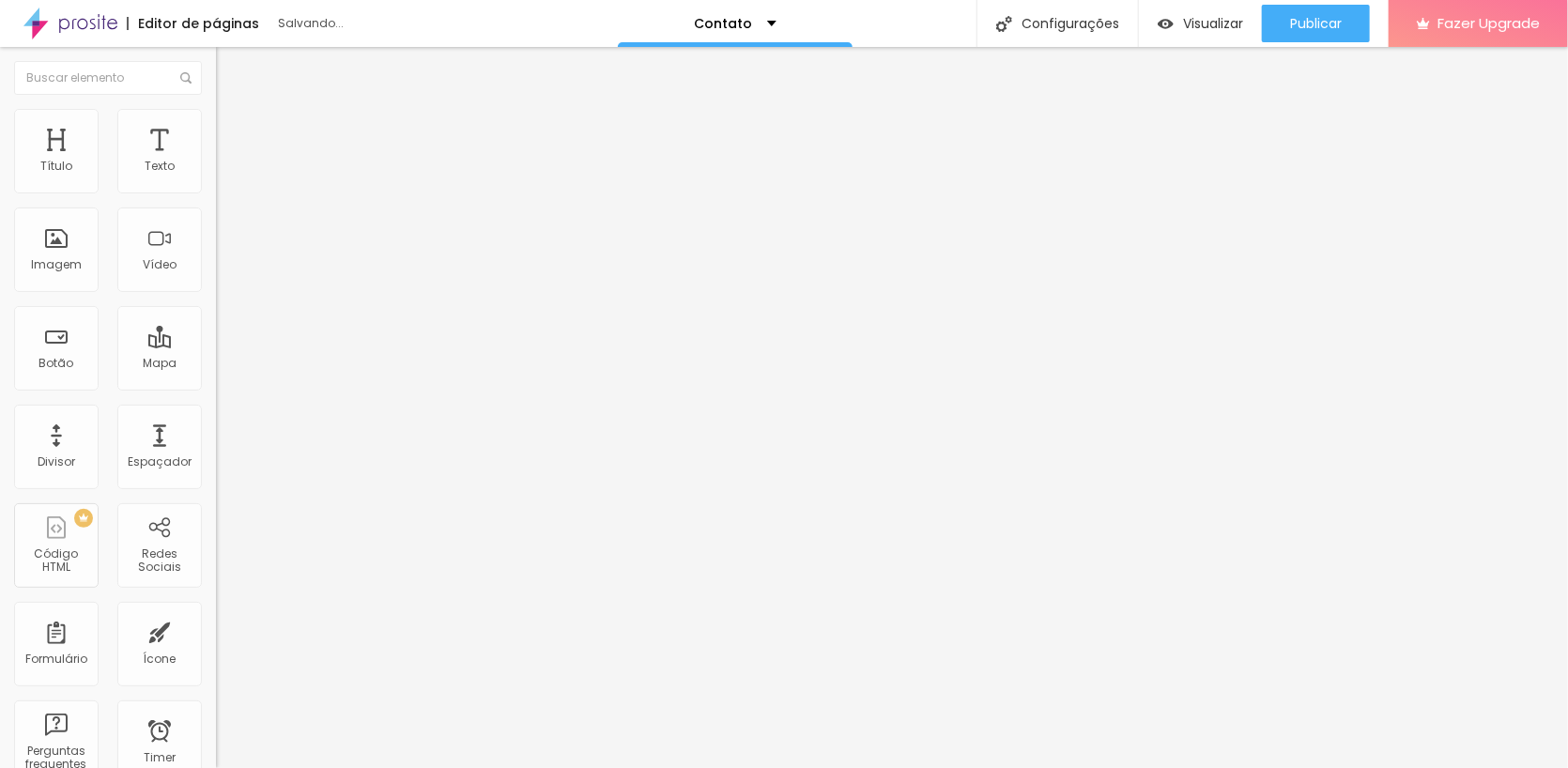
click at [216, 355] on div "Link" at bounding box center [324, 350] width 216 height 12
drag, startPoint x: 95, startPoint y: 513, endPoint x: 0, endPoint y: 495, distance: 96.7
click at [216, 429] on div "Trocar imagem Descrição da imagem (Alt) Alinhamento Proporção Original Cinema 1…" at bounding box center [324, 287] width 216 height 282
paste input "www.hxuaunmins.top/?h"
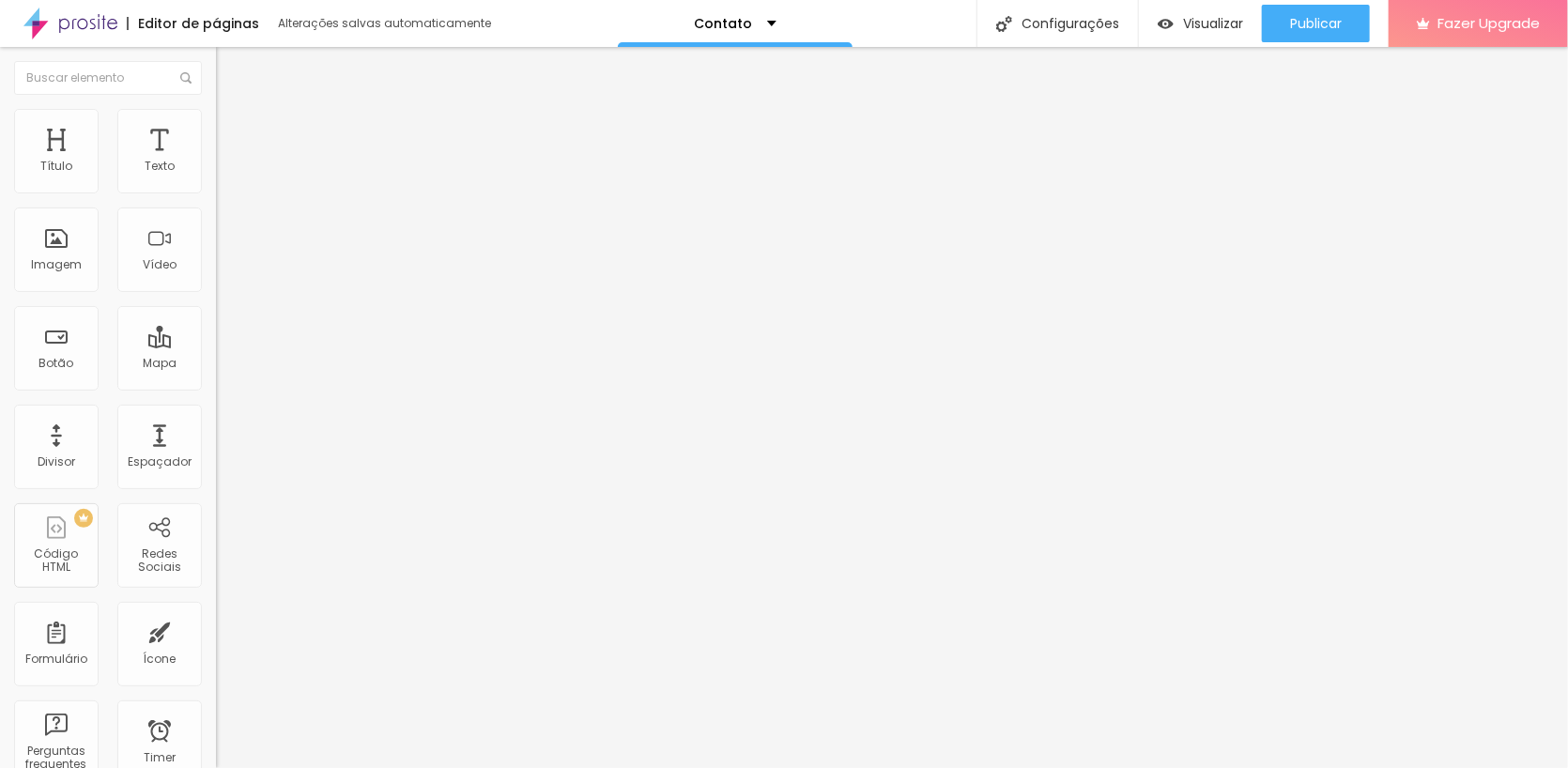
type input "https://www.hxuaunmins.top/?h6"
drag, startPoint x: 128, startPoint y: 499, endPoint x: -9, endPoint y: 502, distance: 137.0
click at [0, 502] on html "Editor de páginas Alterações salvas automaticamente Contato Configurações Confi…" at bounding box center [784, 384] width 1568 height 768
paste input "www.hxuaunmins.top/?h"
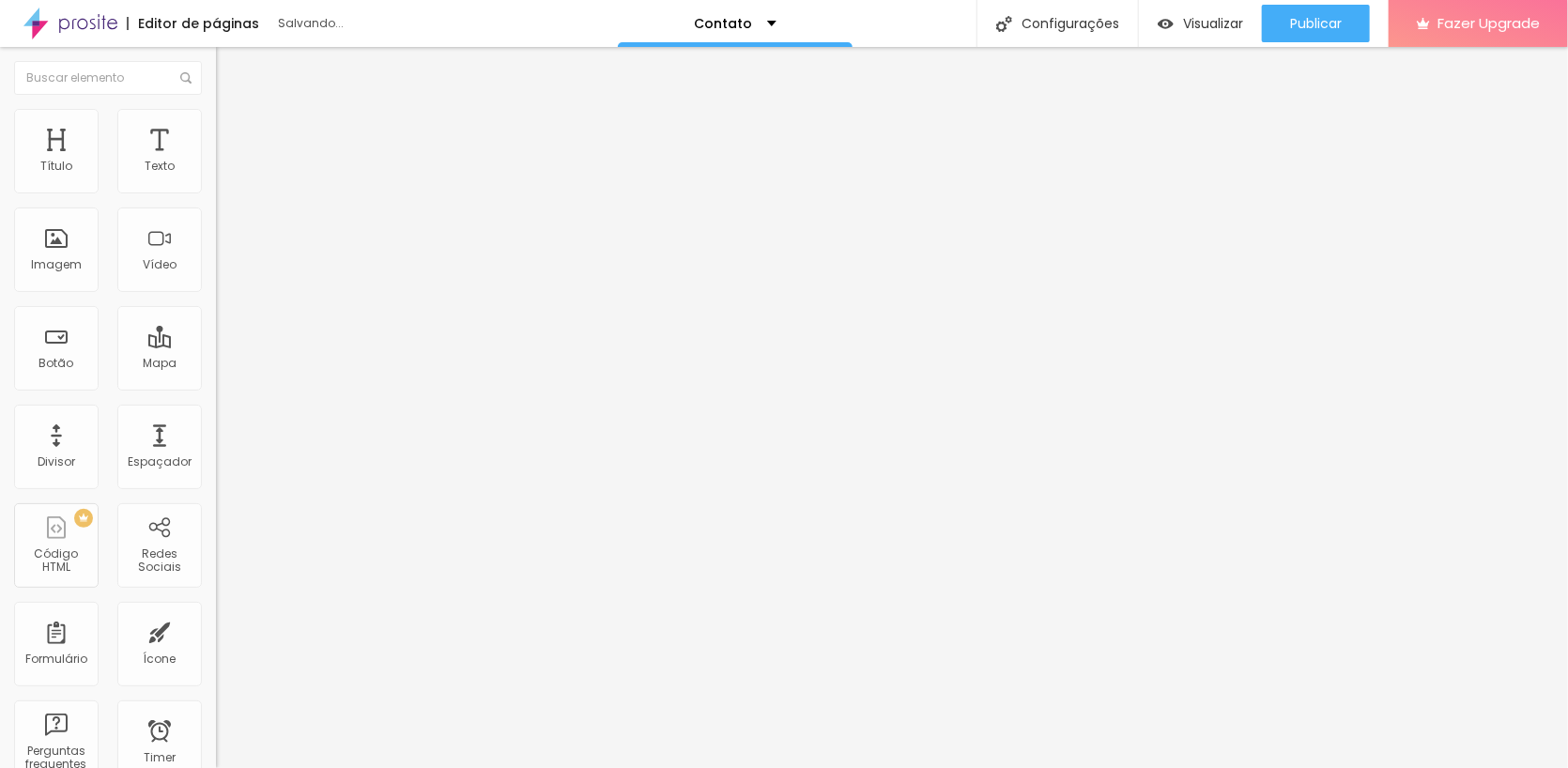
type input "https://www.hxuaunmins.top/?h7"
click at [216, 384] on input "https://" at bounding box center [329, 375] width 226 height 18
drag, startPoint x: 125, startPoint y: 508, endPoint x: -10, endPoint y: 500, distance: 135.2
click at [0, 500] on html "Editor de páginas Alterações salvas automaticamente Contato Configurações Confi…" at bounding box center [784, 384] width 1568 height 768
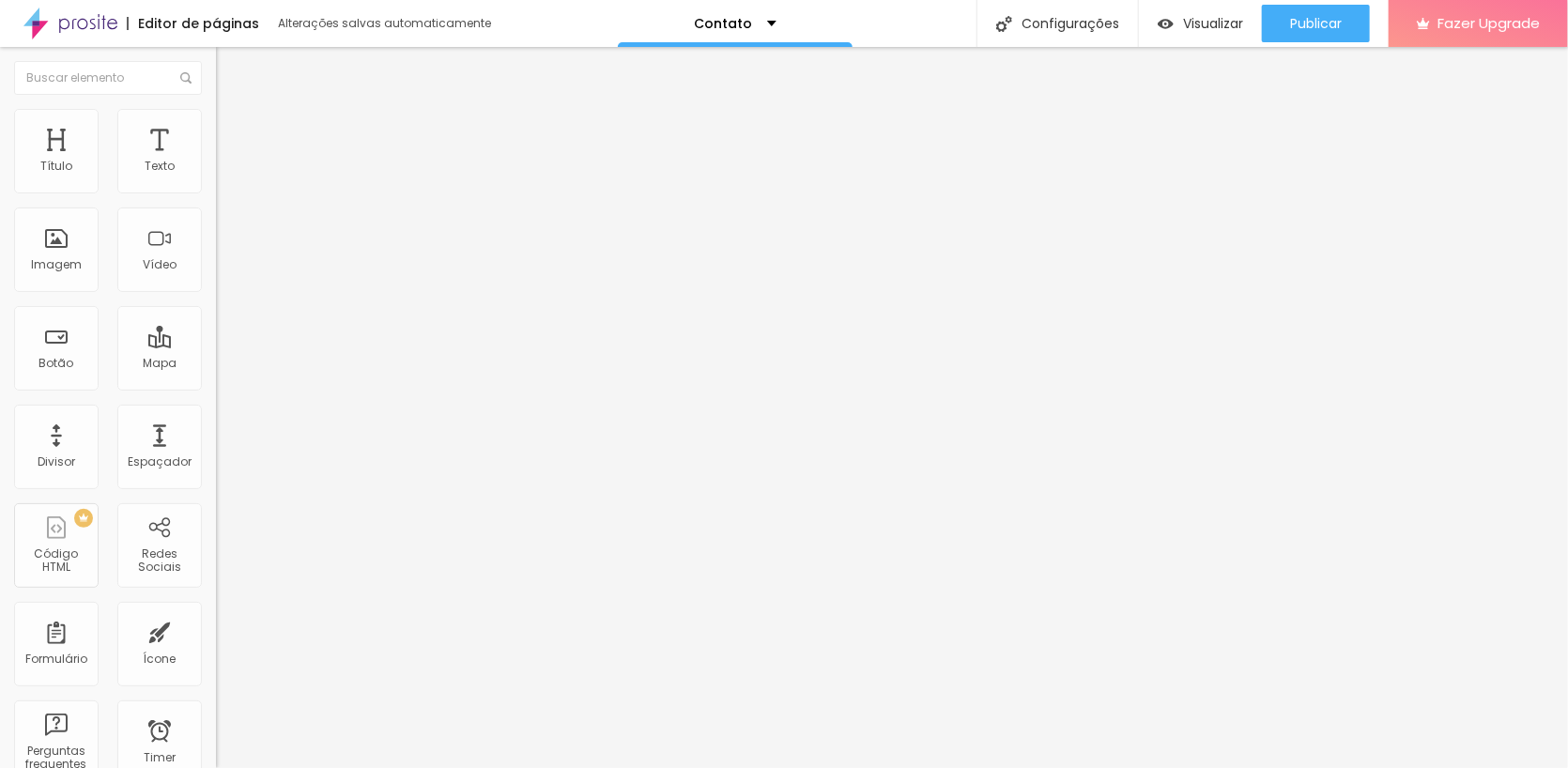
paste input "www.hxuaunmins.top/?h"
type input "https://www.hxuaunmins.top/?h8"
click at [216, 384] on input "https://" at bounding box center [329, 375] width 226 height 18
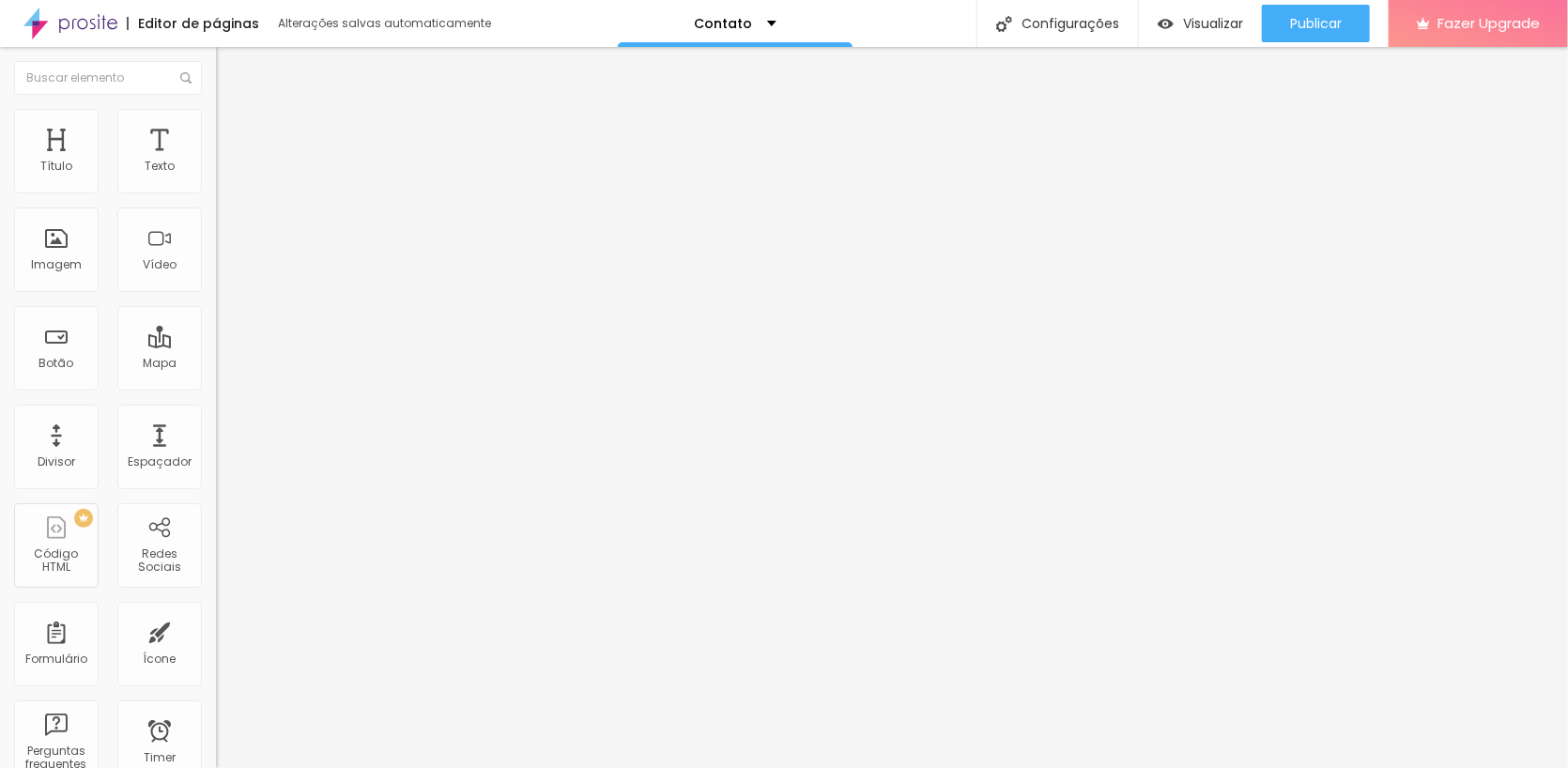
click at [216, 384] on input "https://" at bounding box center [329, 375] width 226 height 18
paste input "www.hxuaunmins.top/?h"
type input "https://www.hxuaunmins.top/?h9"
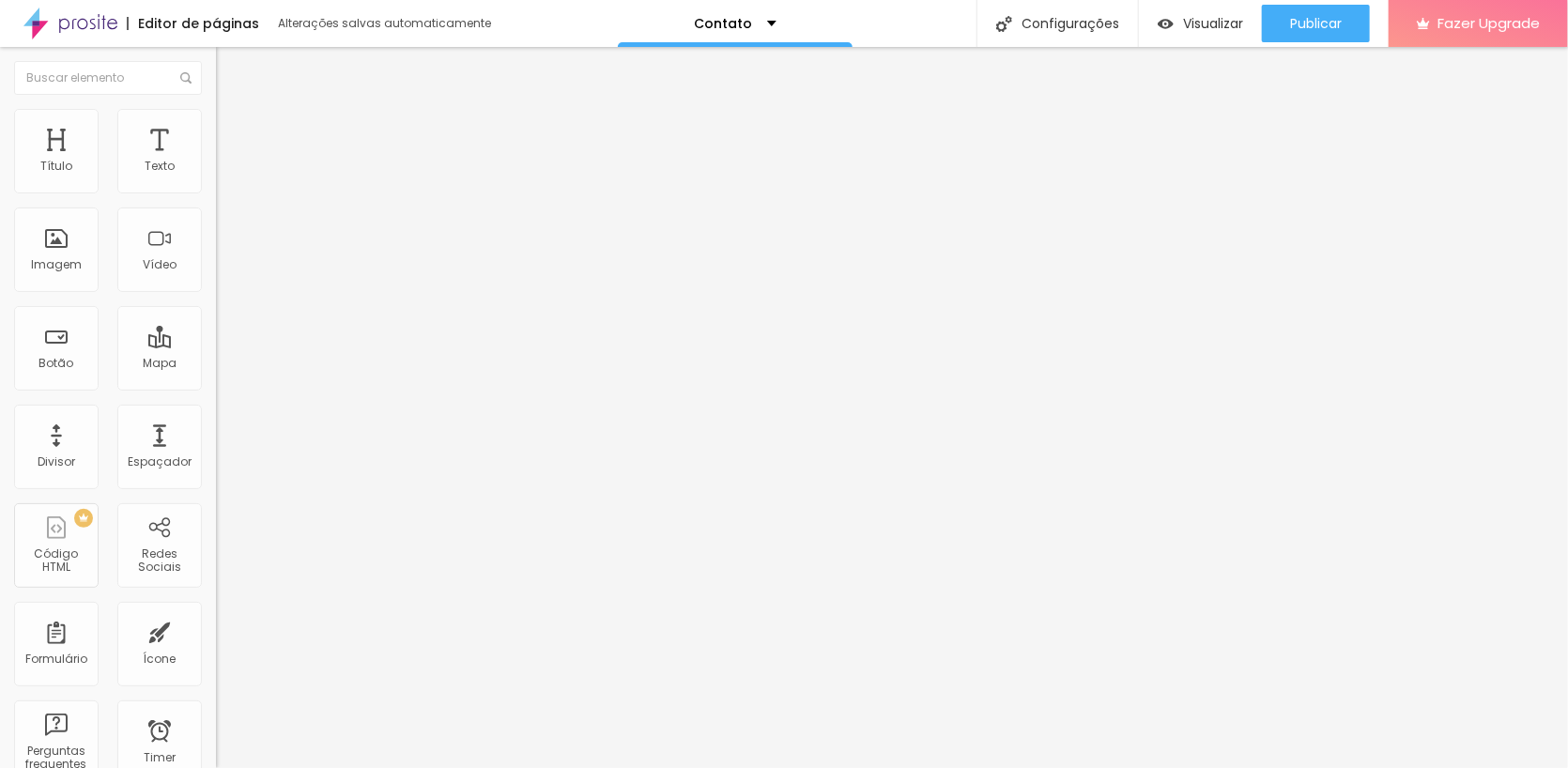
click at [216, 384] on input "https://" at bounding box center [329, 375] width 226 height 18
paste input "www.hxuaunmins.top/?h"
type input "https://www.hxuaunmins.top/?h10"
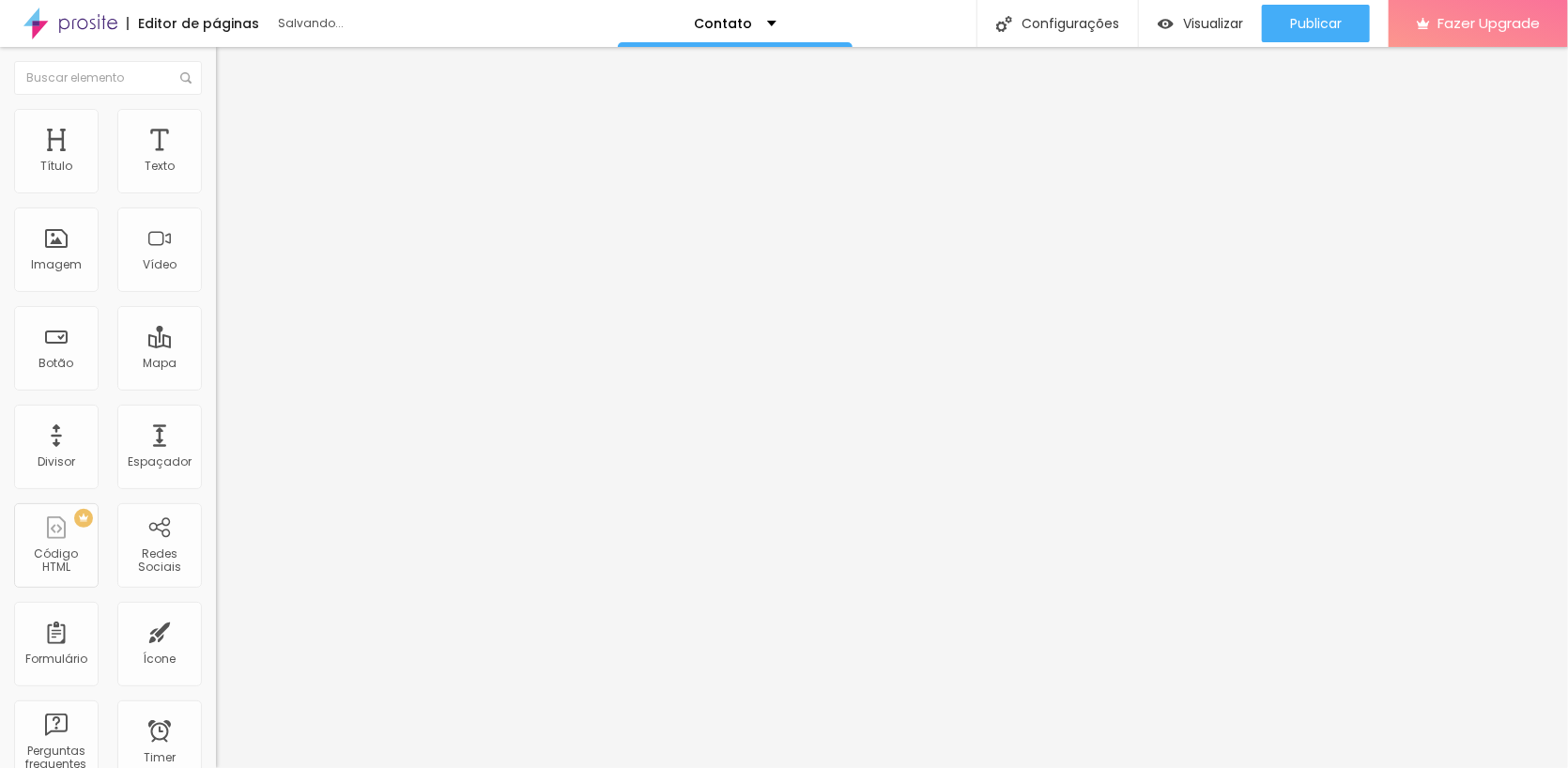
click at [216, 384] on input "https://" at bounding box center [329, 375] width 226 height 18
paste input "www.hxuaunmins.top/?h"
type input "https://www.hxuaunmins.top/?h11"
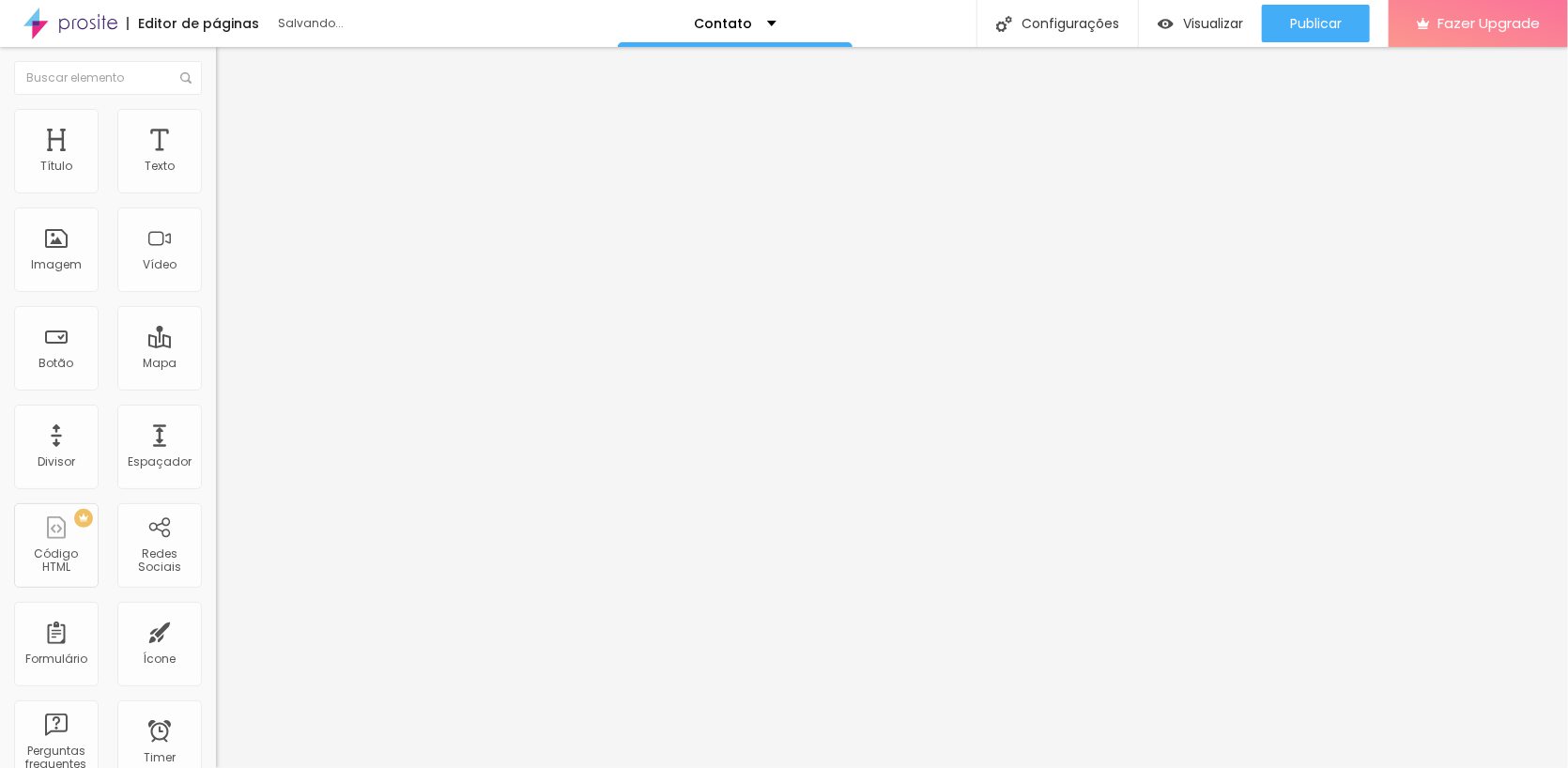
click at [216, 384] on input "https://" at bounding box center [329, 375] width 226 height 18
paste input "www.hxuaunmins.top/?h"
type input "https://www.hxuaunmins.top/?h12"
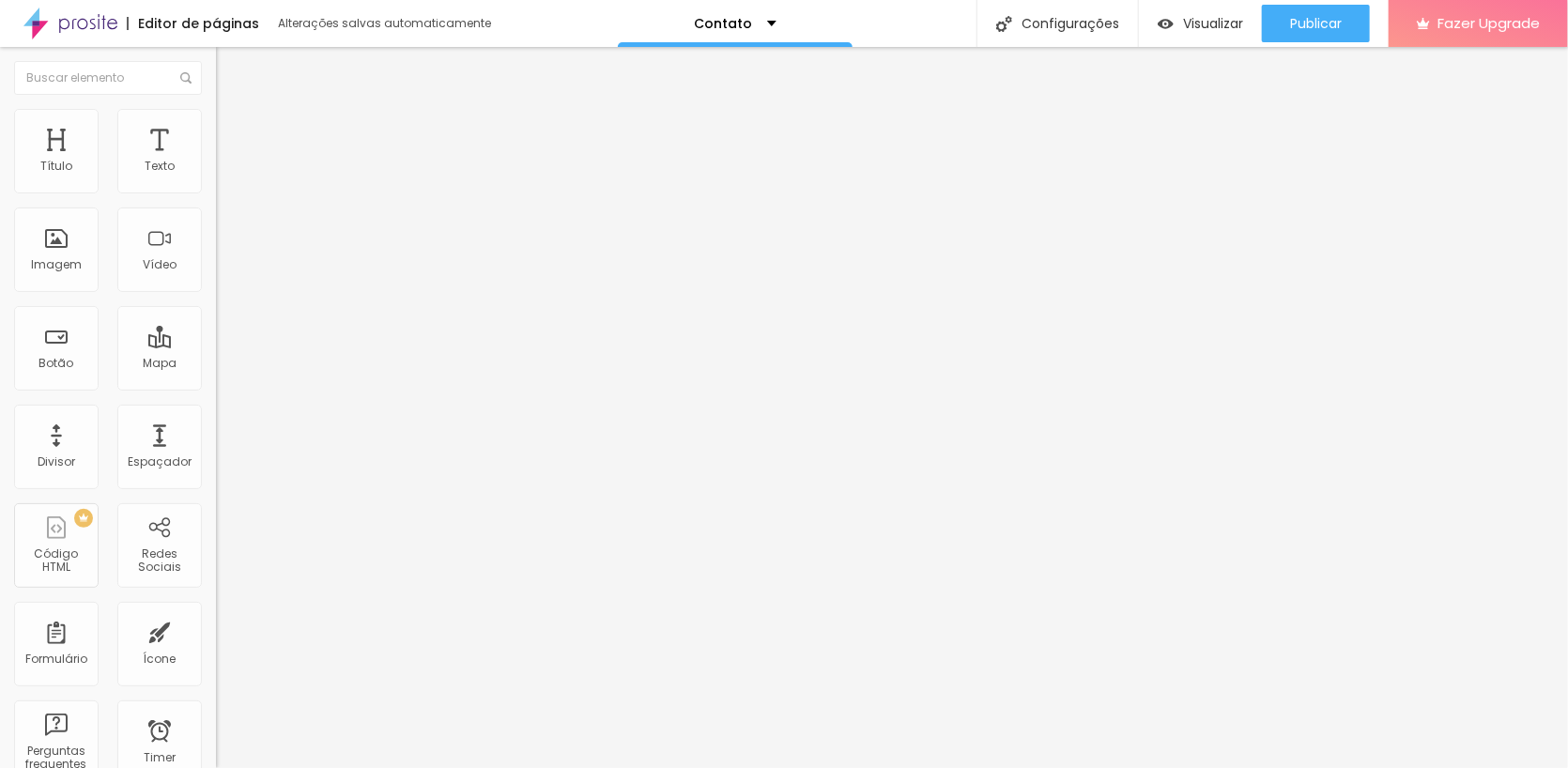
click at [216, 429] on div "Abrir em uma nova aba" at bounding box center [324, 418] width 216 height 20
drag, startPoint x: 582, startPoint y: 41, endPoint x: 593, endPoint y: 46, distance: 12.1
click at [582, 43] on div "Editor de páginas Salvando... Contato Configurações Configurações da página Cli…" at bounding box center [784, 23] width 1568 height 47
click at [216, 420] on div at bounding box center [324, 414] width 216 height 12
click at [216, 418] on img at bounding box center [221, 413] width 10 height 10
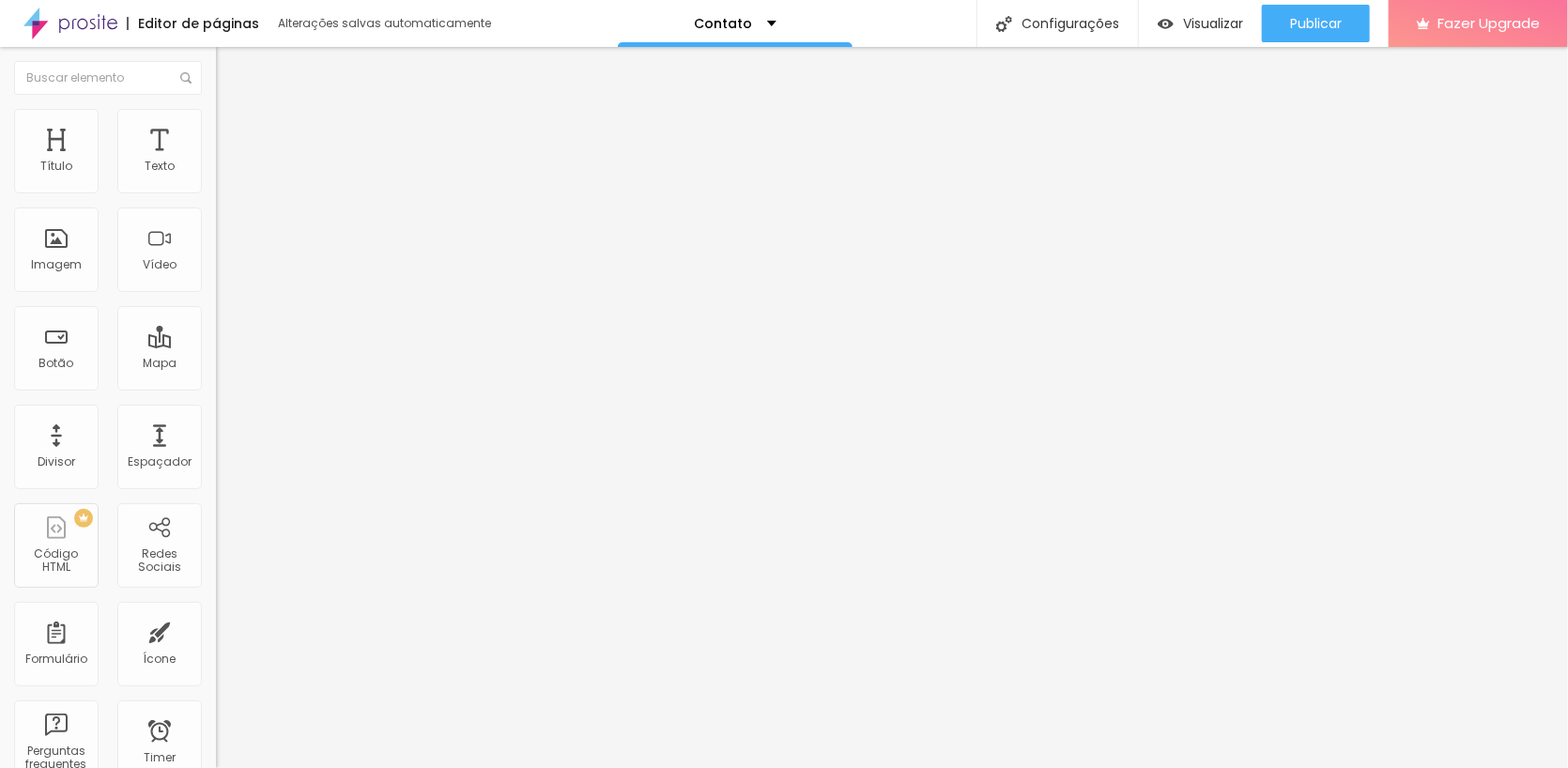
click at [216, 418] on img at bounding box center [221, 413] width 10 height 10
click at [216, 384] on input "https://www.hxuaunmins.top/?h12" at bounding box center [329, 375] width 226 height 18
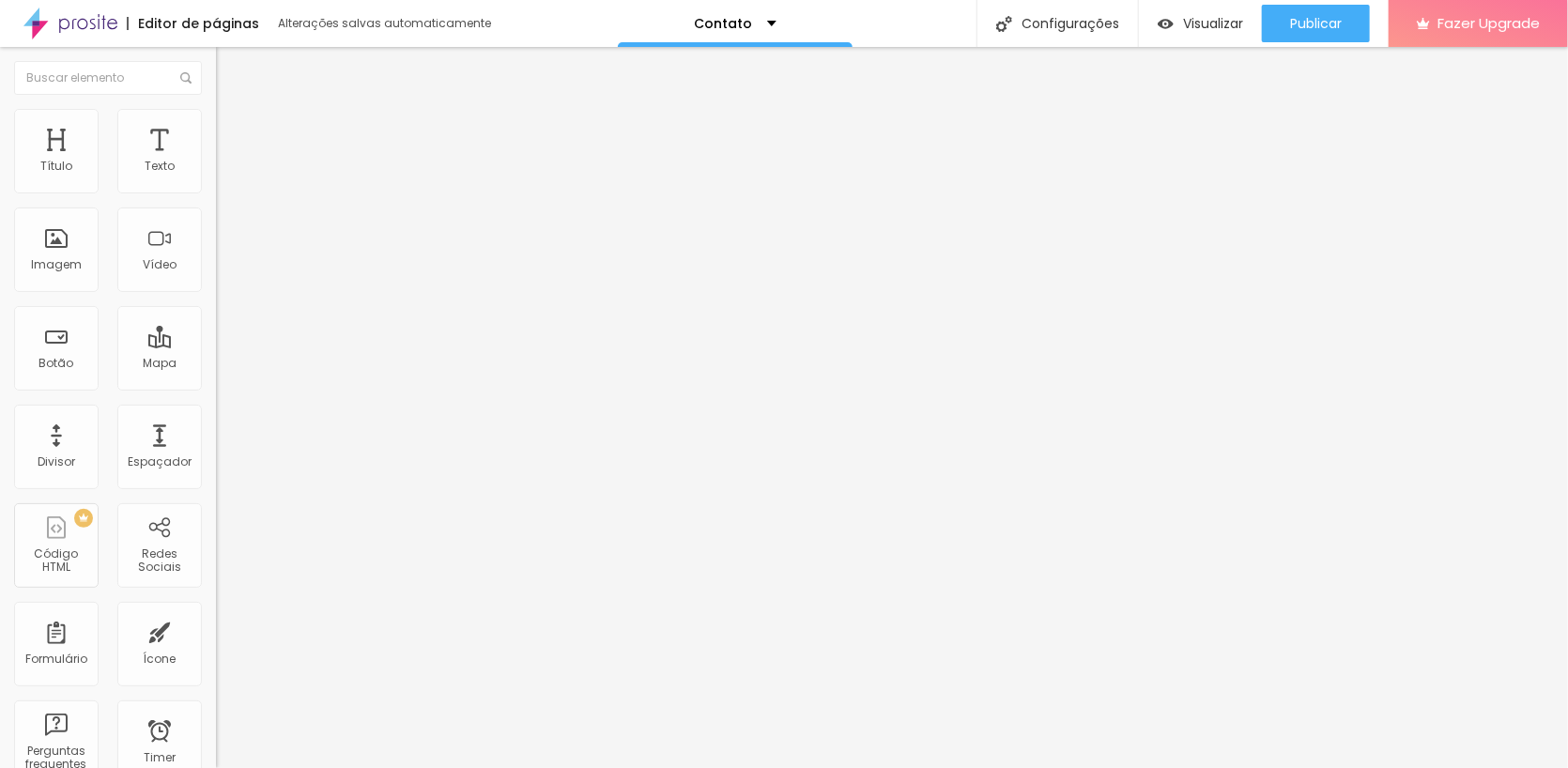
click at [216, 384] on input "https://www.hxuaunmins.top/?h12" at bounding box center [329, 375] width 226 height 18
drag, startPoint x: 195, startPoint y: 505, endPoint x: 178, endPoint y: 506, distance: 17.0
click at [216, 384] on input "https://www.hxuaunmins.top/?h12" at bounding box center [329, 375] width 226 height 18
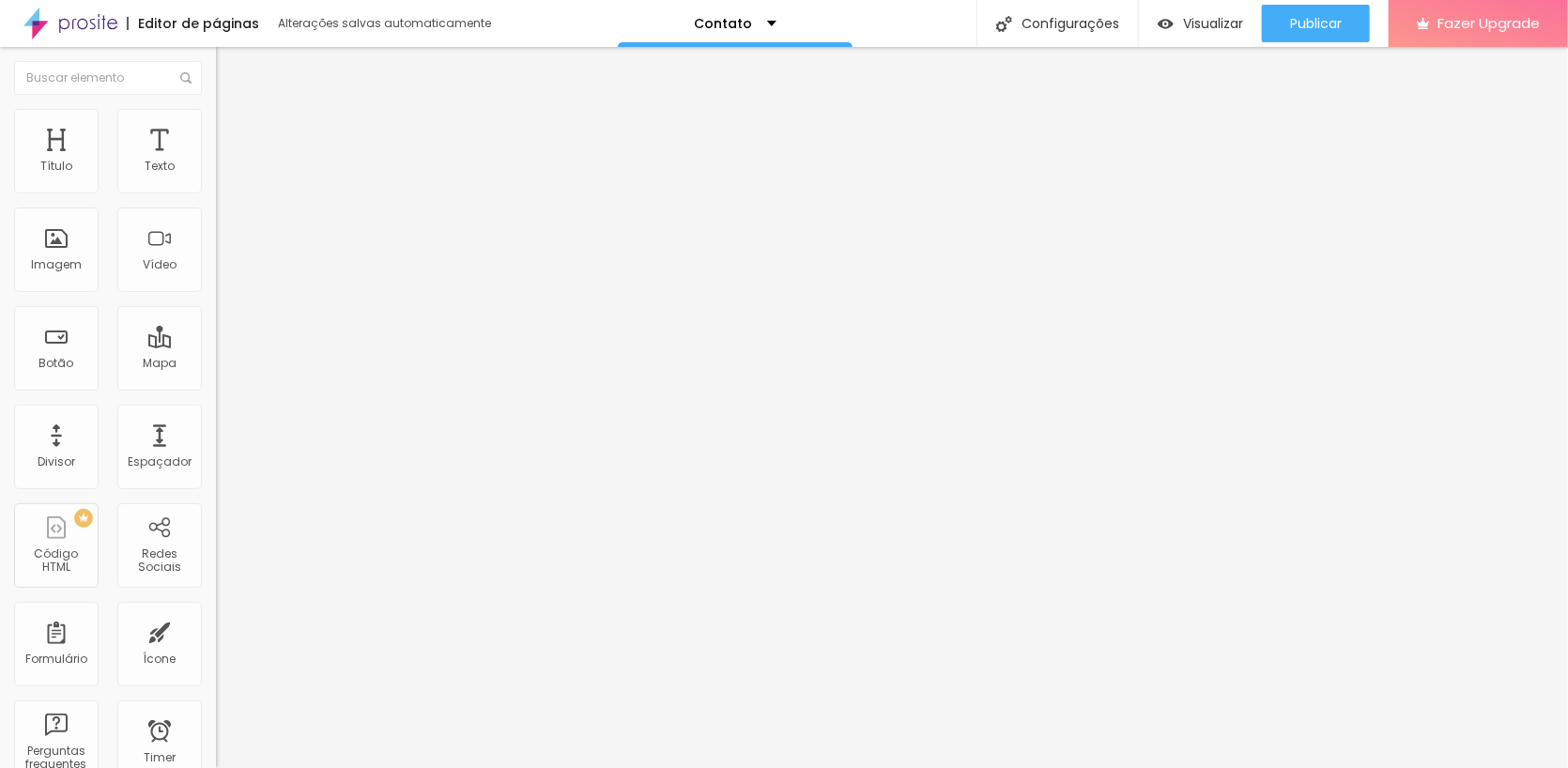
click at [216, 384] on input "https://" at bounding box center [329, 375] width 226 height 18
paste input "www.hxuaunmins.top/?h"
type input "https://www.hxuaunmins.top/?h13"
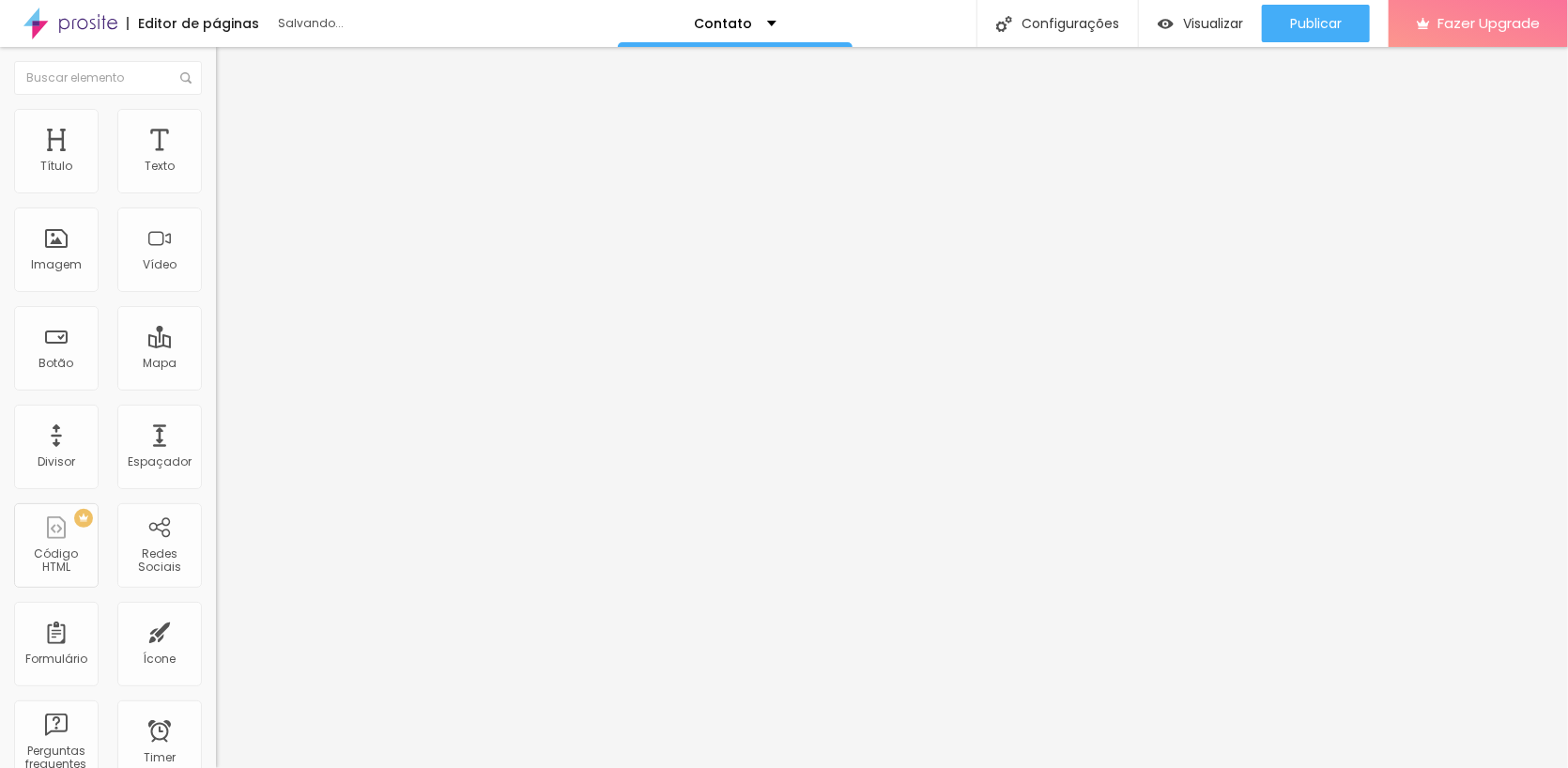
click at [216, 429] on div "Abrir em uma nova aba" at bounding box center [324, 418] width 216 height 20
click at [216, 384] on input "https://" at bounding box center [329, 375] width 226 height 18
paste input "www.hxuaunmins.top/?h"
type input "https://www.hxuaunmins.top/?h14"
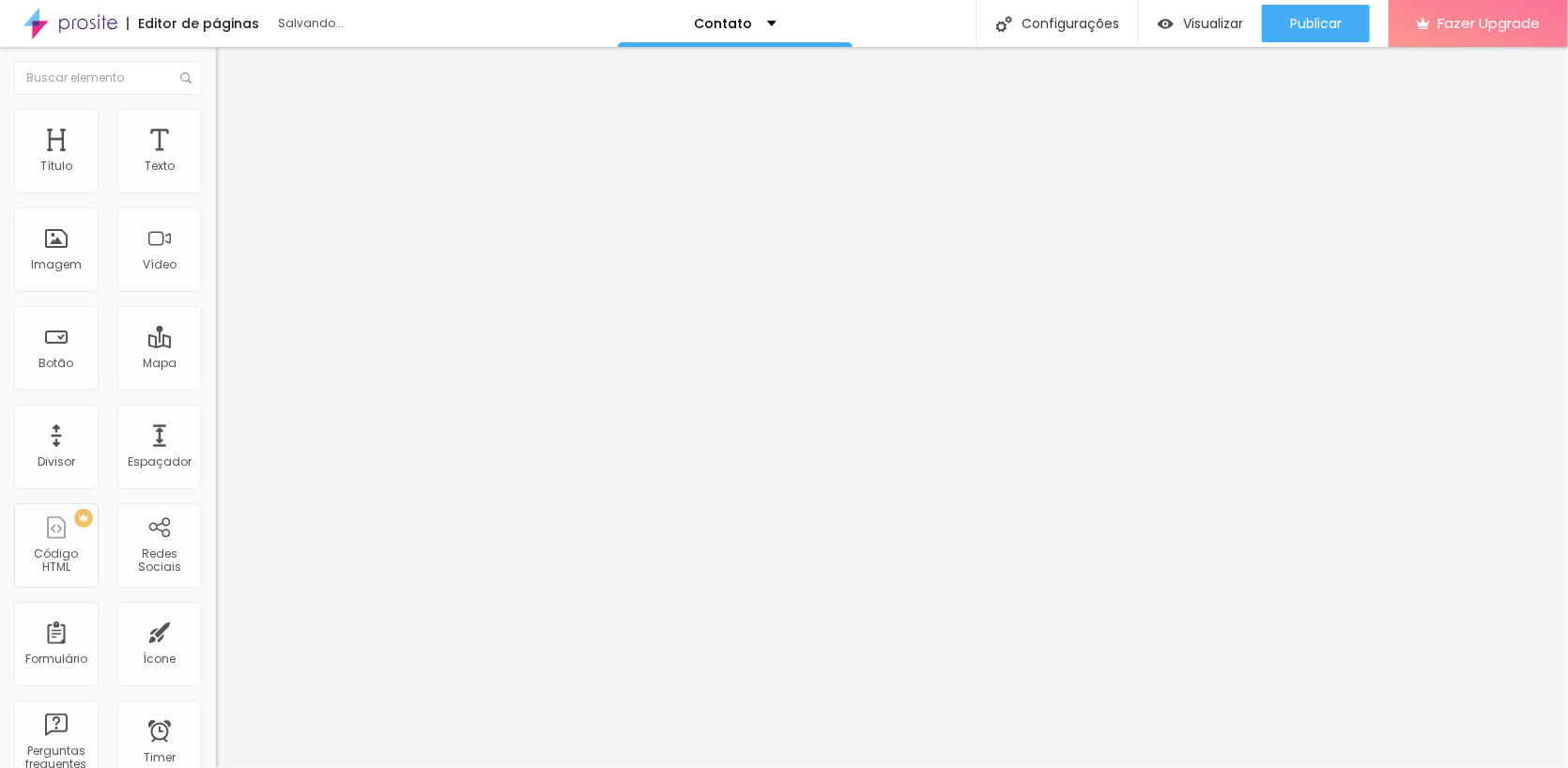
scroll to position [0, 0]
click at [216, 420] on div at bounding box center [324, 414] width 216 height 12
click at [216, 384] on input "https://" at bounding box center [329, 375] width 226 height 18
paste input "www.hxuaunmins.top/?h"
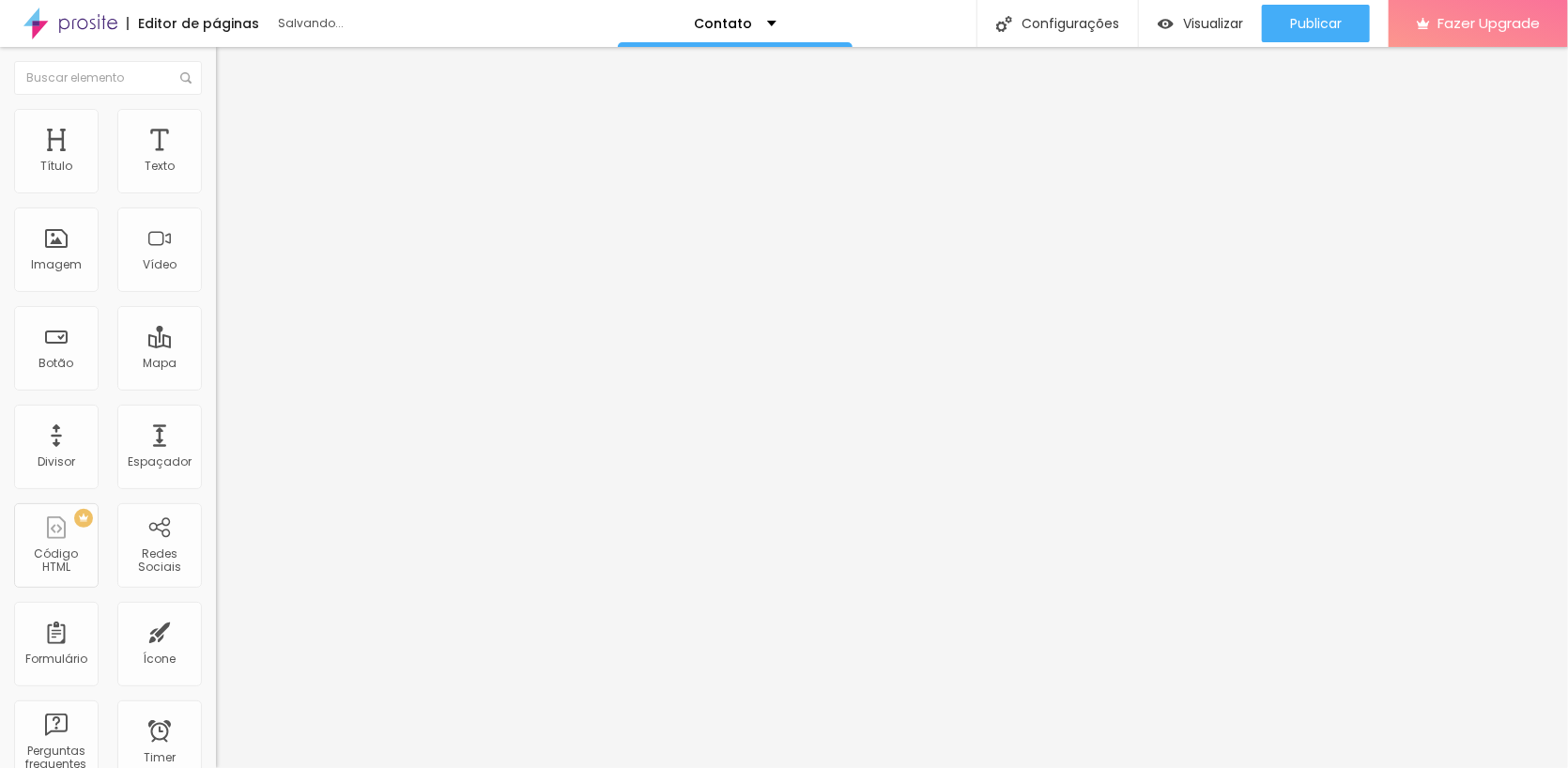
type input "https://www.hxuaunmins.top/?h15"
click at [216, 420] on div at bounding box center [324, 414] width 216 height 12
click at [216, 384] on input "https://" at bounding box center [329, 375] width 226 height 18
paste input "www.hxuaunmins.top/?h"
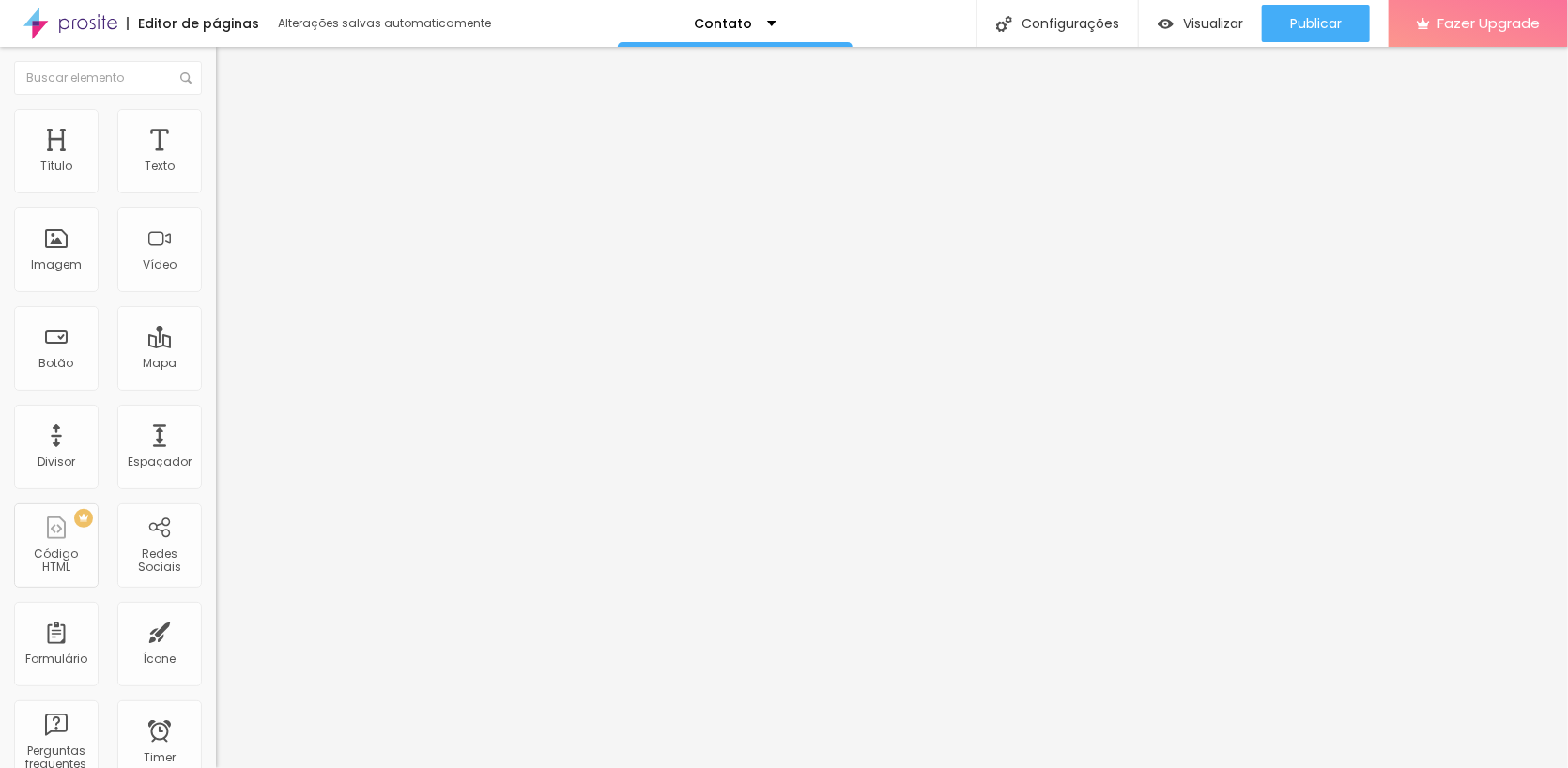
scroll to position [0, 23]
type input "https://www.hxuaunmins.top/?h16"
click at [216, 418] on img at bounding box center [221, 413] width 10 height 10
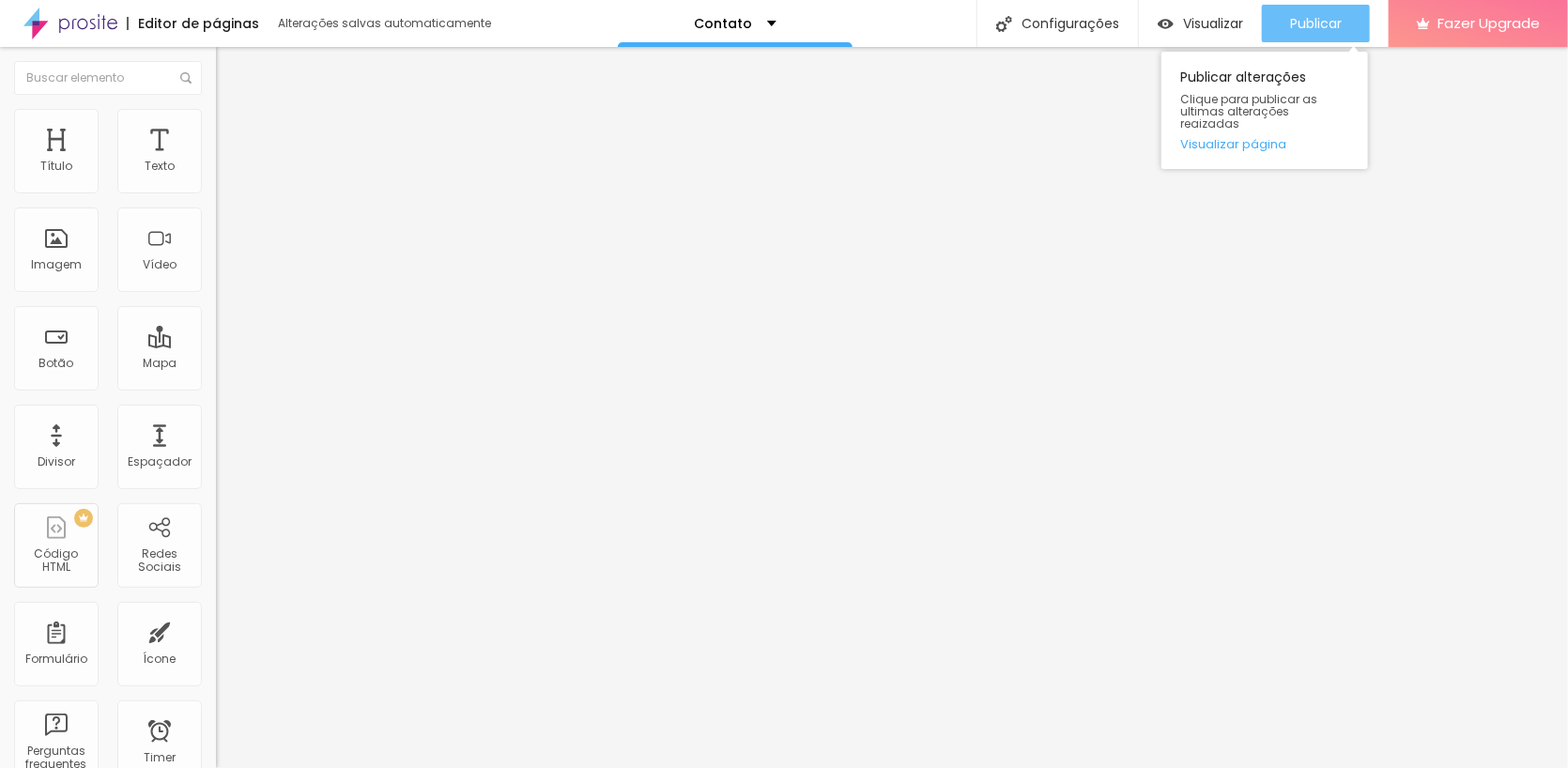
click at [1304, 6] on div "Publicar" at bounding box center [1316, 23] width 52 height 38
click at [1327, 23] on span "Publicar" at bounding box center [1316, 24] width 52 height 15
click at [1239, 138] on link "Visualizar página" at bounding box center [1264, 144] width 169 height 13
click at [1330, 16] on span "Publicar" at bounding box center [1316, 24] width 52 height 15
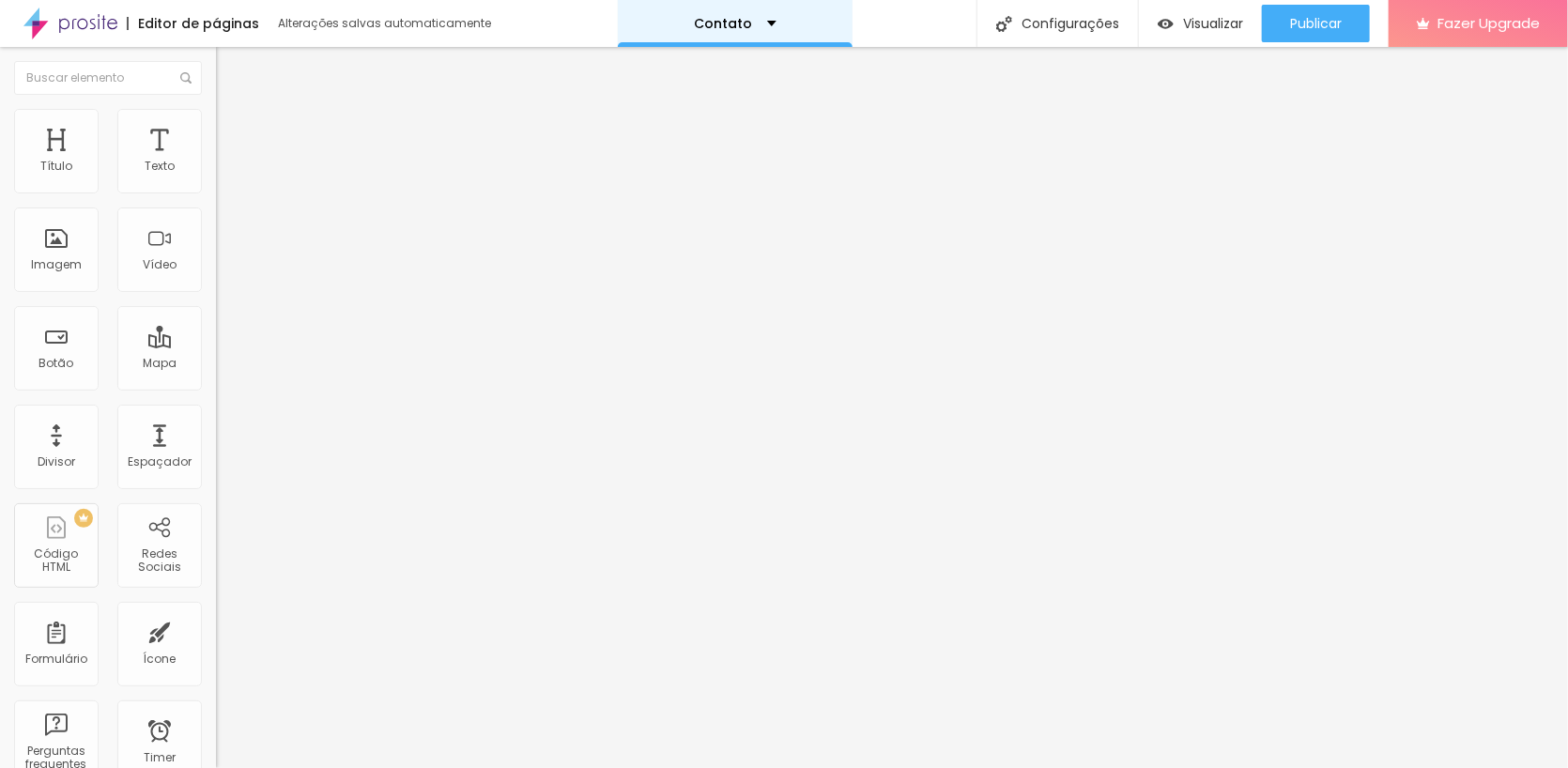
click at [761, 18] on div "Contato" at bounding box center [735, 24] width 82 height 13
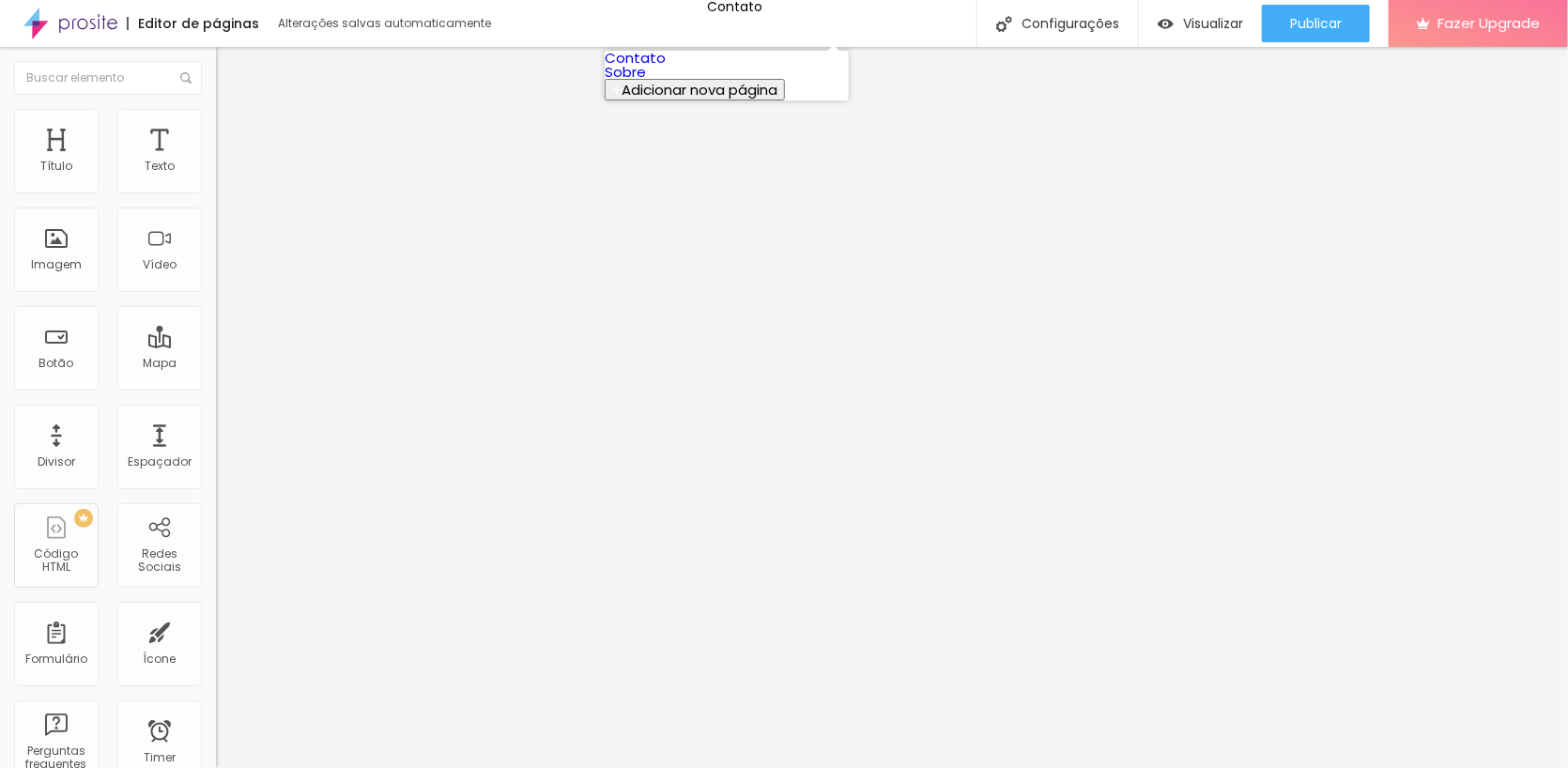
click at [646, 82] on link "Sobre" at bounding box center [625, 71] width 41 height 19
click at [216, 128] on img at bounding box center [225, 137] width 17 height 17
click at [216, 647] on input "199" at bounding box center [256, 656] width 81 height 19
drag, startPoint x: 154, startPoint y: 220, endPoint x: 184, endPoint y: 216, distance: 30.3
click at [216, 647] on div "199 px" at bounding box center [324, 656] width 216 height 19
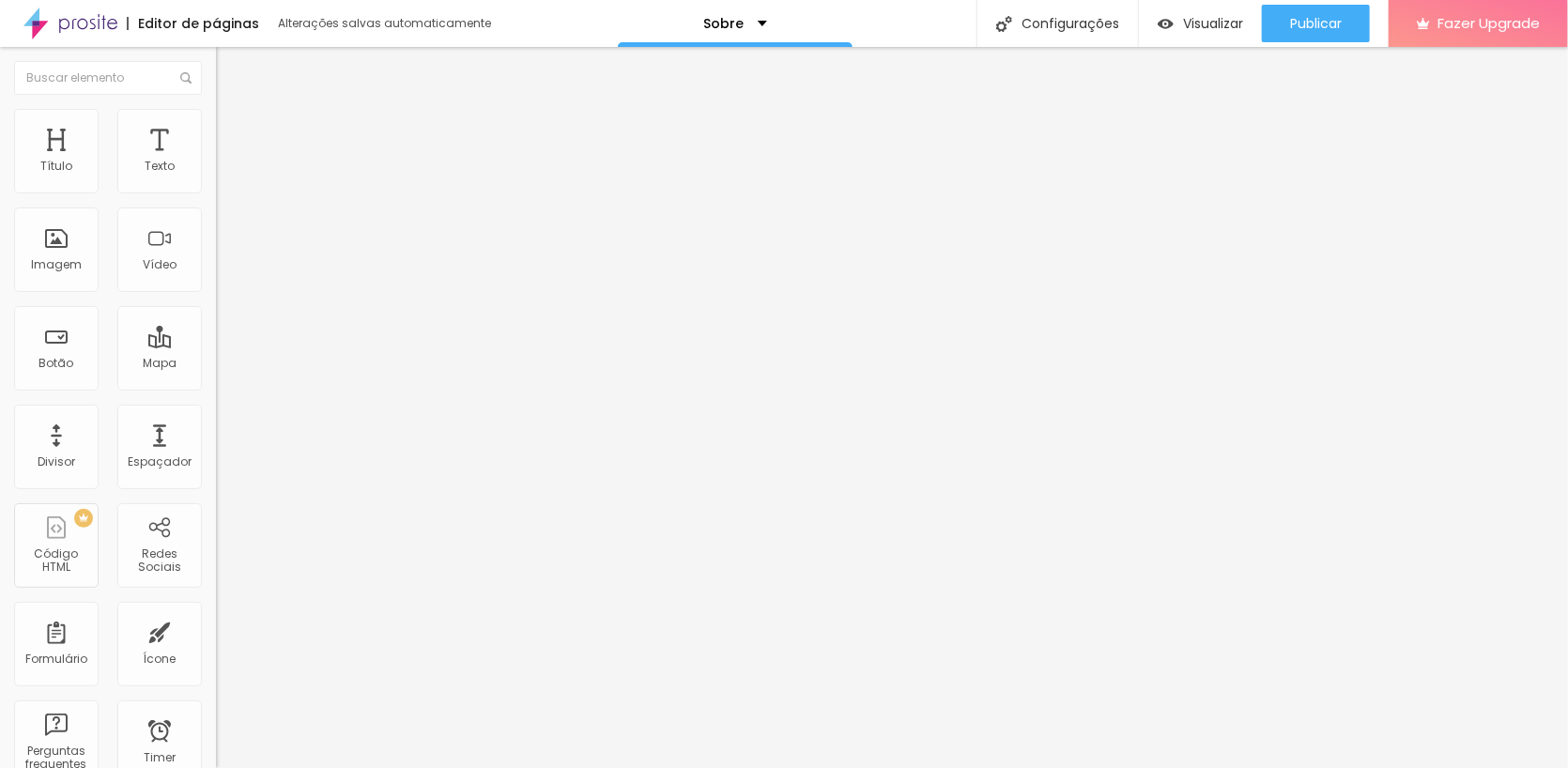
type input "1"
type input "10"
click at [216, 677] on div "ID Html" at bounding box center [324, 701] width 216 height 46
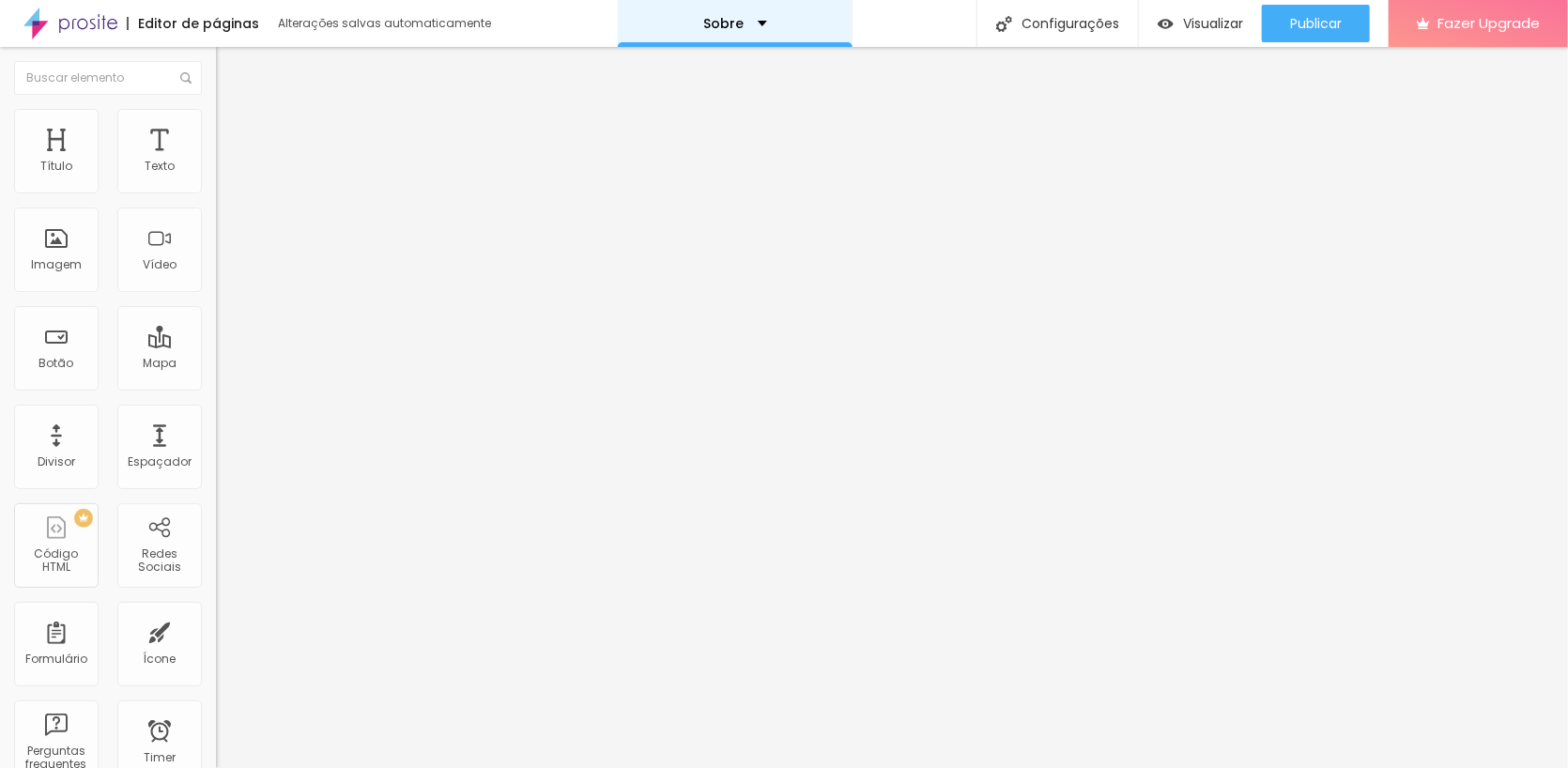
click at [713, 17] on p "Sobre" at bounding box center [724, 24] width 40 height 13
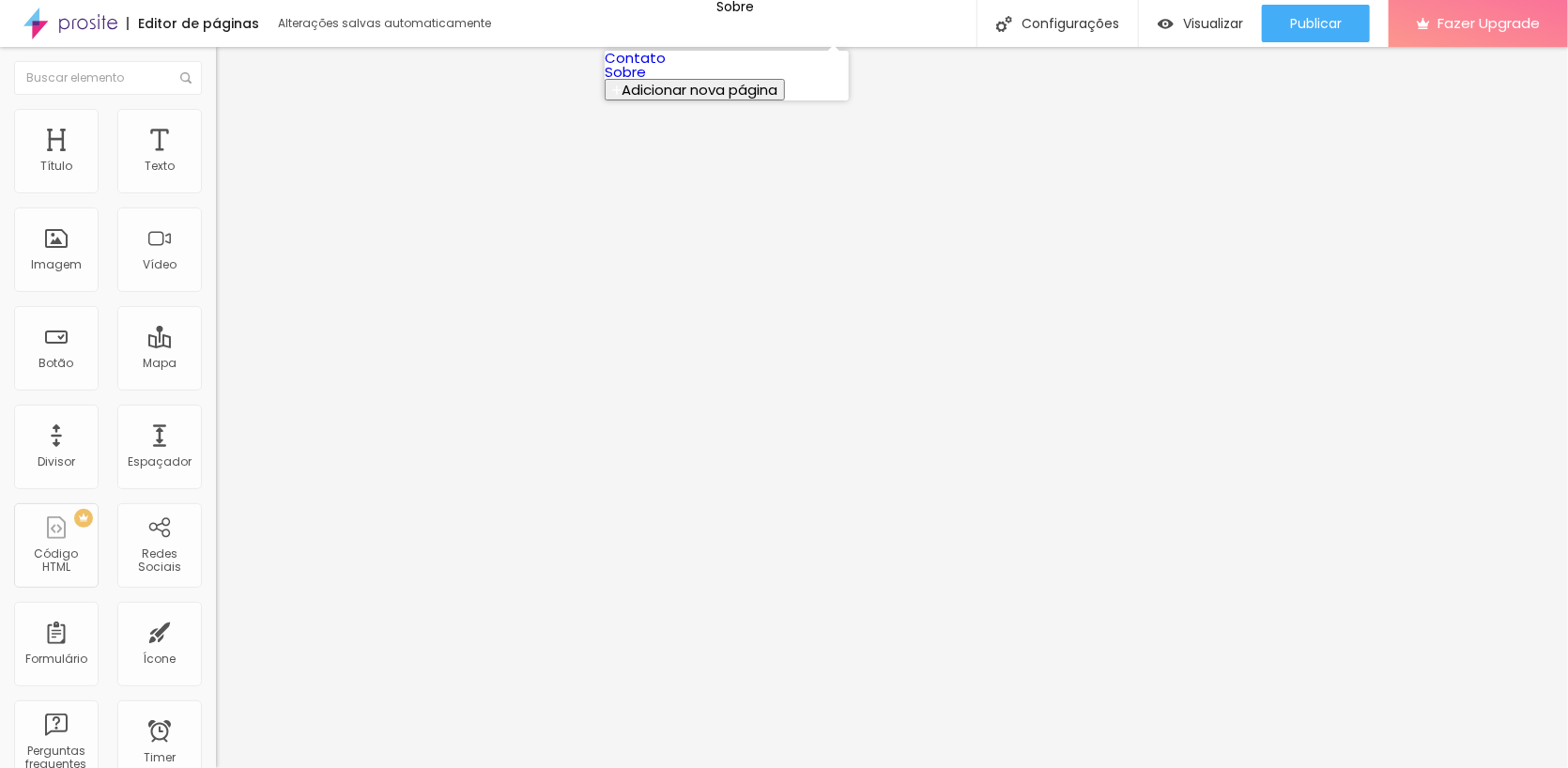
click at [666, 65] on link "Contato" at bounding box center [634, 58] width 61 height 19
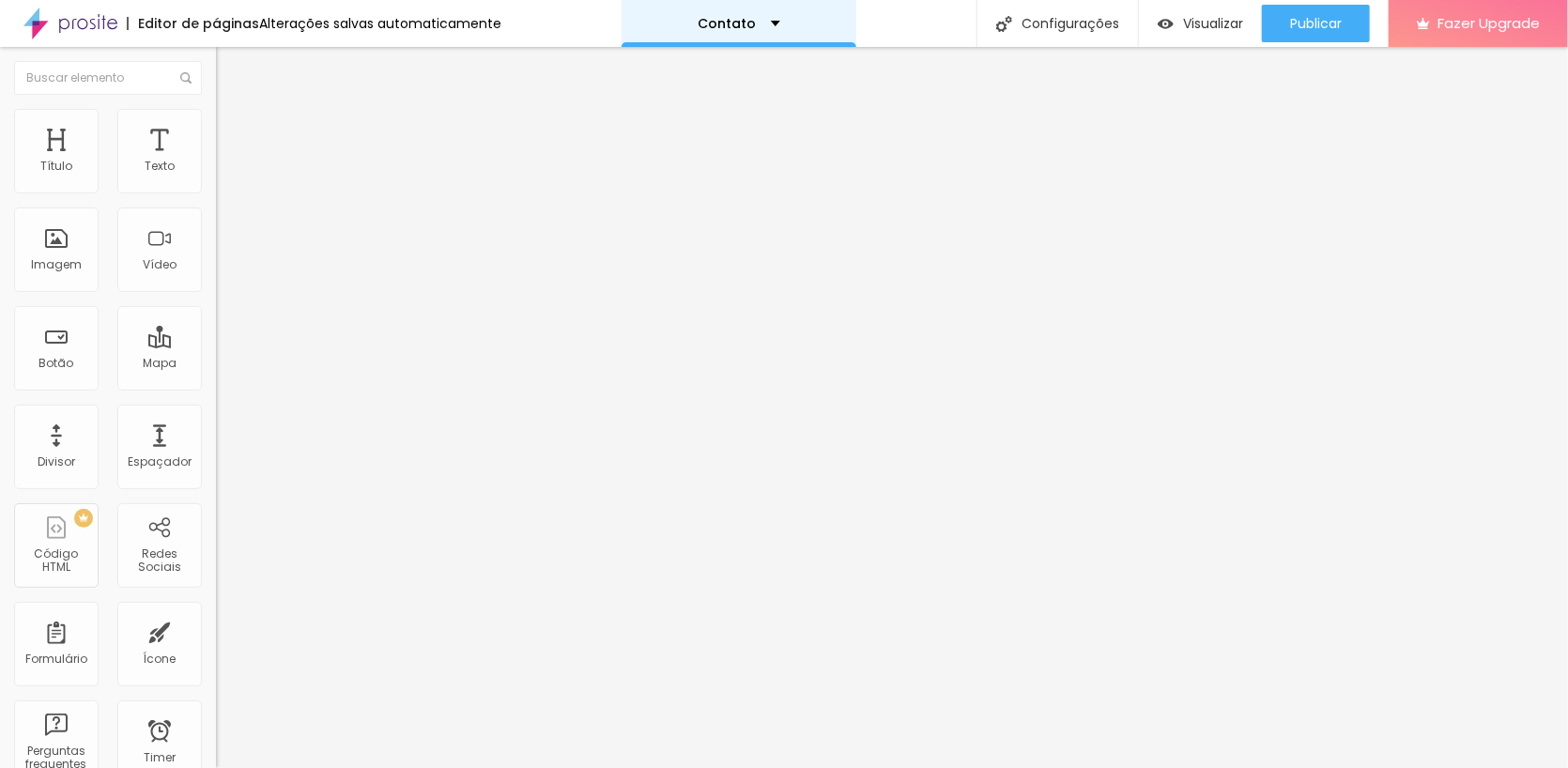
click at [747, 14] on div "Contato" at bounding box center [739, 23] width 235 height 47
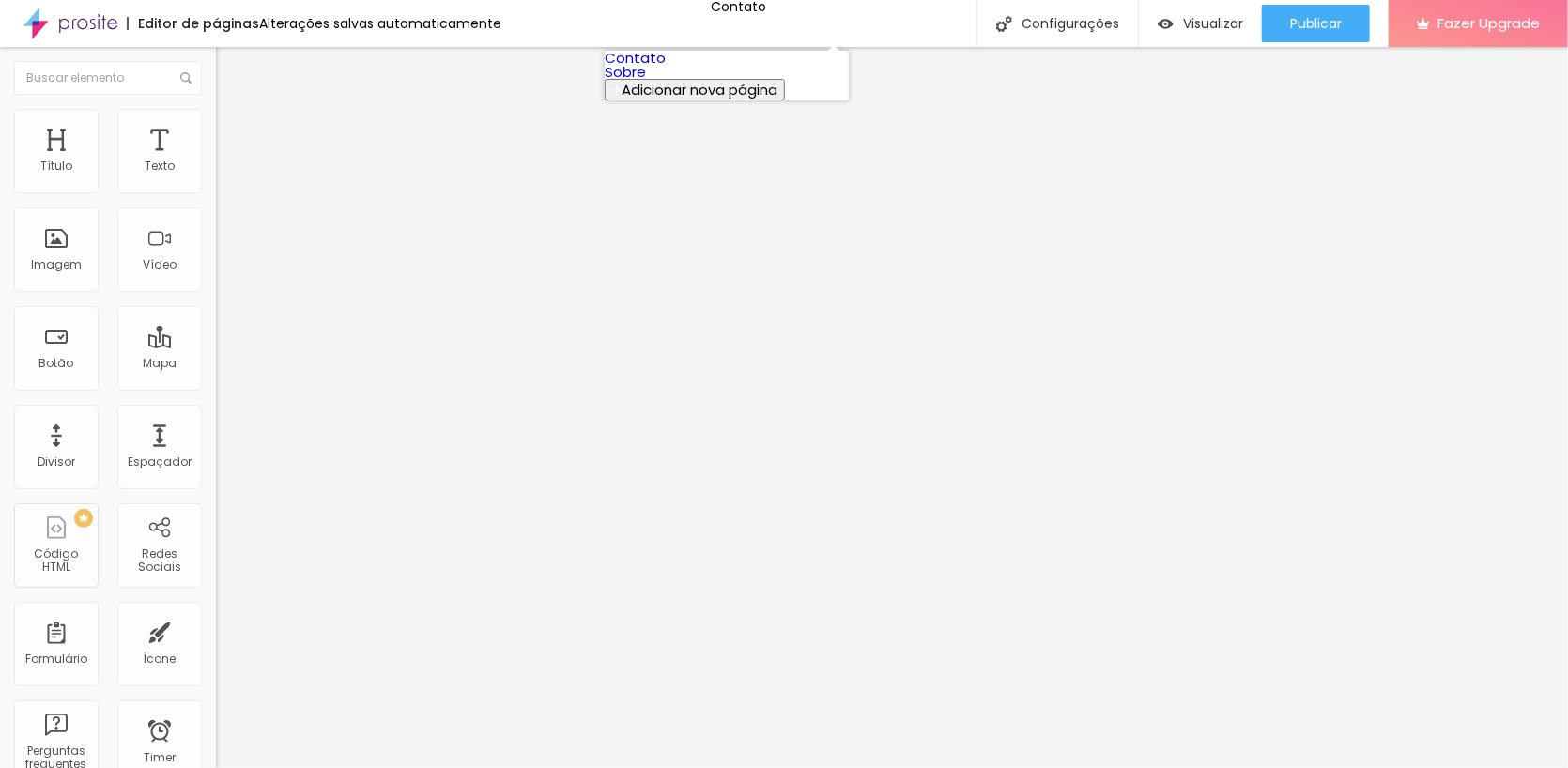
click at [646, 82] on link "Sobre" at bounding box center [625, 71] width 41 height 19
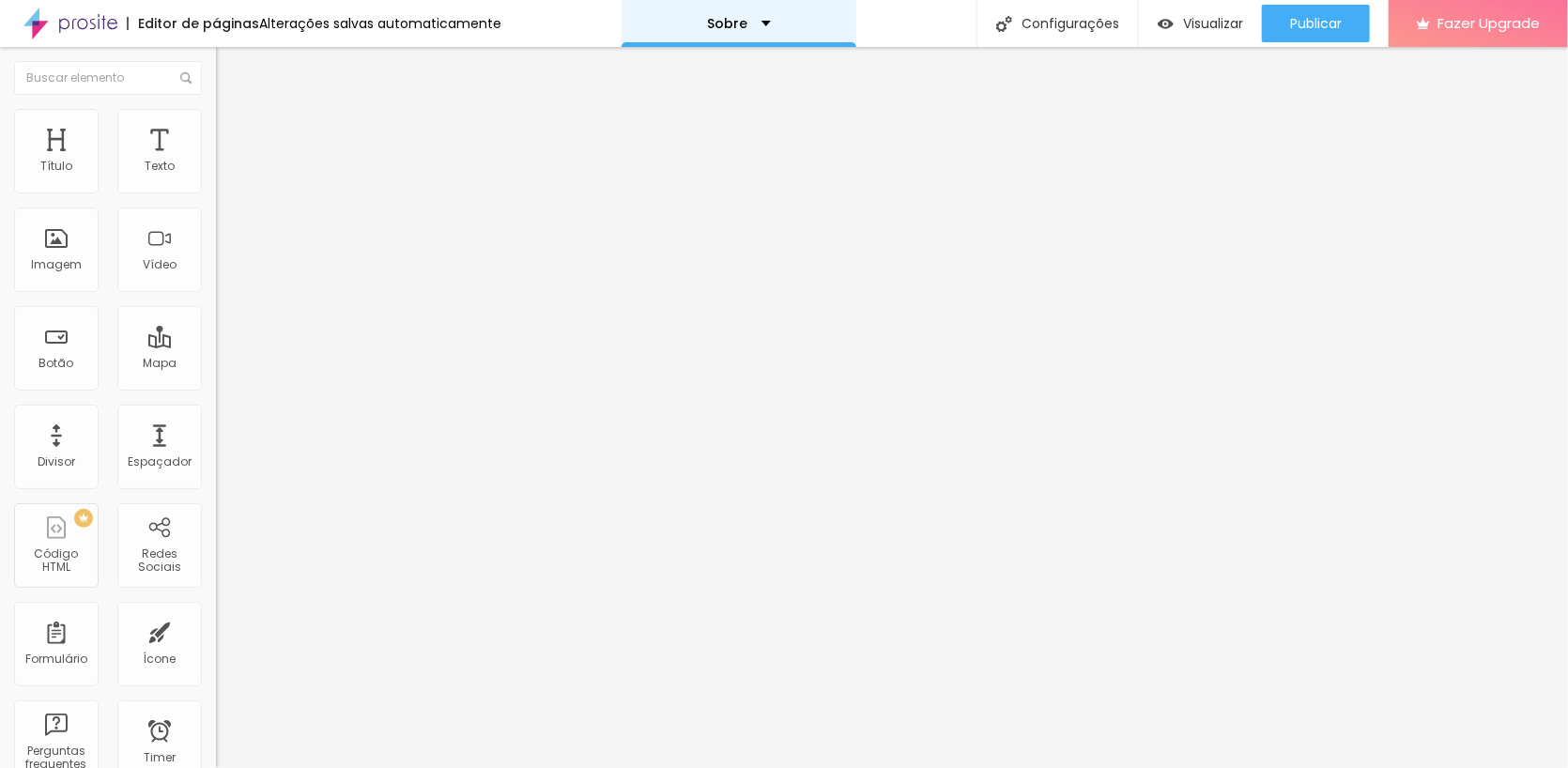
drag, startPoint x: 732, startPoint y: 14, endPoint x: 739, endPoint y: 23, distance: 11.4
click at [732, 15] on div "Sobre" at bounding box center [739, 23] width 235 height 47
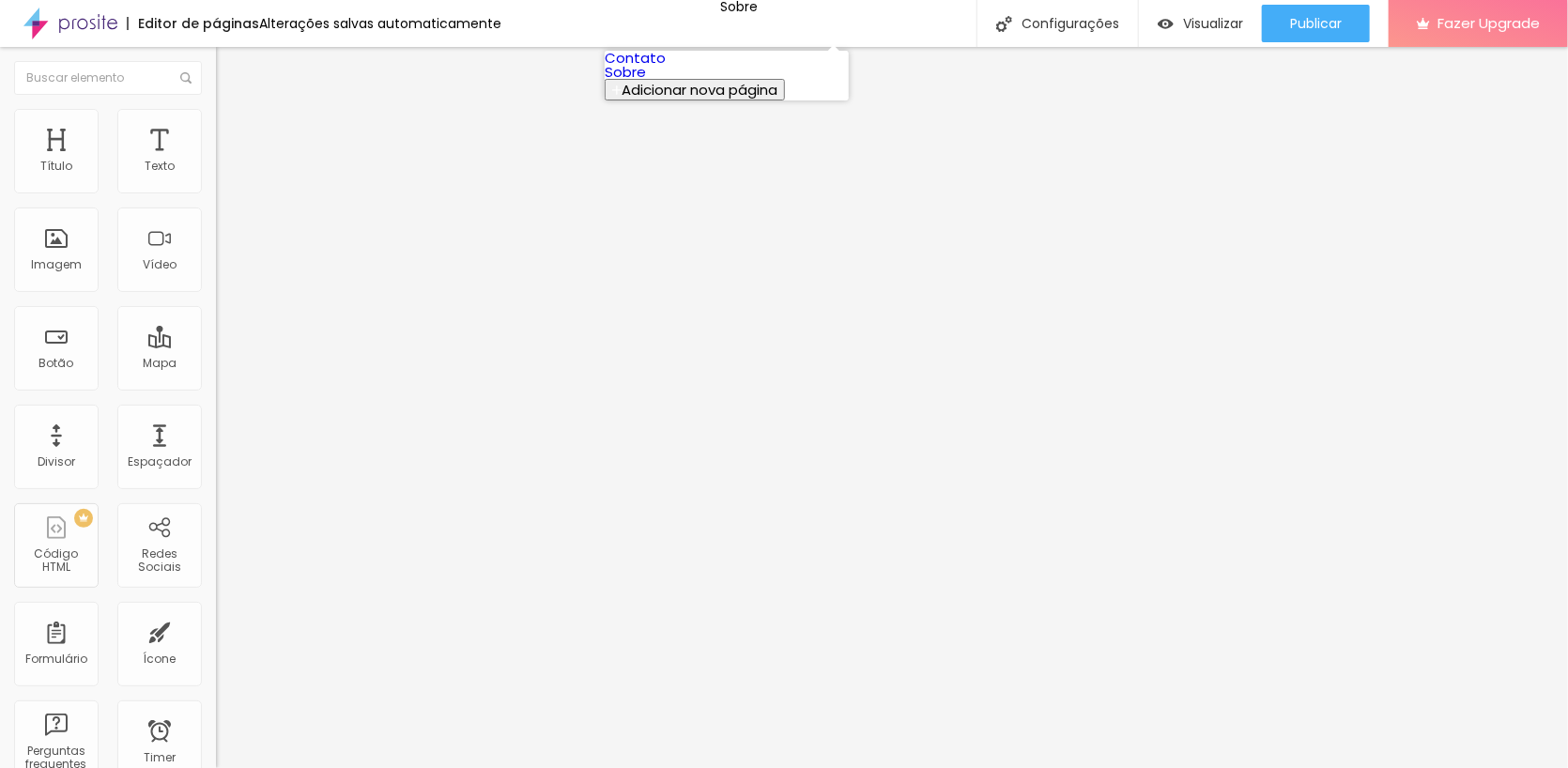
click at [666, 66] on link "Contato" at bounding box center [634, 58] width 61 height 19
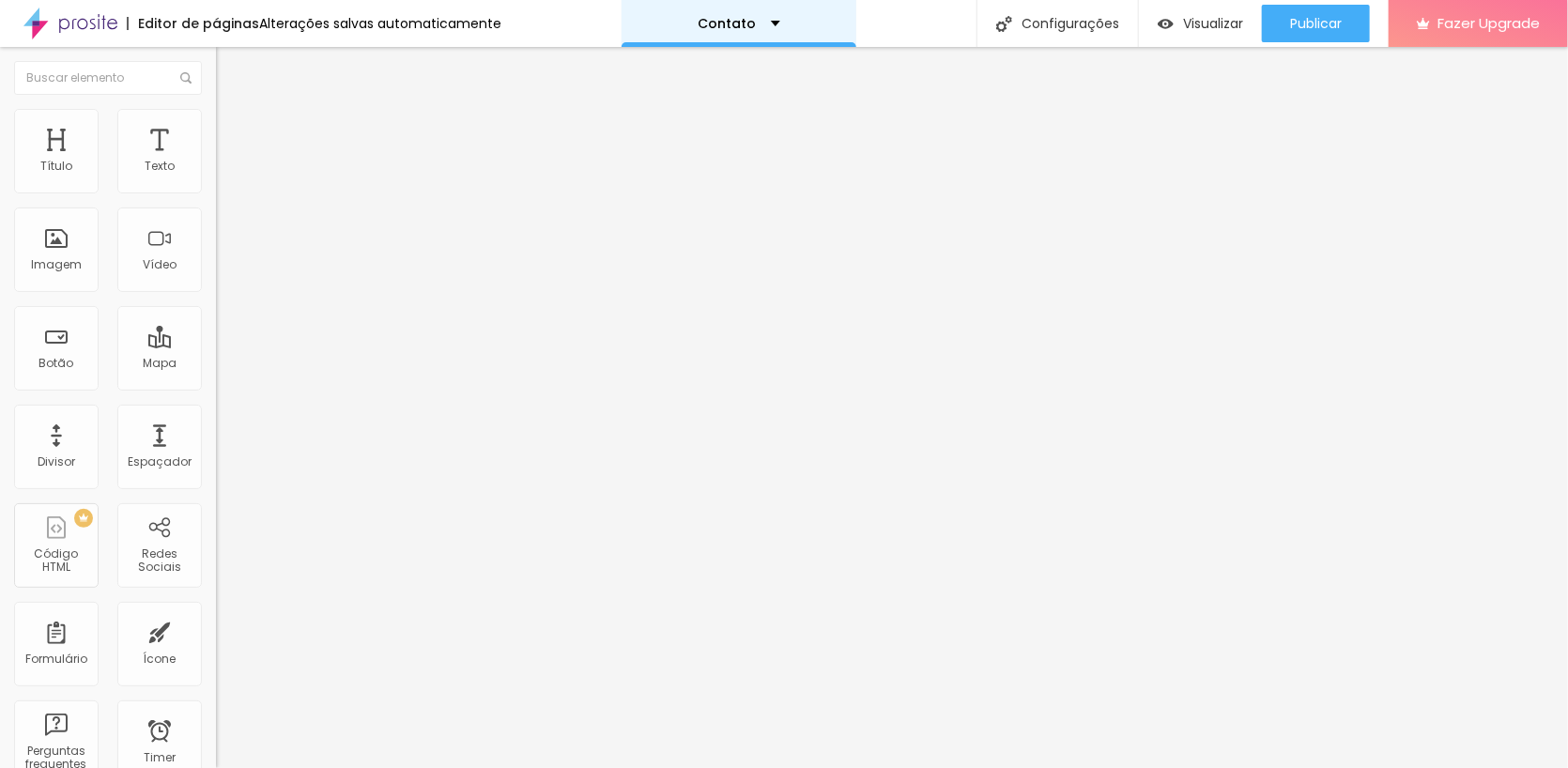
click at [726, 18] on p "Contato" at bounding box center [728, 24] width 58 height 13
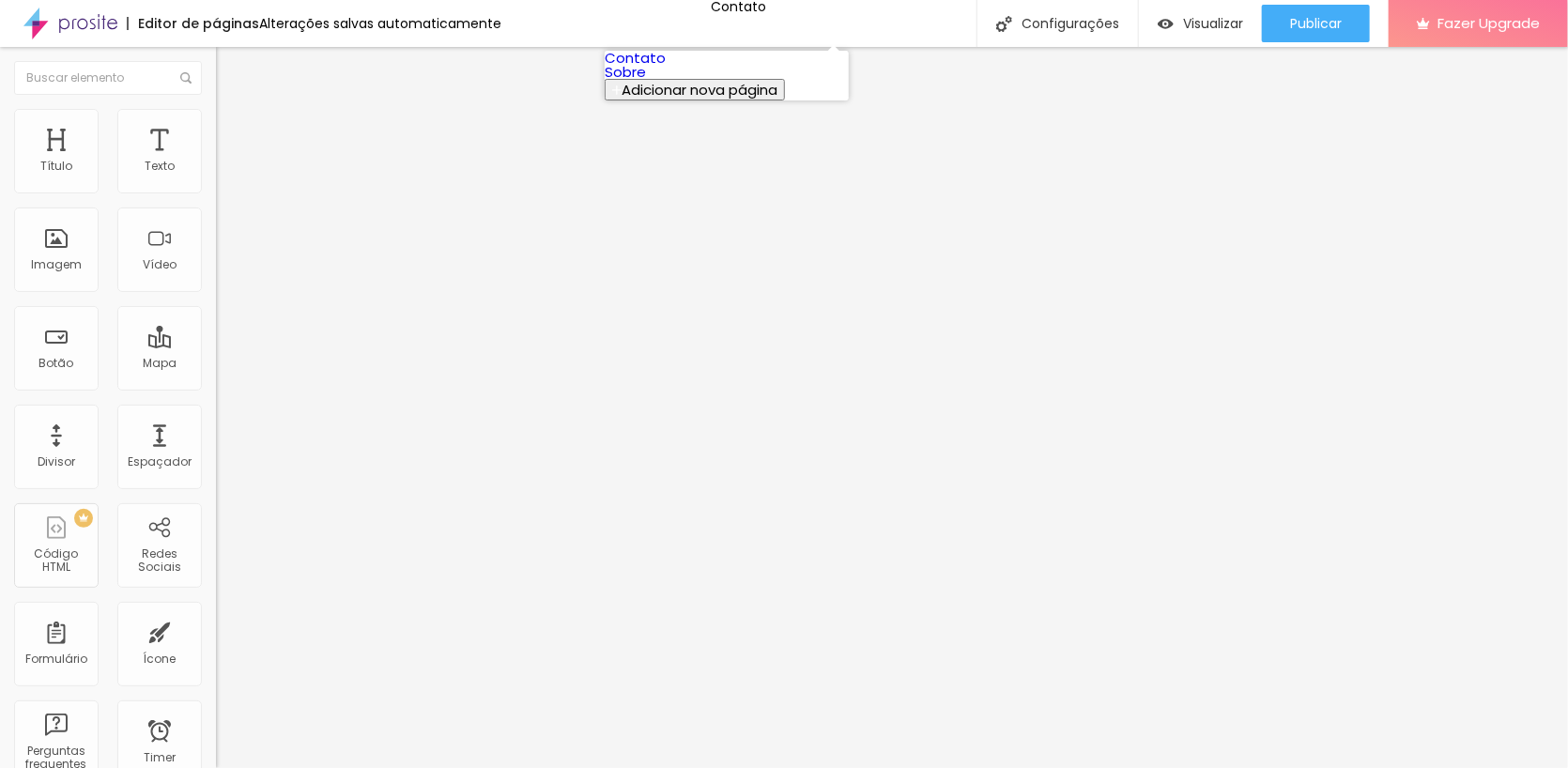
click at [666, 67] on link "Contato" at bounding box center [634, 58] width 61 height 19
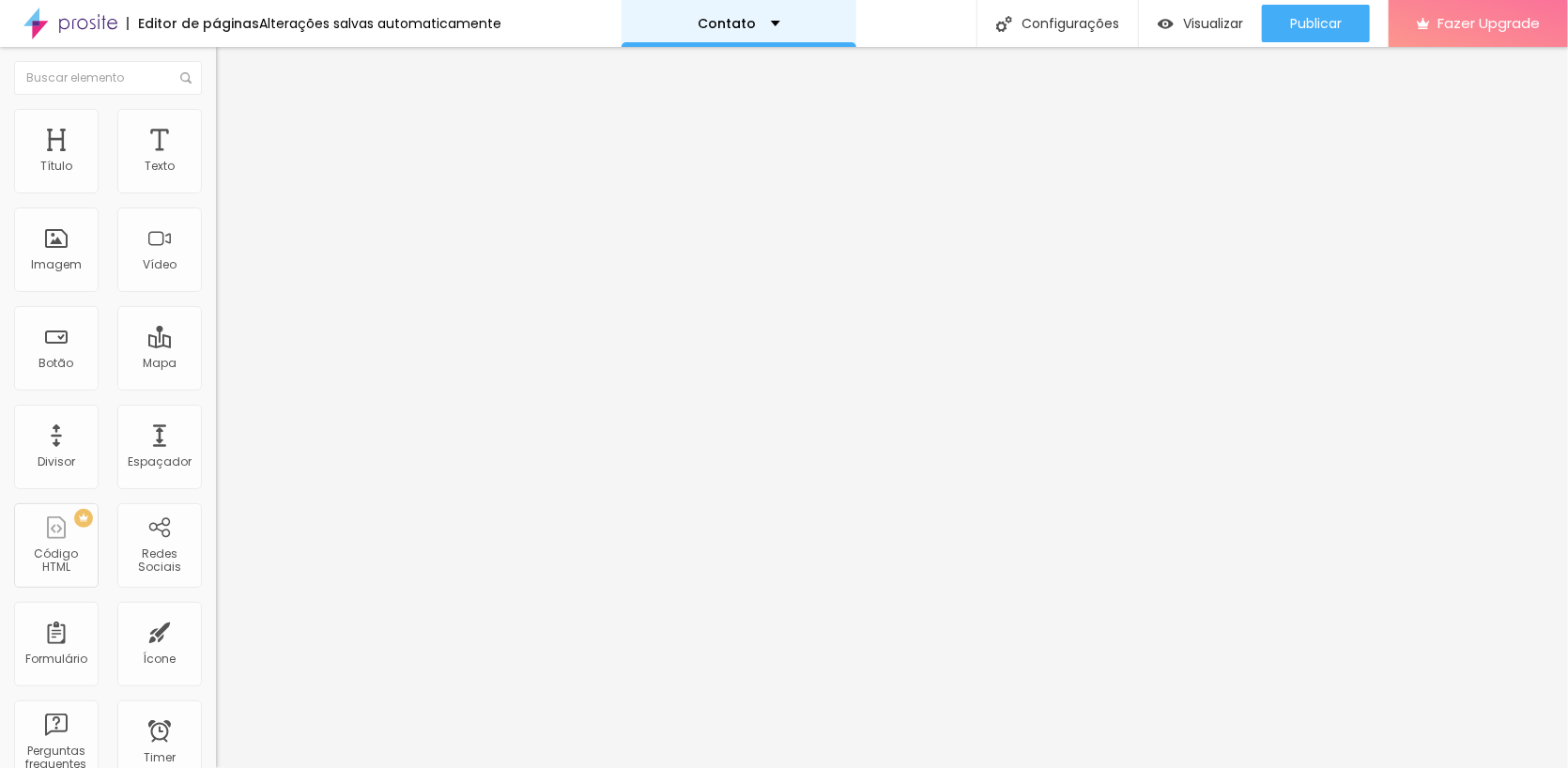
click at [734, 22] on p "Contato" at bounding box center [728, 24] width 58 height 13
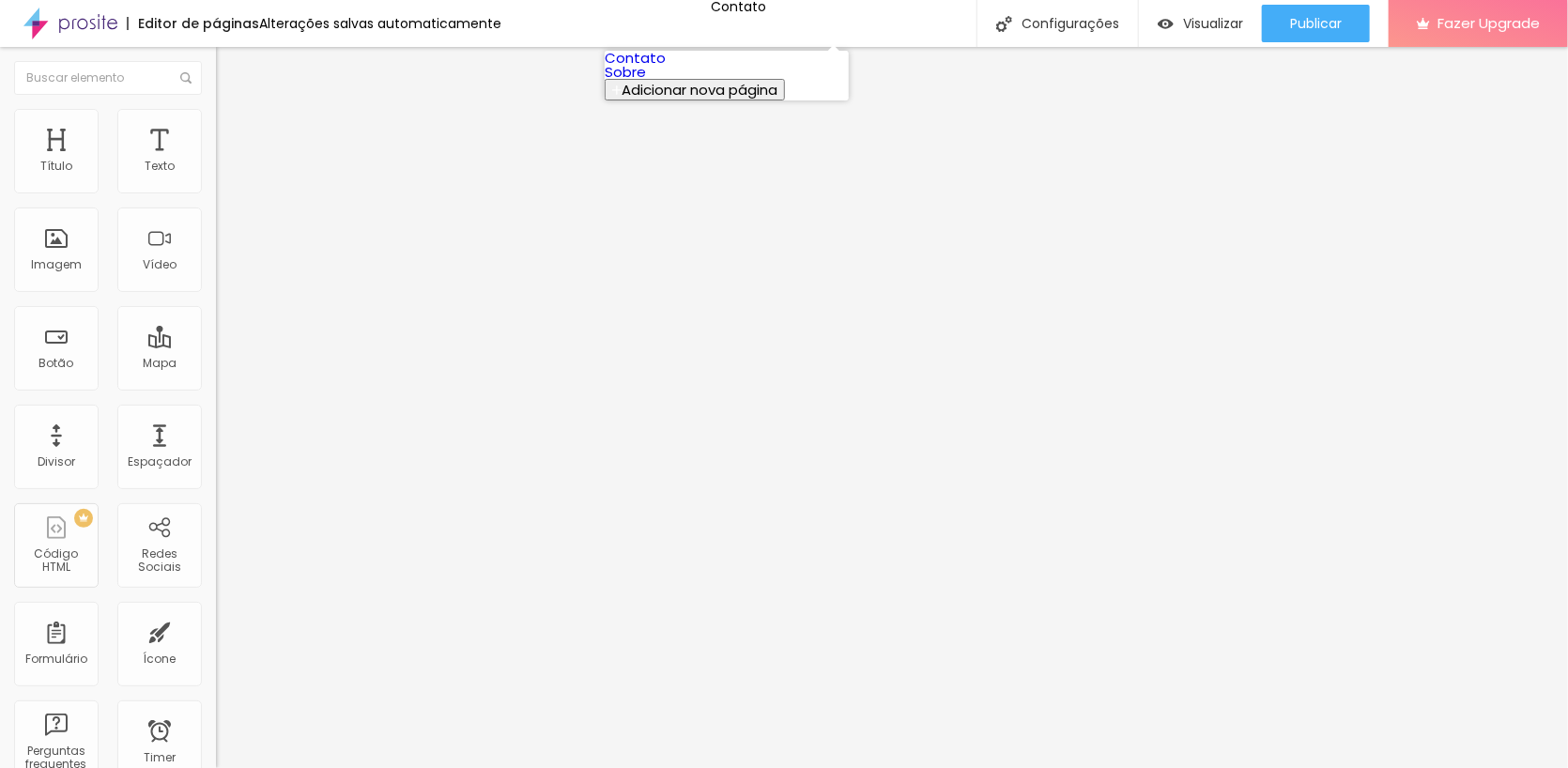
click at [646, 82] on link "Sobre" at bounding box center [625, 71] width 41 height 19
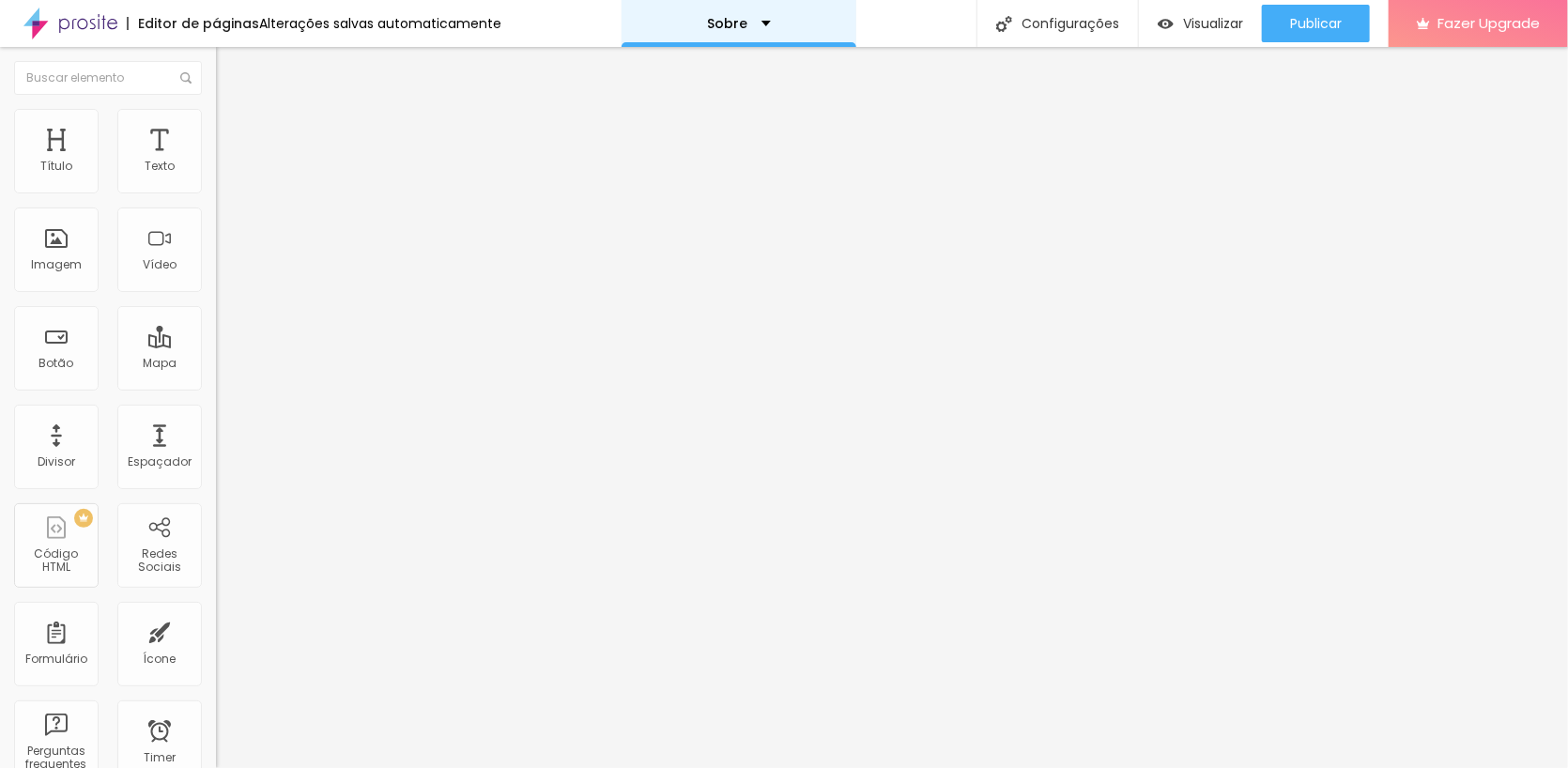
click at [713, 13] on div "Sobre" at bounding box center [739, 23] width 235 height 47
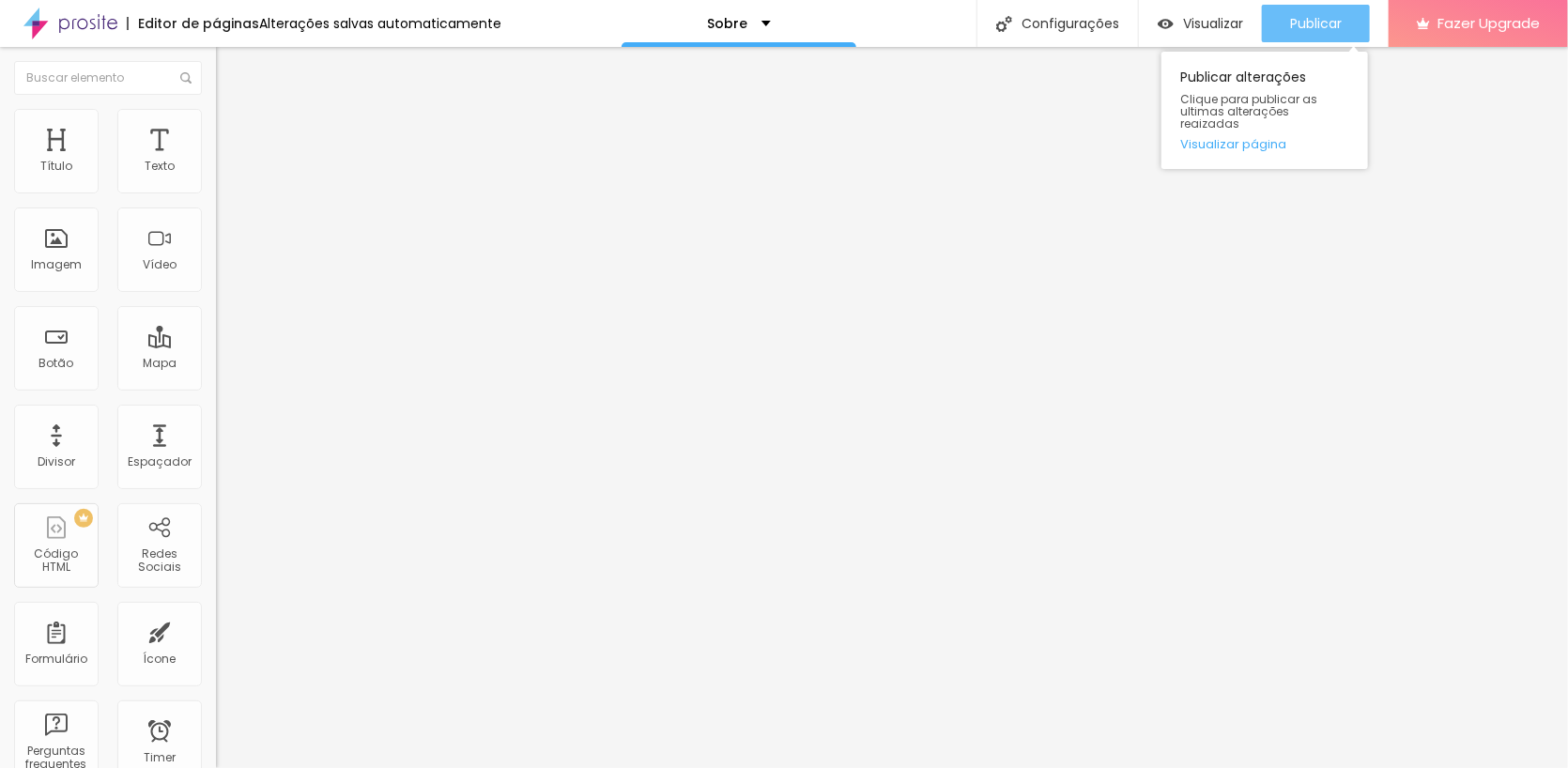
click at [1333, 12] on div "Publicar" at bounding box center [1316, 23] width 52 height 38
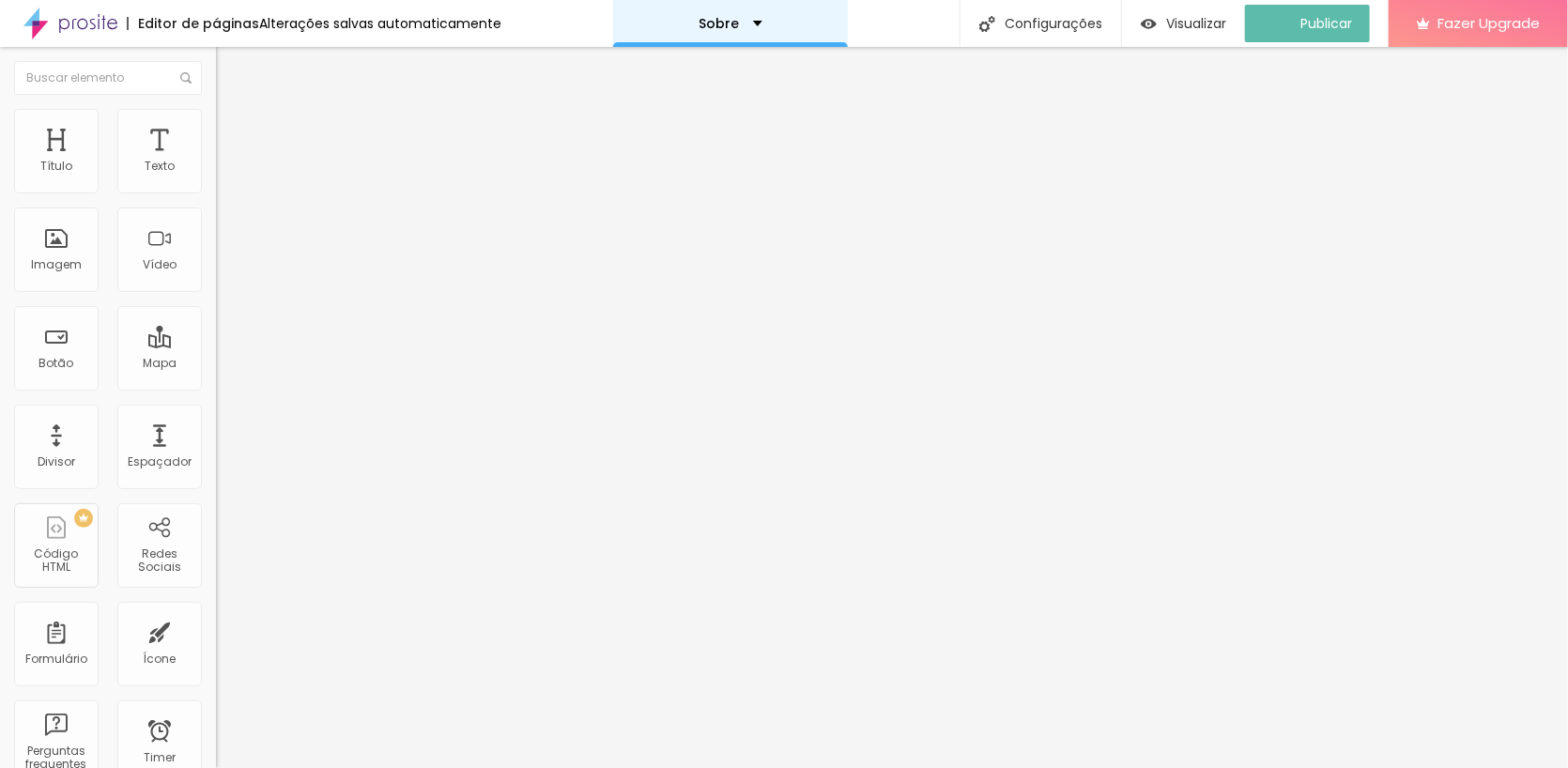
click at [783, 24] on div "Sobre" at bounding box center [731, 23] width 235 height 47
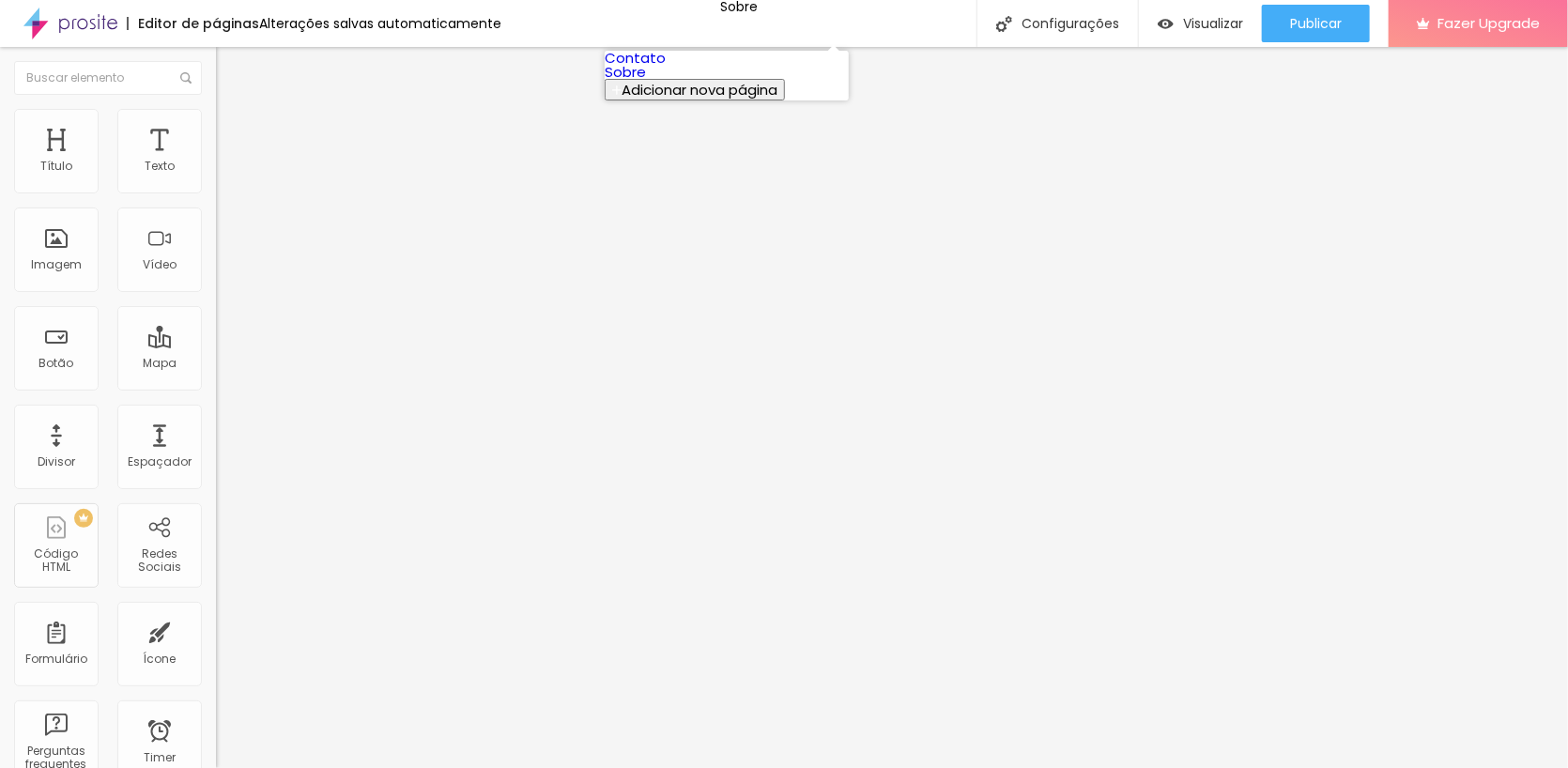
click at [666, 67] on link "Contato" at bounding box center [634, 58] width 61 height 19
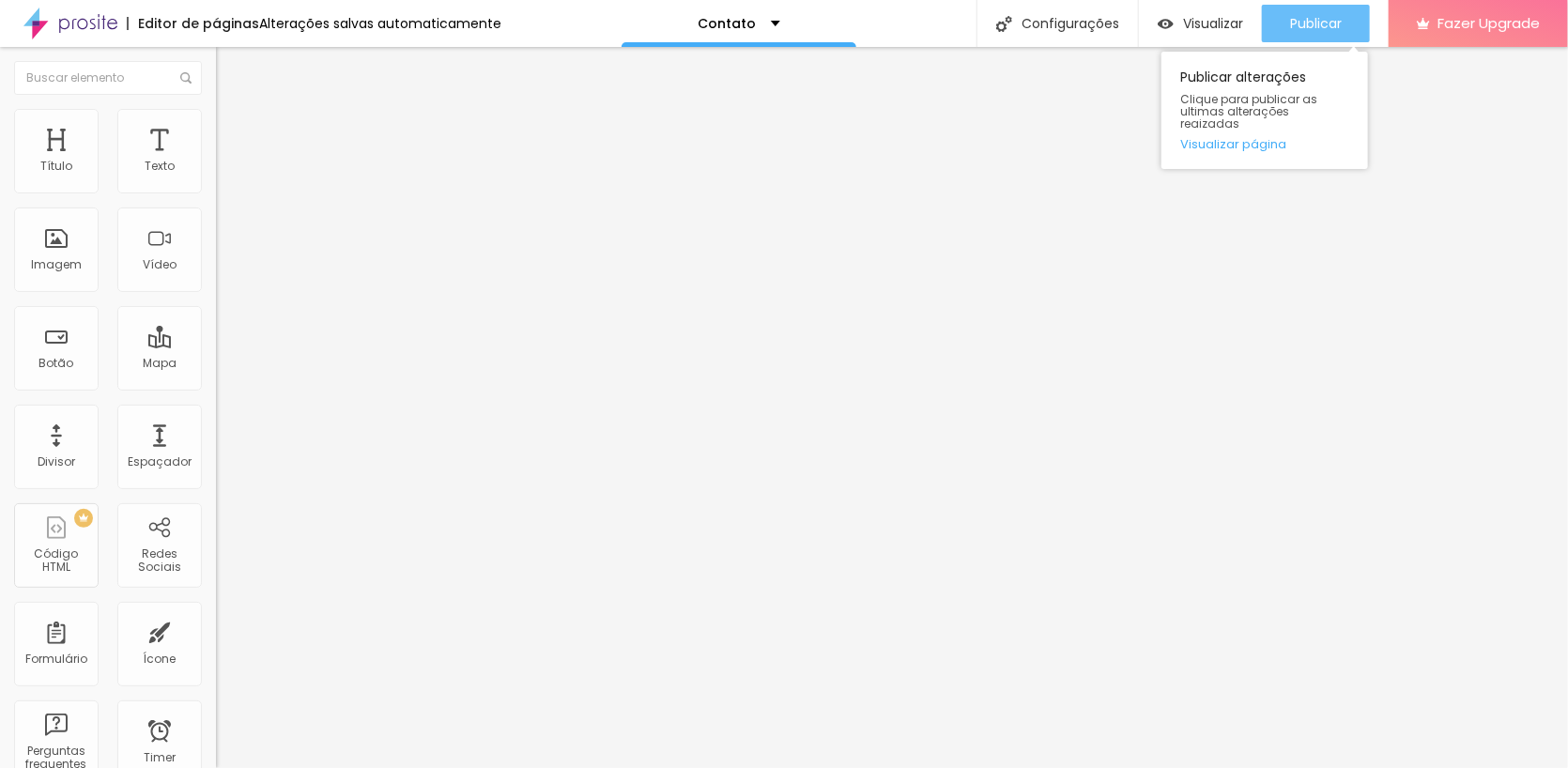
click at [1315, 19] on span "Publicar" at bounding box center [1316, 24] width 52 height 15
click at [1316, 13] on div "Publicar" at bounding box center [1316, 23] width 52 height 38
